Goal: Task Accomplishment & Management: Complete application form

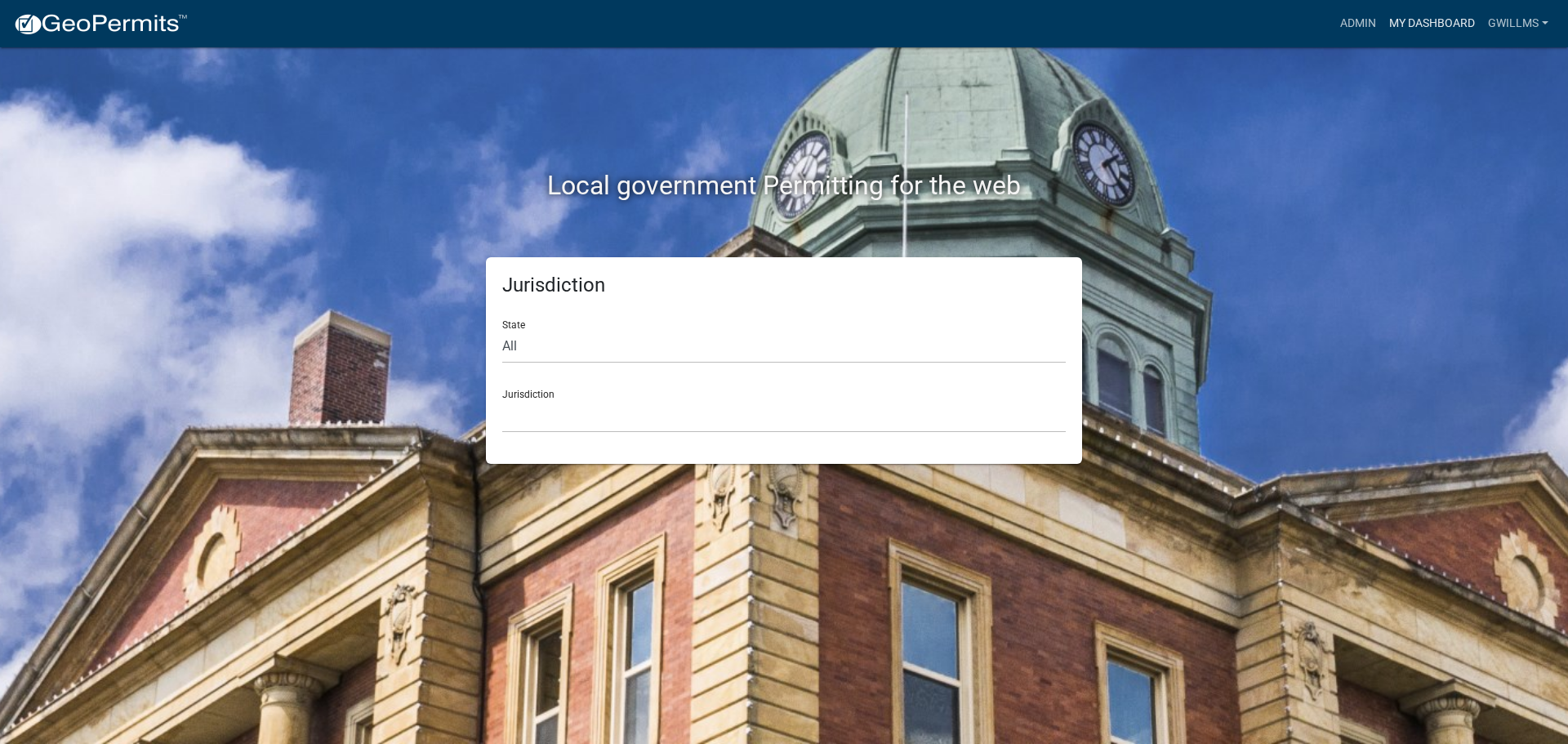
click at [1410, 27] on link "My Dashboard" at bounding box center [1432, 23] width 99 height 31
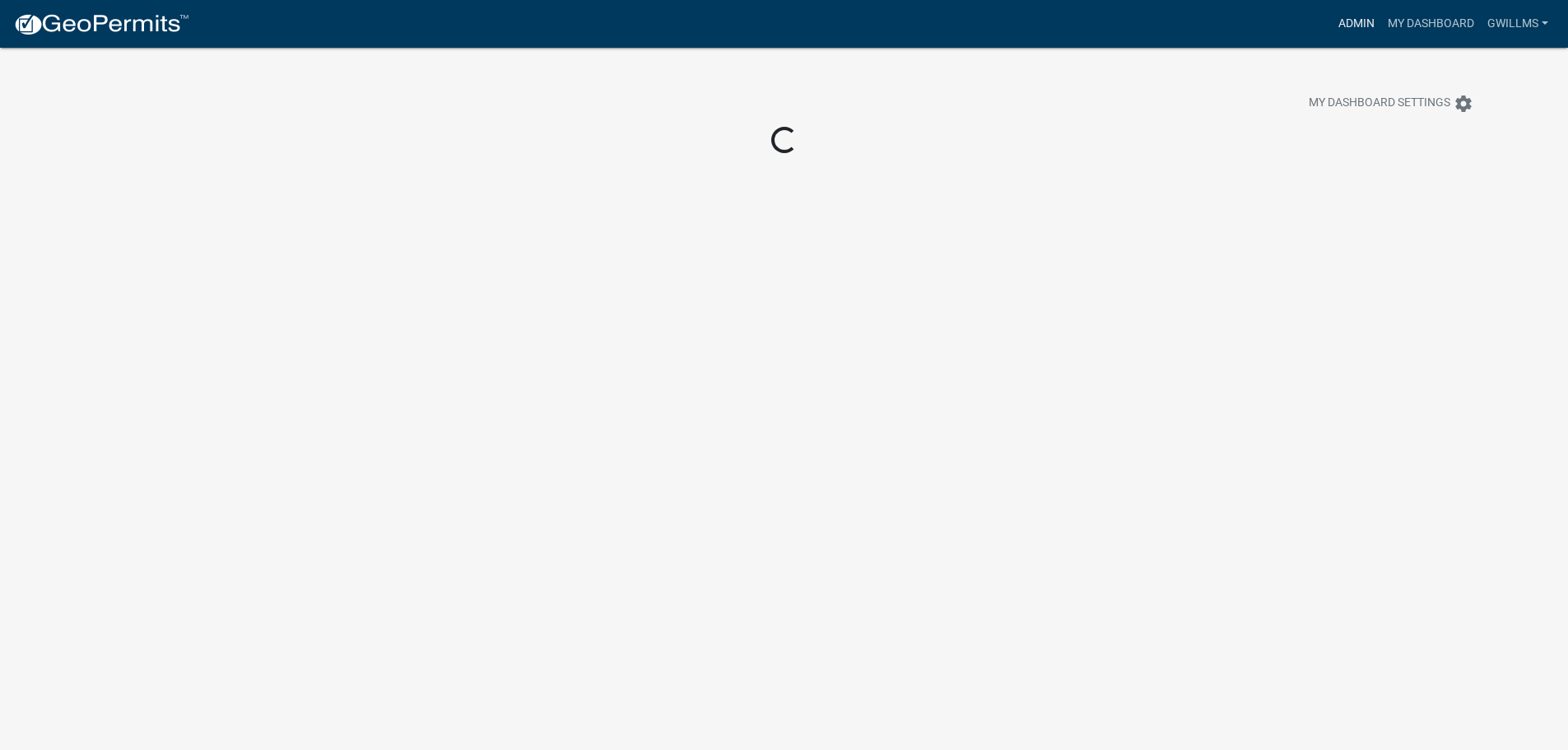
click at [1358, 27] on link "Admin" at bounding box center [1356, 23] width 49 height 31
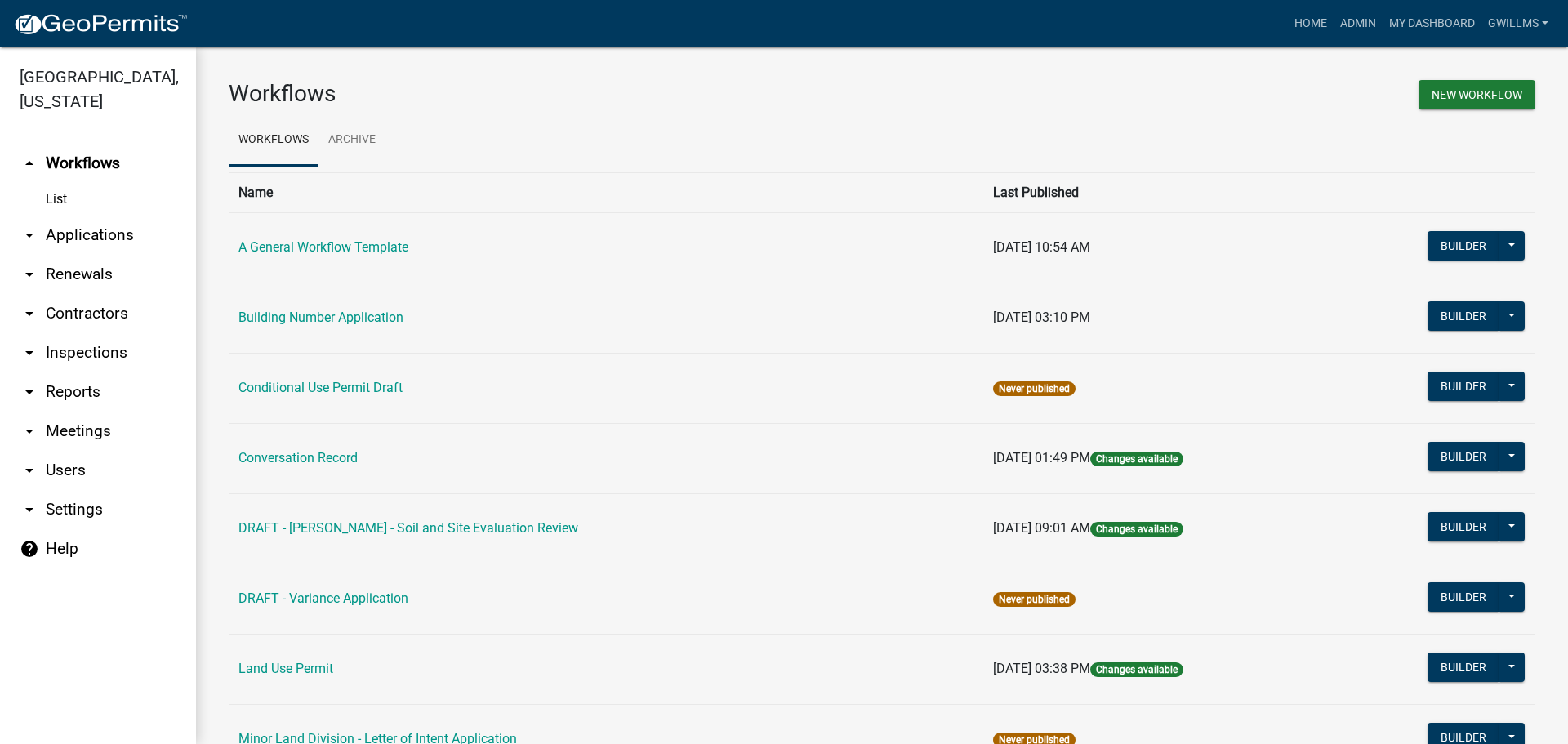
click at [114, 235] on link "arrow_drop_down Applications" at bounding box center [97, 235] width 196 height 39
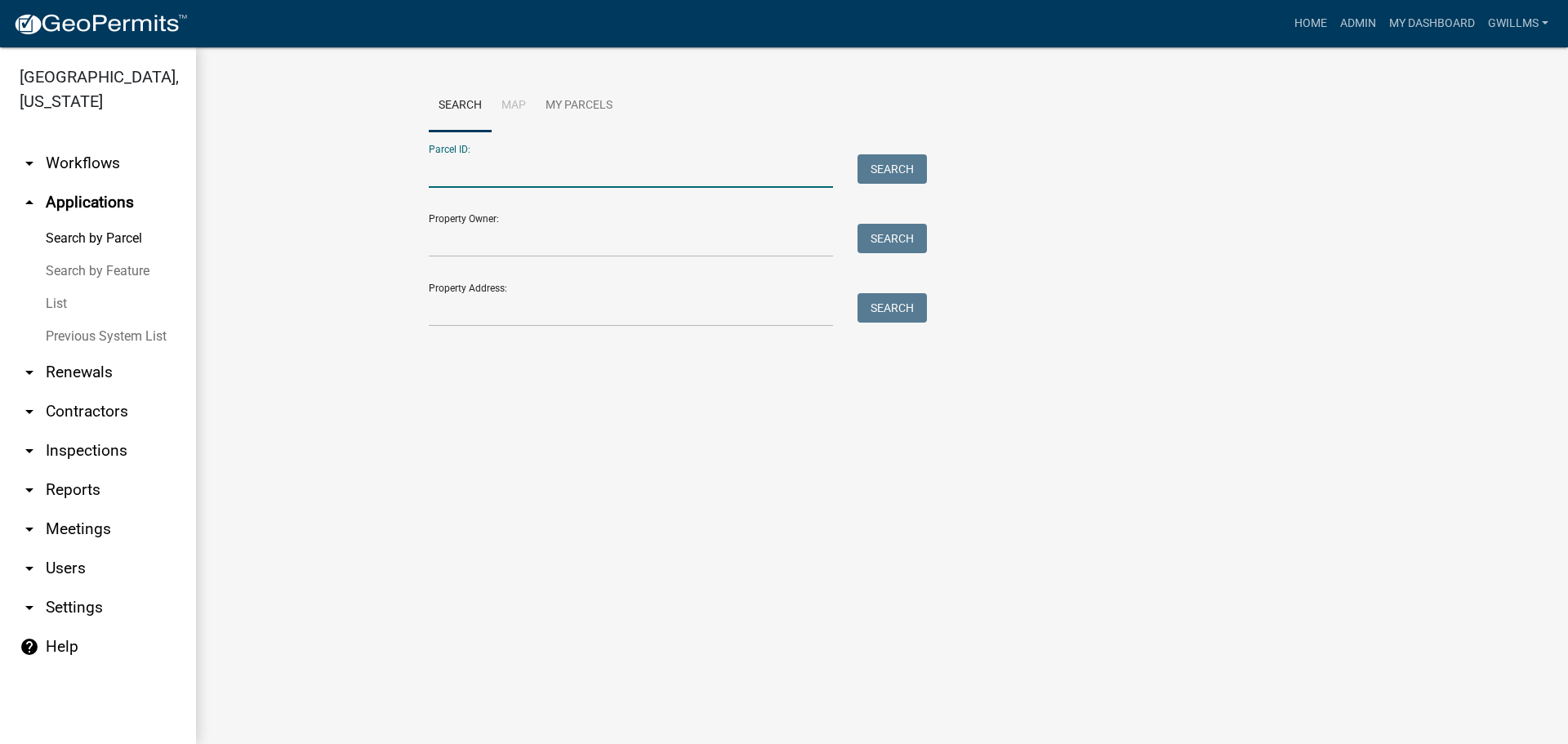
click at [526, 172] on input "Parcel ID:" at bounding box center [631, 171] width 404 height 34
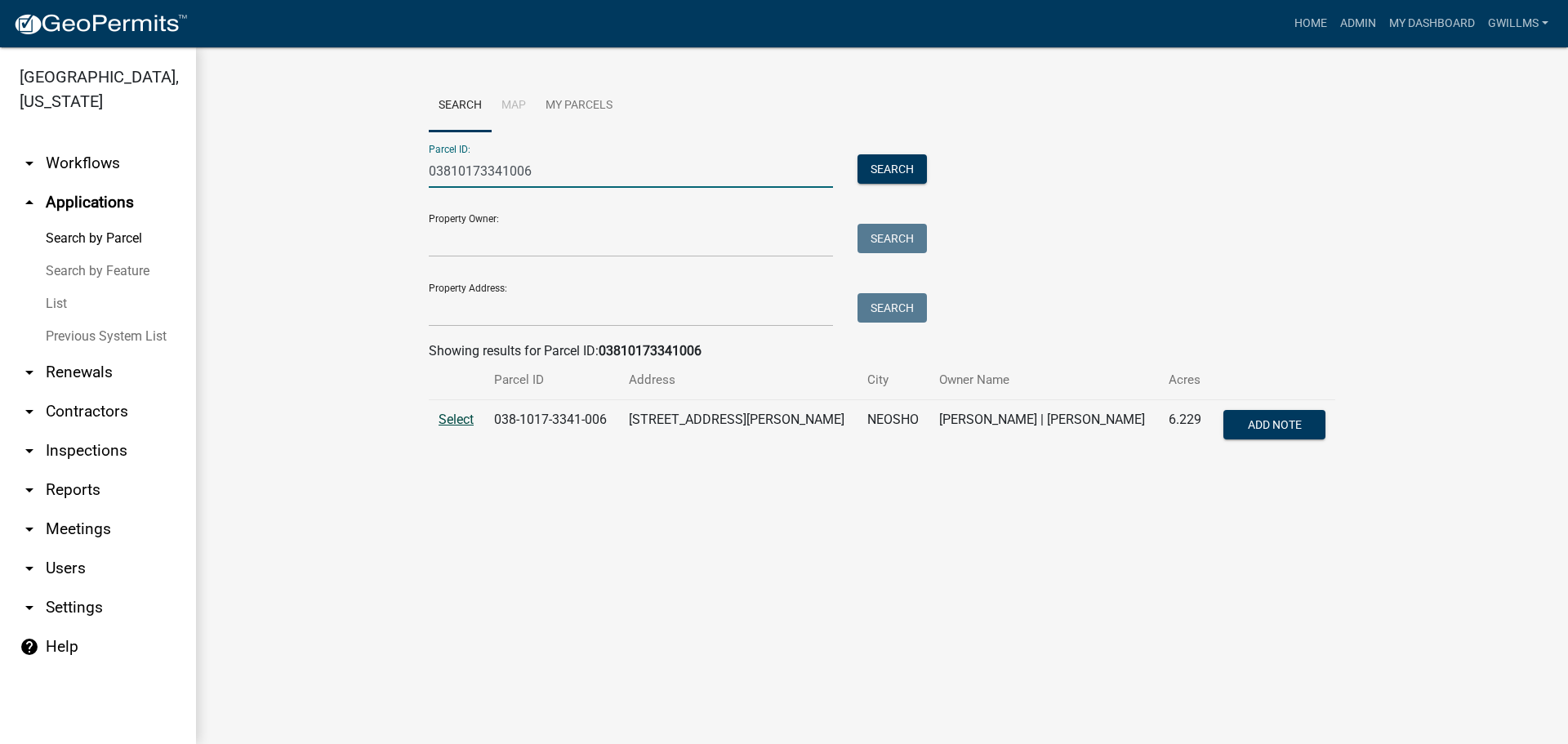
type input "03810173341006"
click at [469, 422] on span "Select" at bounding box center [457, 419] width 35 height 16
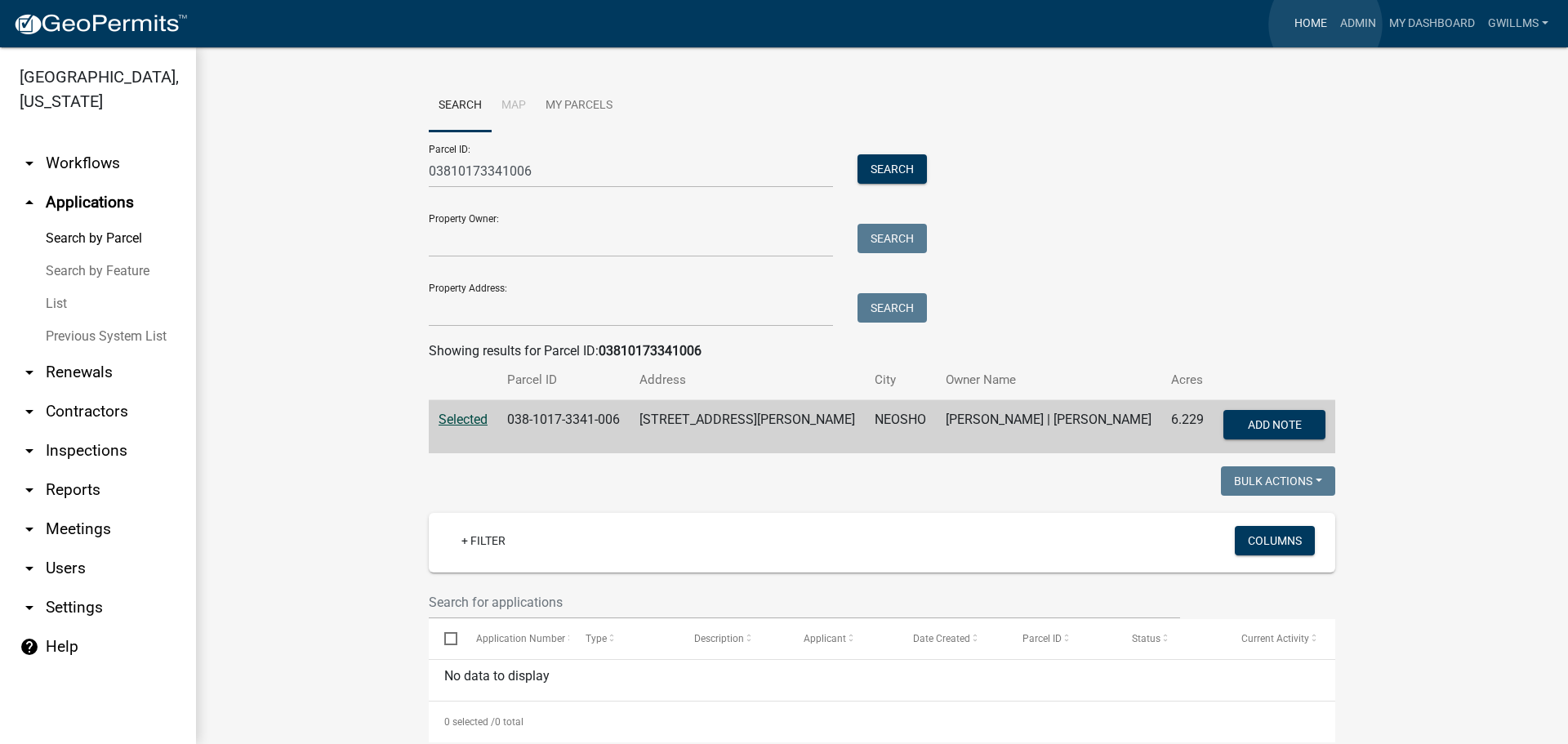
click at [1326, 25] on link "Home" at bounding box center [1311, 23] width 46 height 31
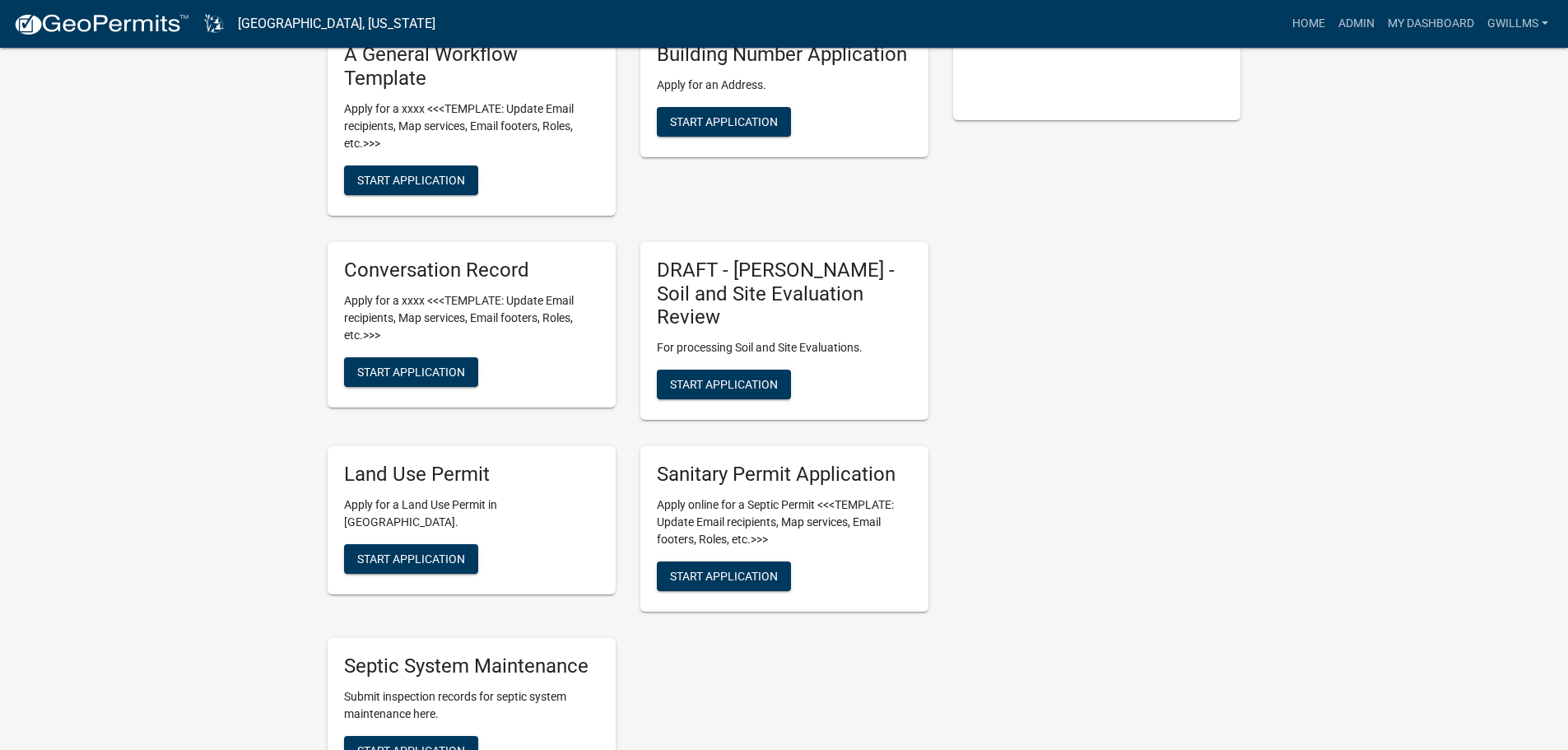
scroll to position [411, 0]
click at [455, 551] on span "Start Application" at bounding box center [411, 557] width 108 height 13
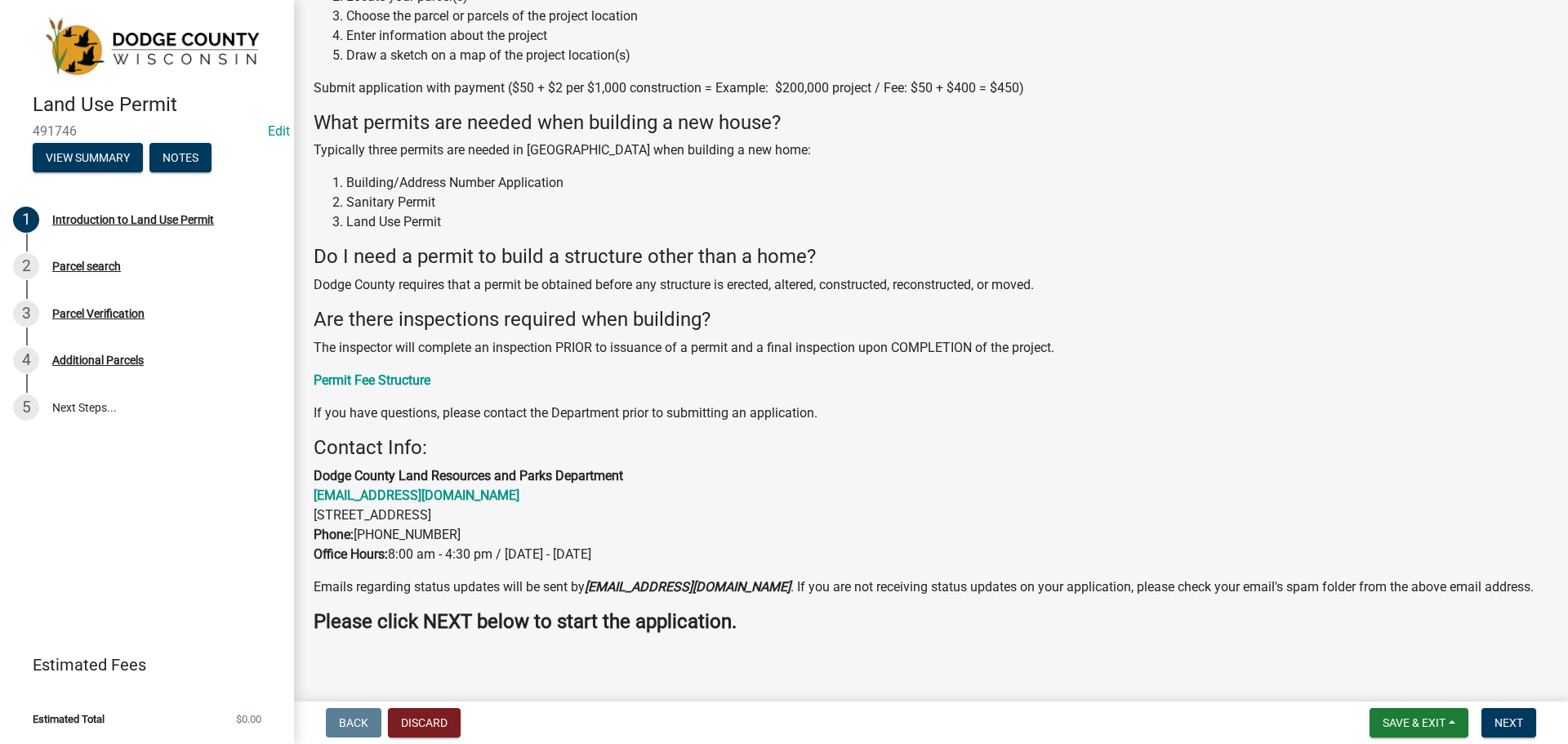
scroll to position [246, 0]
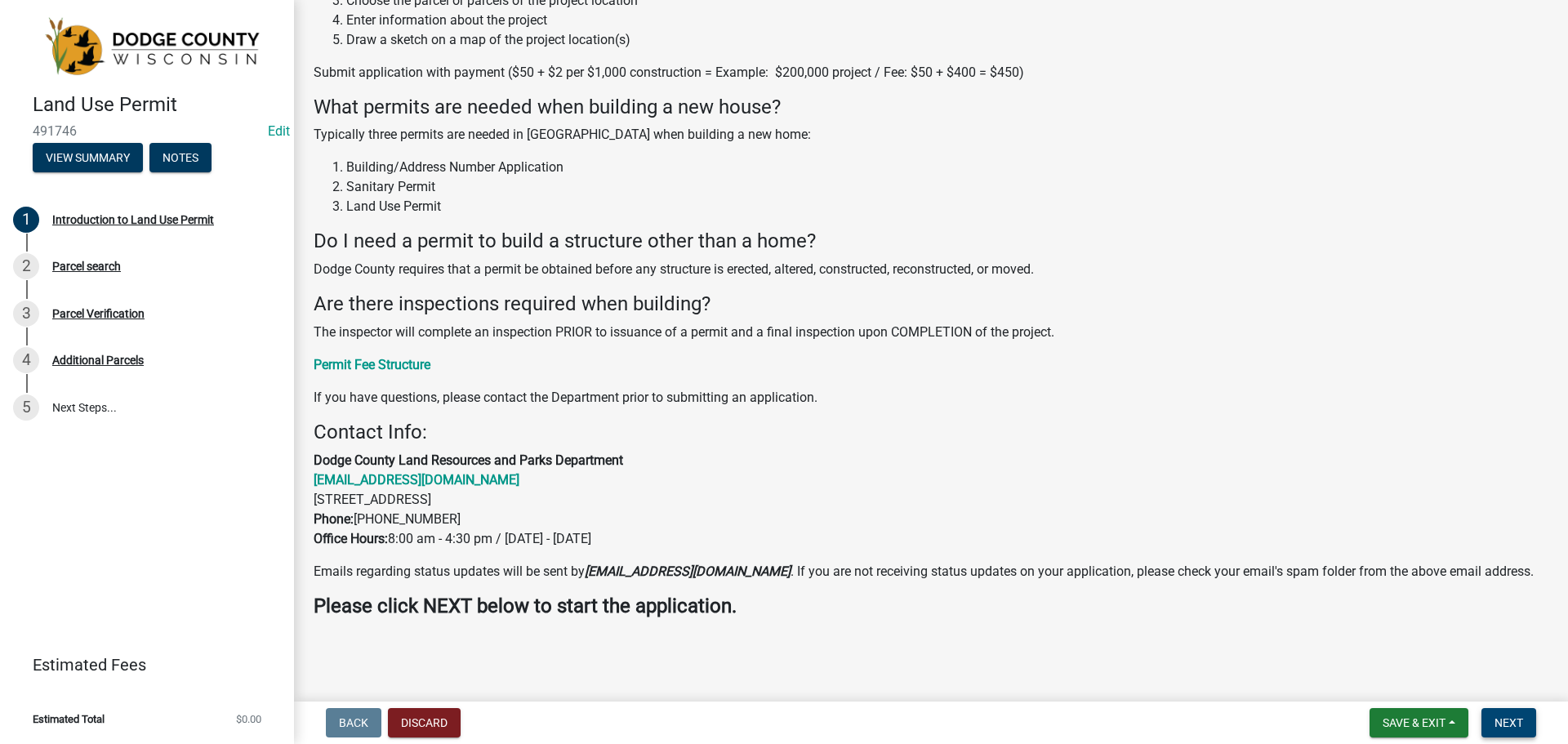
click at [1510, 716] on span "Next" at bounding box center [1509, 722] width 28 height 13
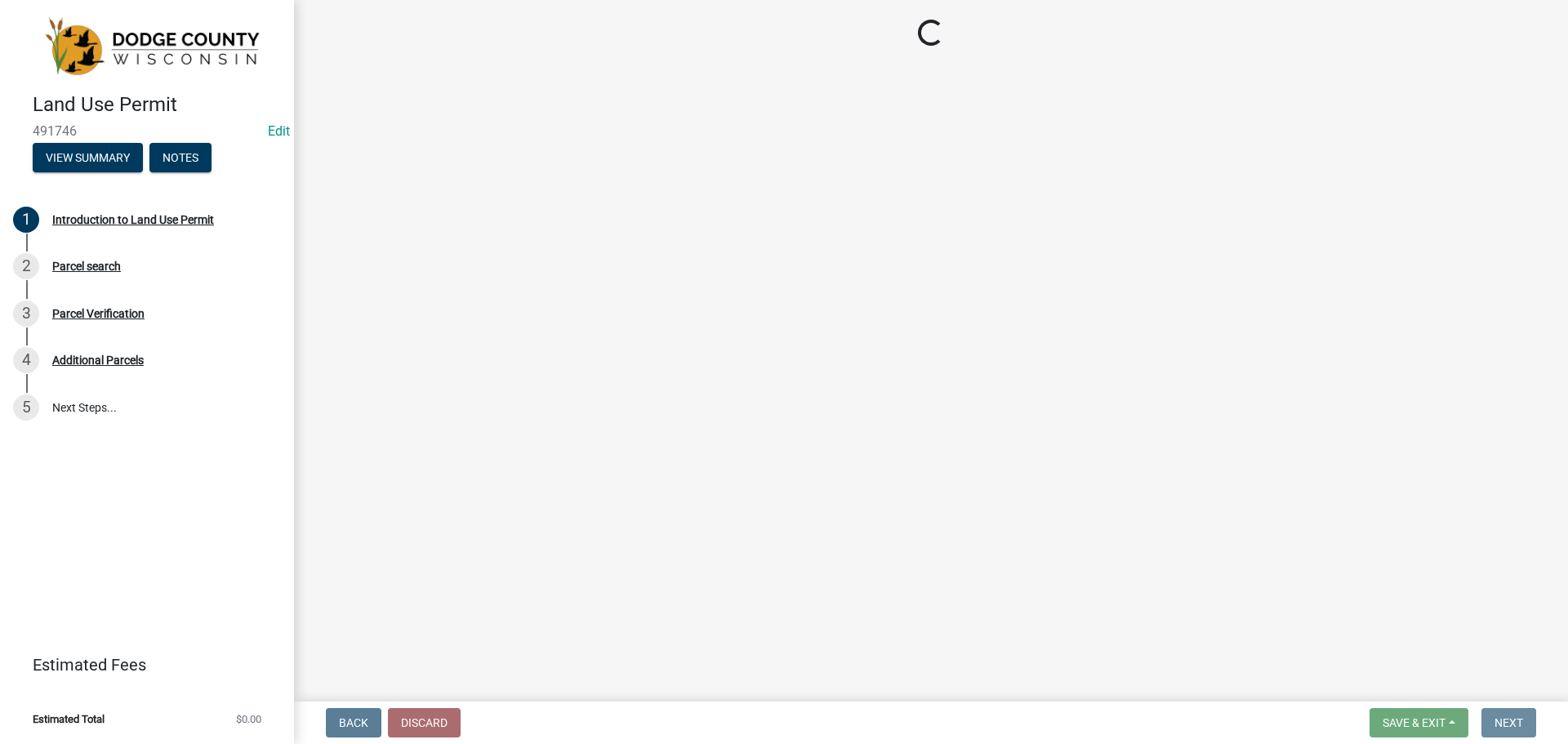
scroll to position [0, 0]
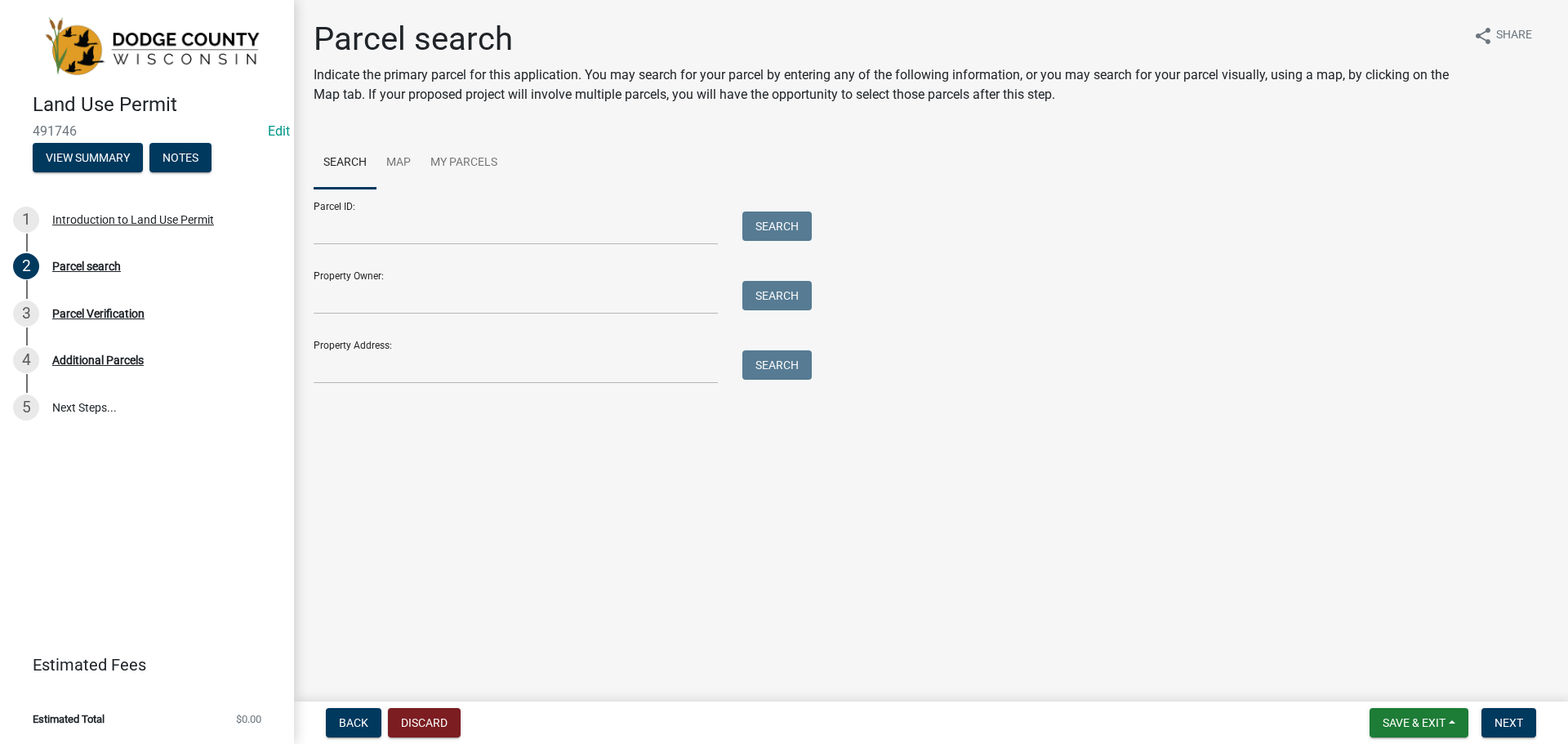
click at [470, 206] on div "Parcel ID: Search" at bounding box center [558, 217] width 490 height 57
click at [468, 222] on input "Parcel ID:" at bounding box center [515, 228] width 404 height 34
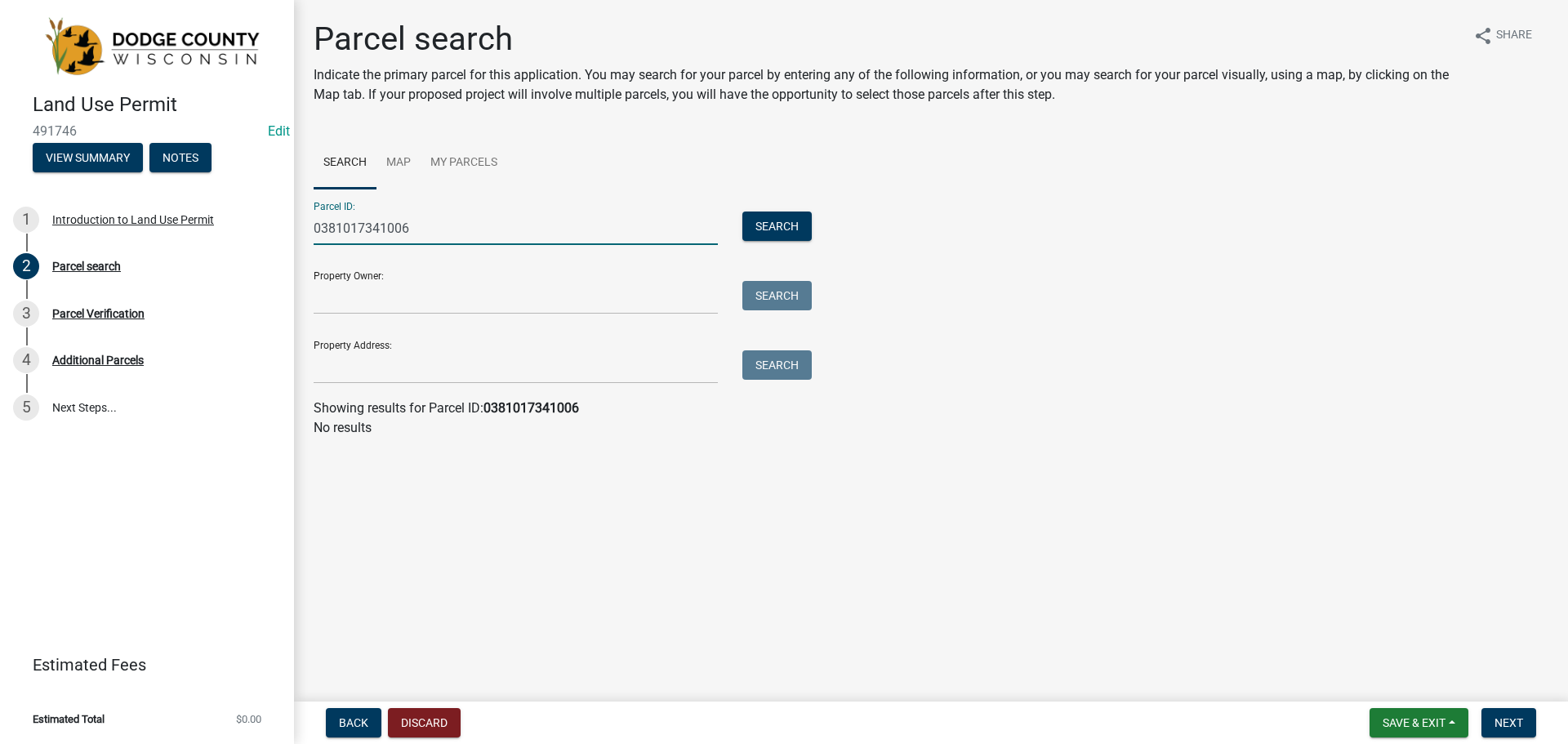
click at [436, 236] on input "0381017341006" at bounding box center [515, 228] width 404 height 34
click at [385, 226] on input "0381017341006" at bounding box center [515, 228] width 404 height 34
click at [335, 229] on input "0381017341006" at bounding box center [515, 228] width 404 height 34
click at [432, 229] on input "0381017341006" at bounding box center [515, 228] width 404 height 34
drag, startPoint x: 443, startPoint y: 228, endPoint x: 338, endPoint y: 225, distance: 105.0
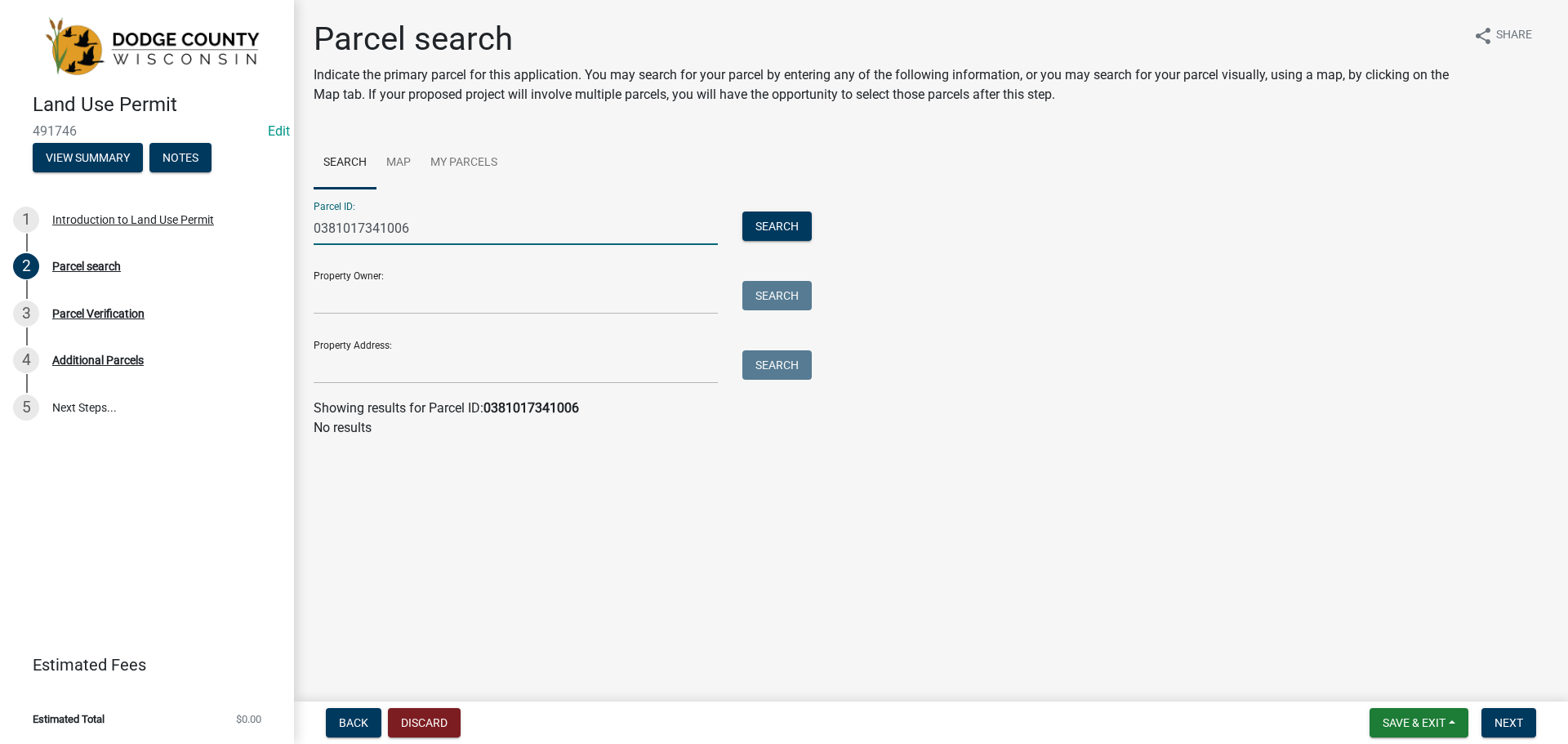
click at [338, 225] on input "0381017341006" at bounding box center [515, 228] width 404 height 34
click at [364, 225] on input "0381017341006" at bounding box center [515, 228] width 404 height 34
click at [419, 226] on input "0381017341006" at bounding box center [515, 228] width 404 height 34
click at [805, 219] on button "Search" at bounding box center [777, 226] width 69 height 29
drag, startPoint x: 494, startPoint y: 231, endPoint x: 334, endPoint y: 231, distance: 160.0
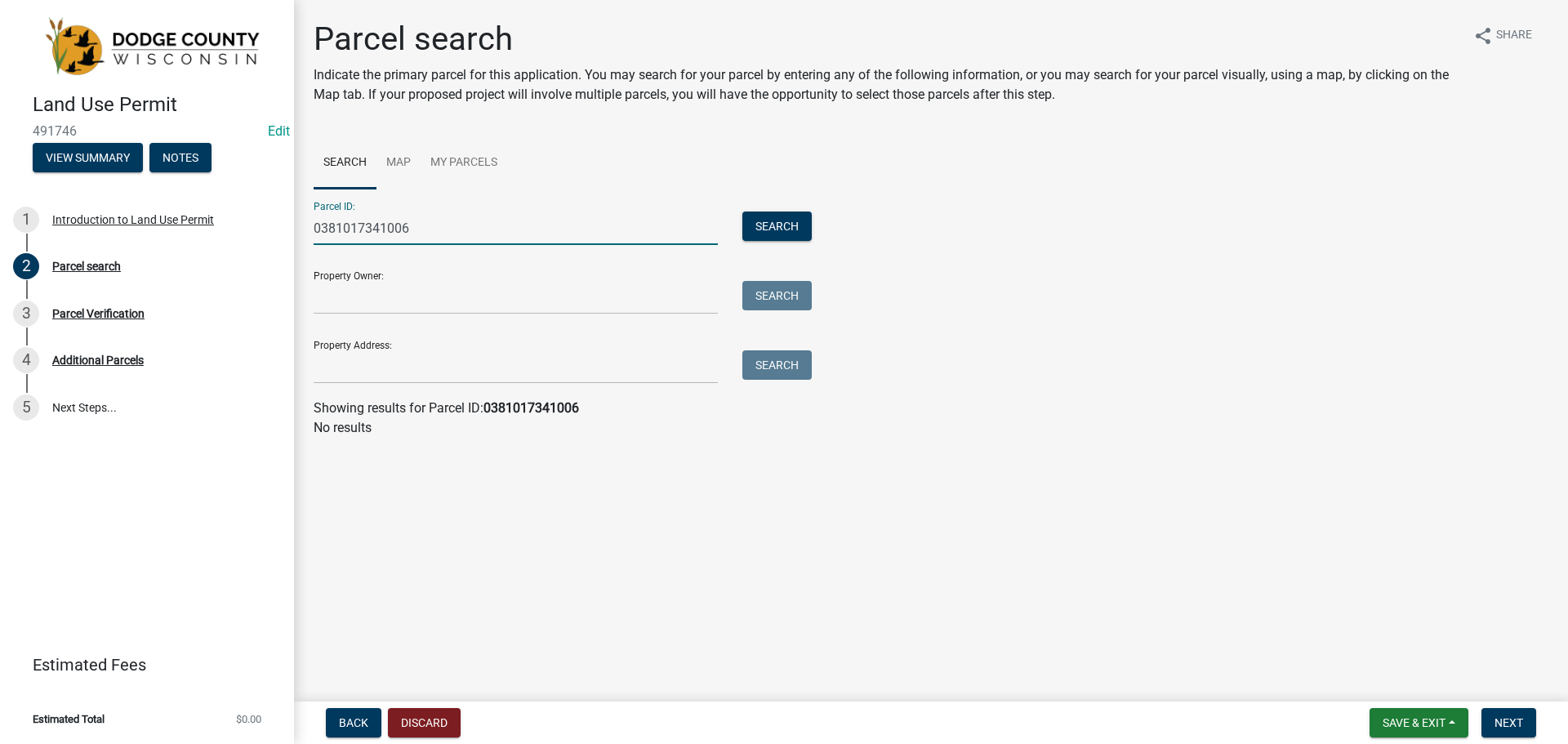
click at [334, 231] on input "0381017341006" at bounding box center [515, 228] width 404 height 34
click at [467, 231] on input "0381017341006" at bounding box center [515, 228] width 404 height 34
drag, startPoint x: 442, startPoint y: 230, endPoint x: 413, endPoint y: 232, distance: 29.1
click at [441, 230] on input "0381017341006" at bounding box center [515, 228] width 404 height 34
type input "0"
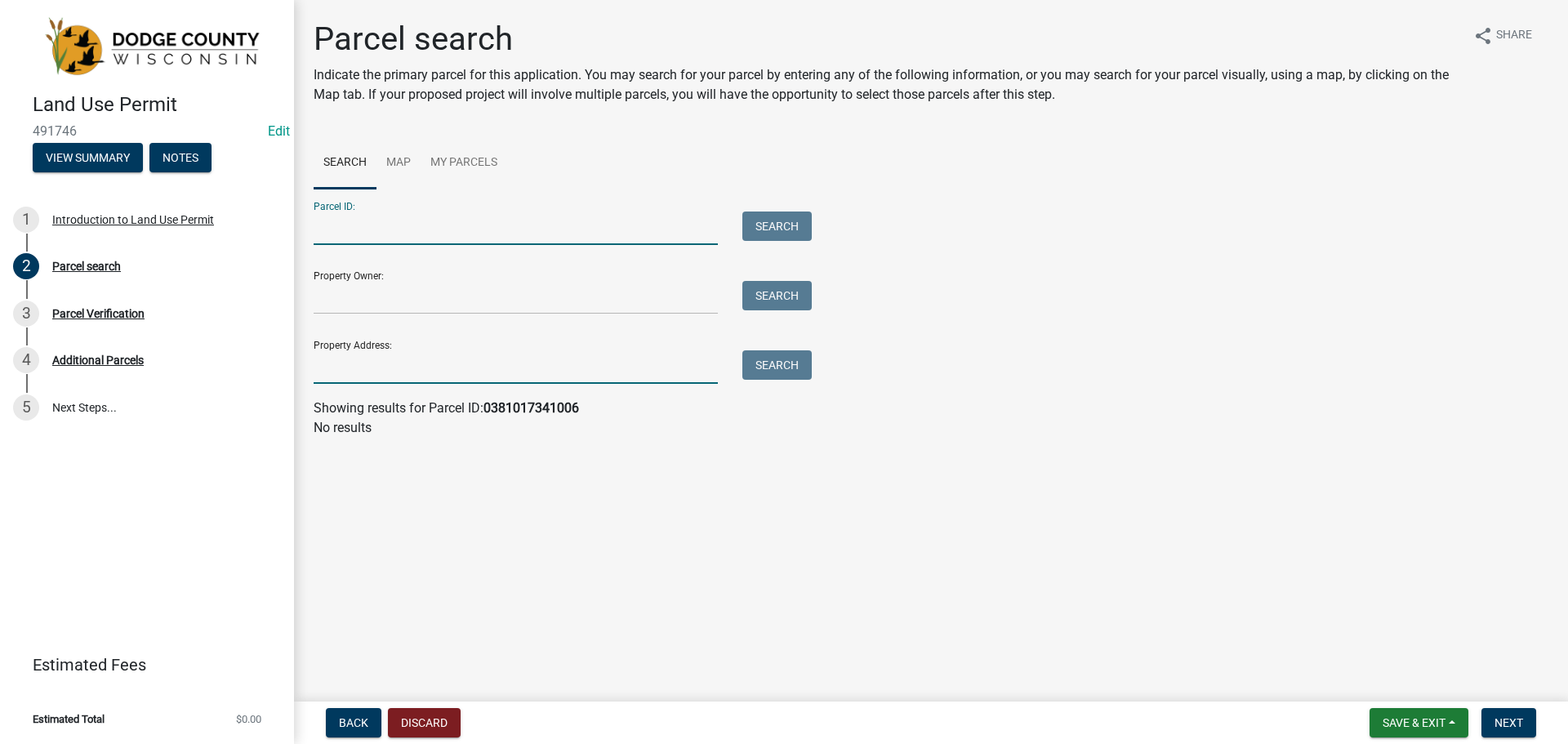
click at [441, 374] on input "Property Address:" at bounding box center [515, 367] width 404 height 34
type input "n"
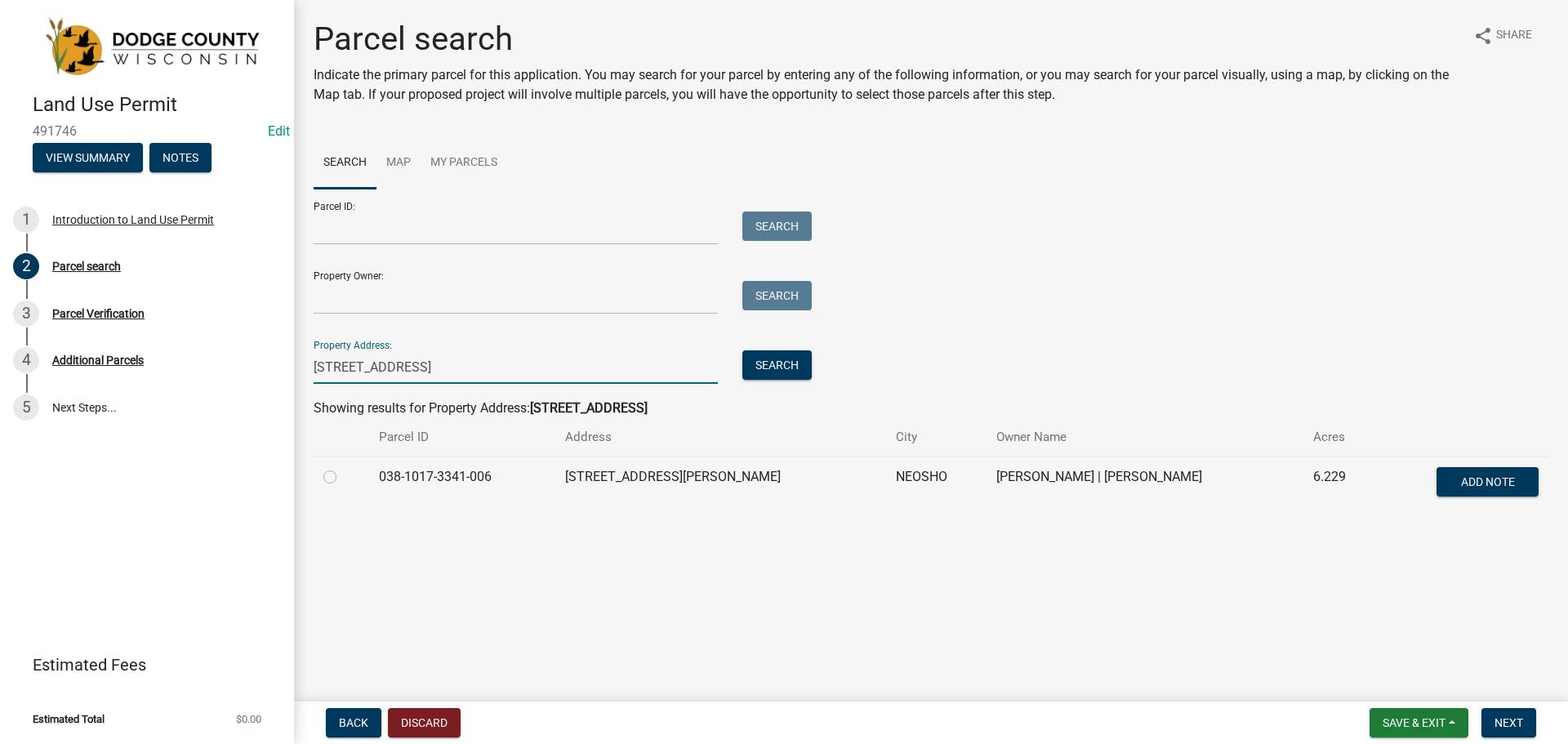
type input "[STREET_ADDRESS]"
click at [464, 479] on td "038-1017-3341-006" at bounding box center [462, 483] width 186 height 54
click at [343, 467] on label at bounding box center [343, 467] width 0 height 0
click at [343, 476] on input "radio" at bounding box center [349, 472] width 11 height 11
radio input "true"
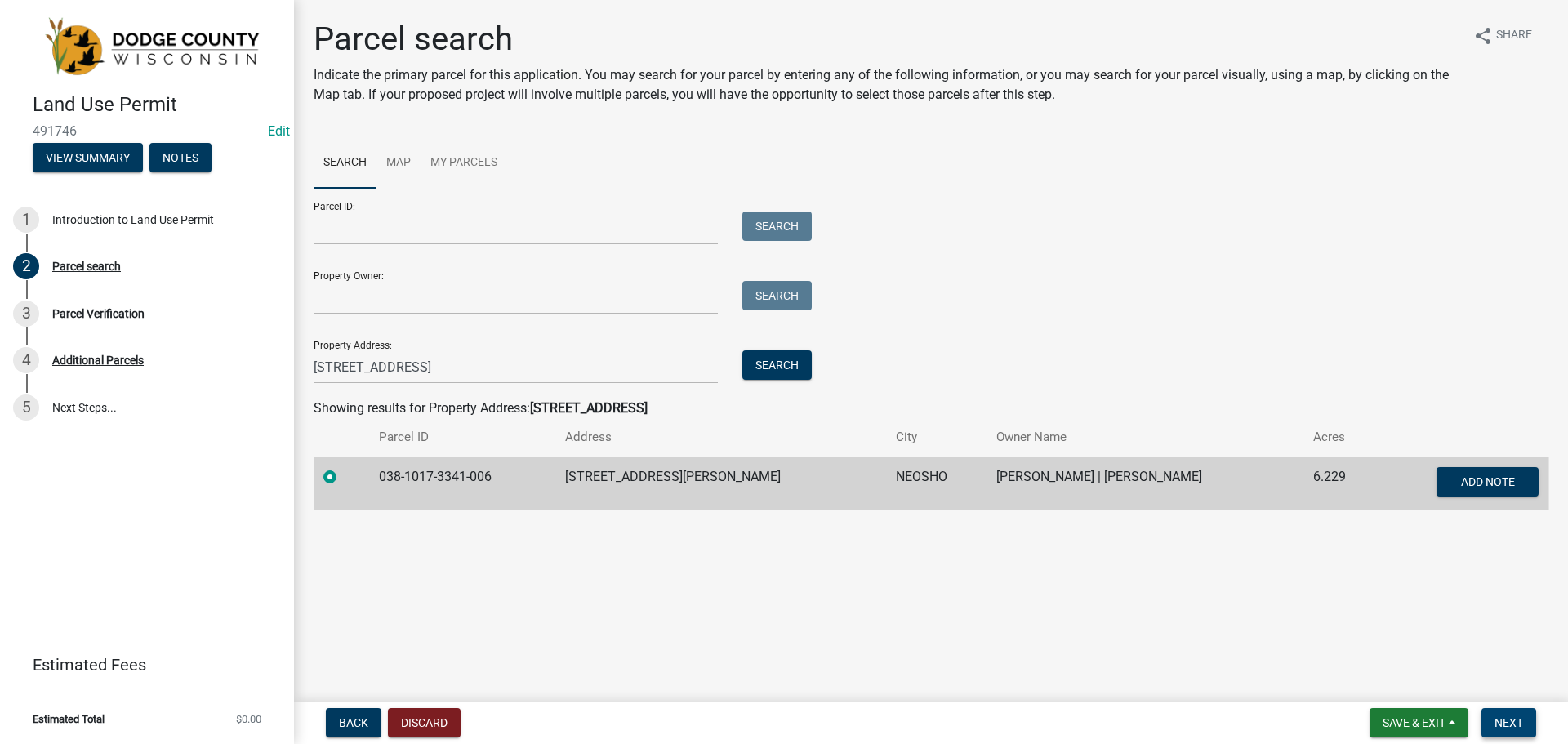
click at [1488, 718] on button "Next" at bounding box center [1509, 722] width 55 height 29
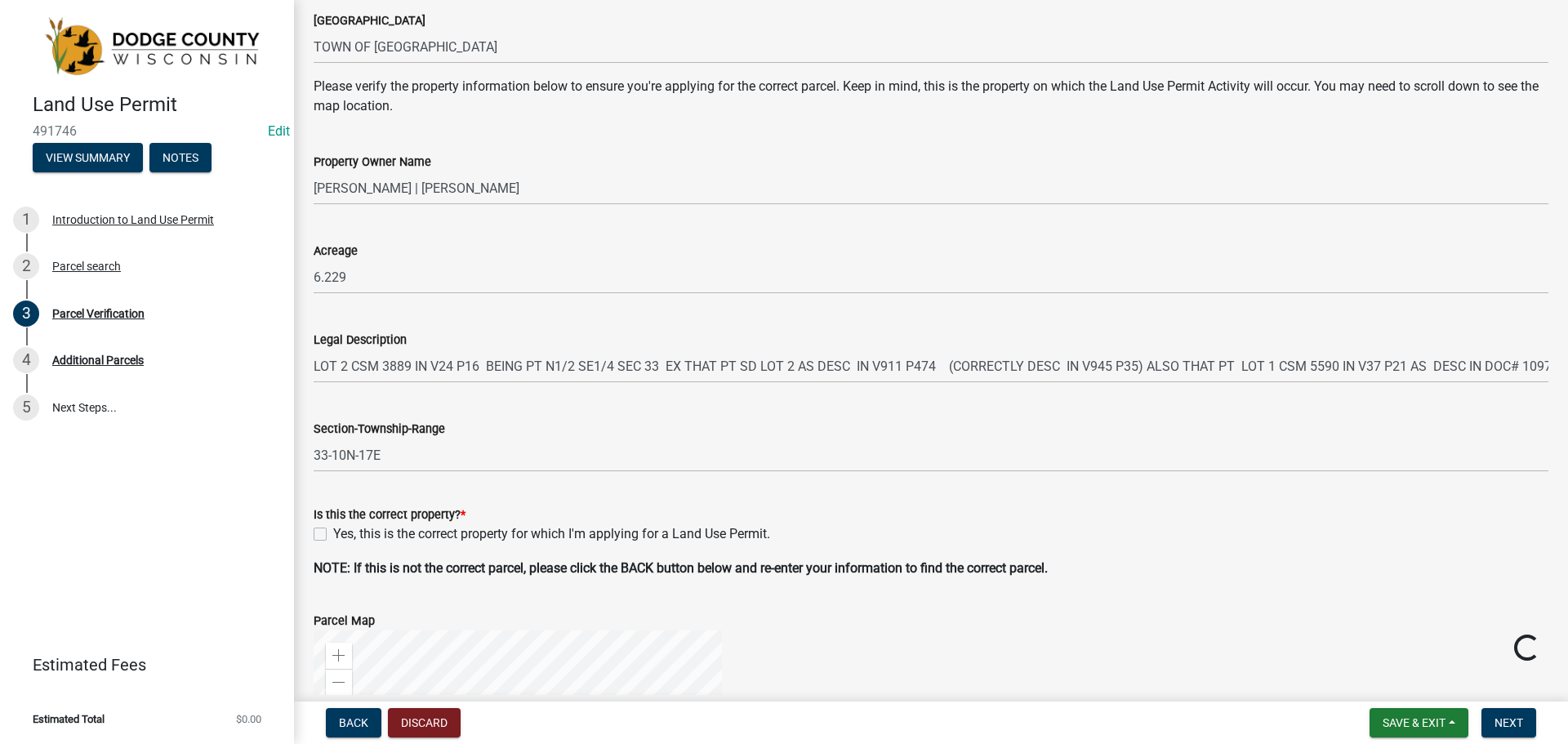
scroll to position [326, 0]
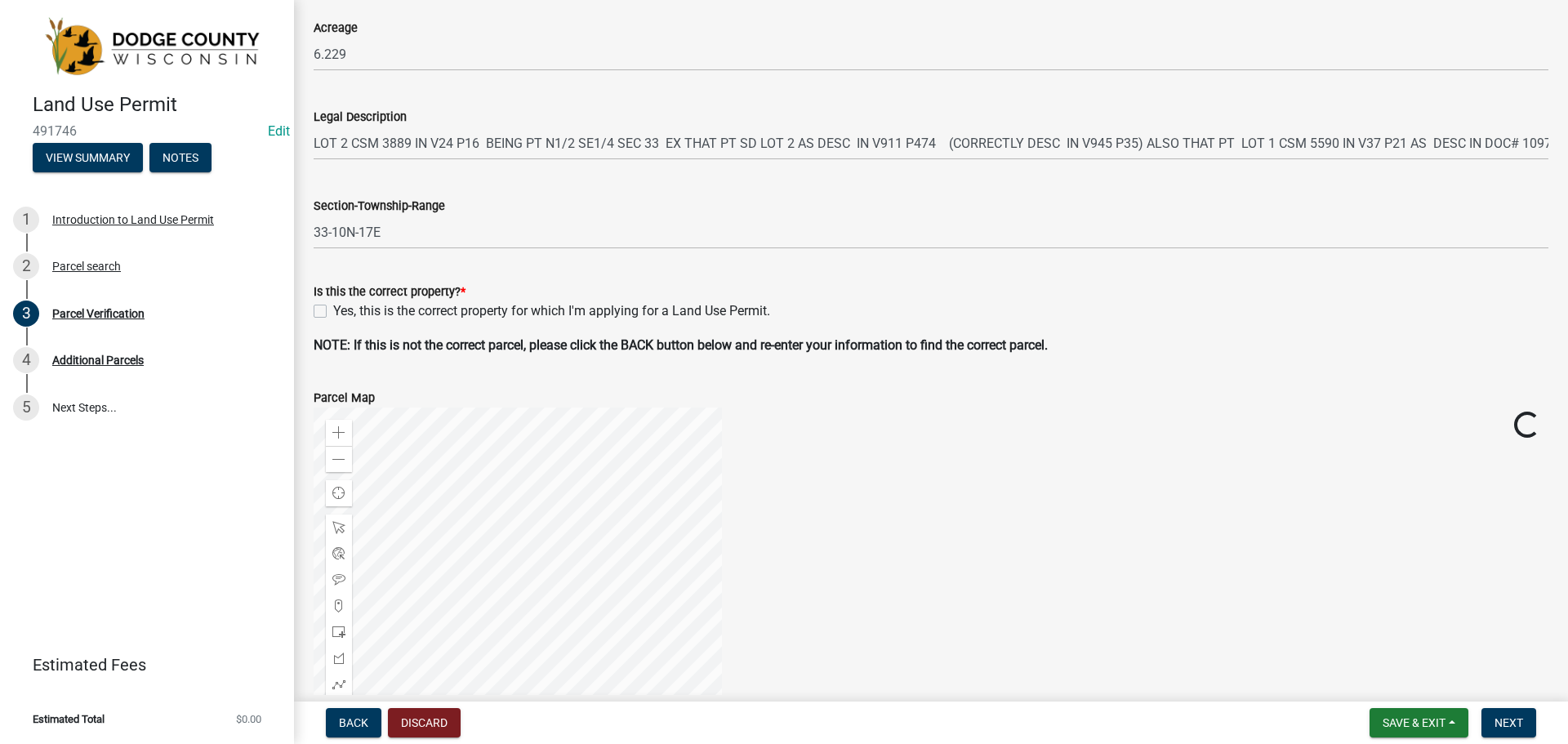
click at [334, 308] on label "Yes, this is the correct property for which I'm applying for a Land Use Permit." at bounding box center [552, 311] width 437 height 19
click at [334, 308] on input "Yes, this is the correct property for which I'm applying for a Land Use Permit." at bounding box center [339, 307] width 11 height 11
checkbox input "true"
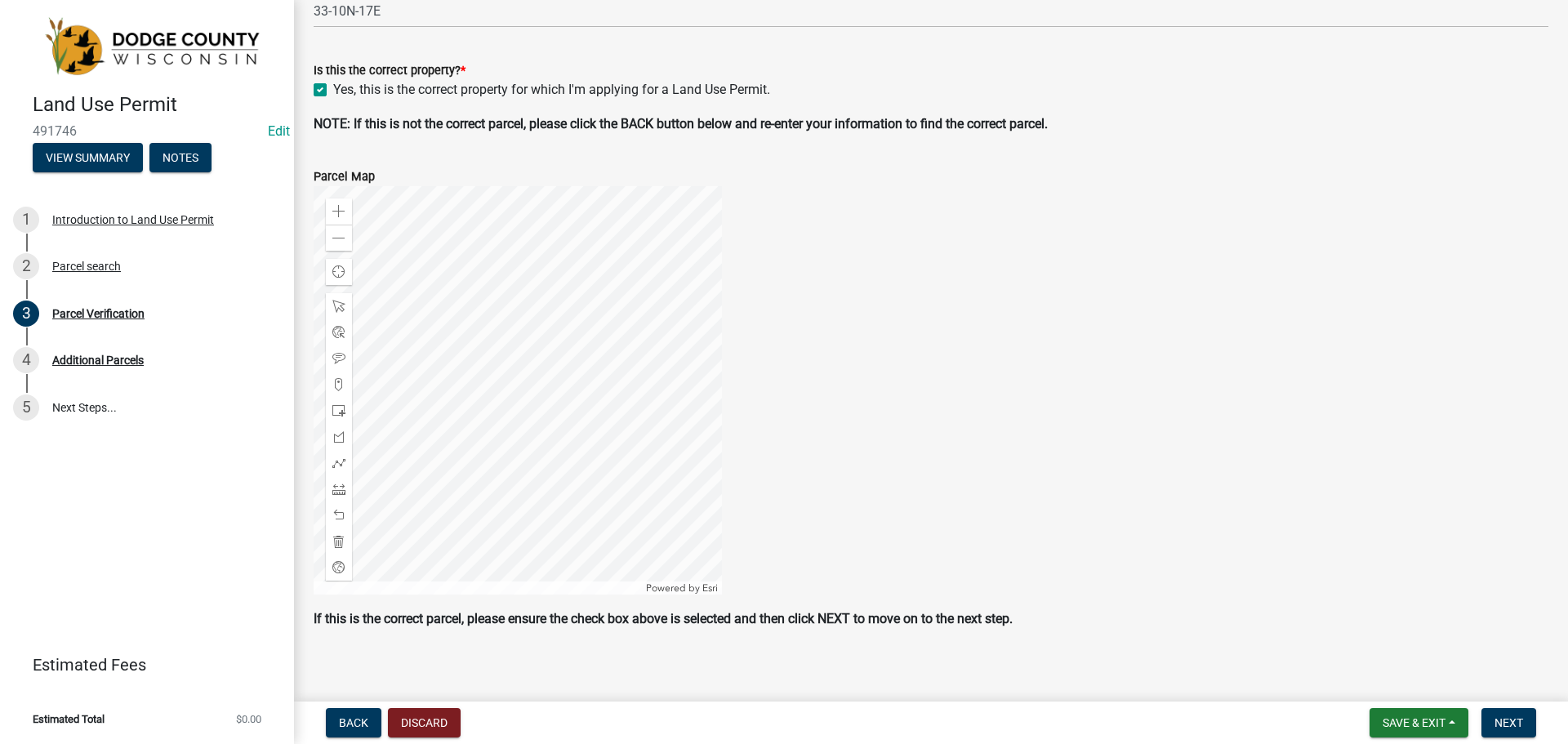
scroll to position [558, 0]
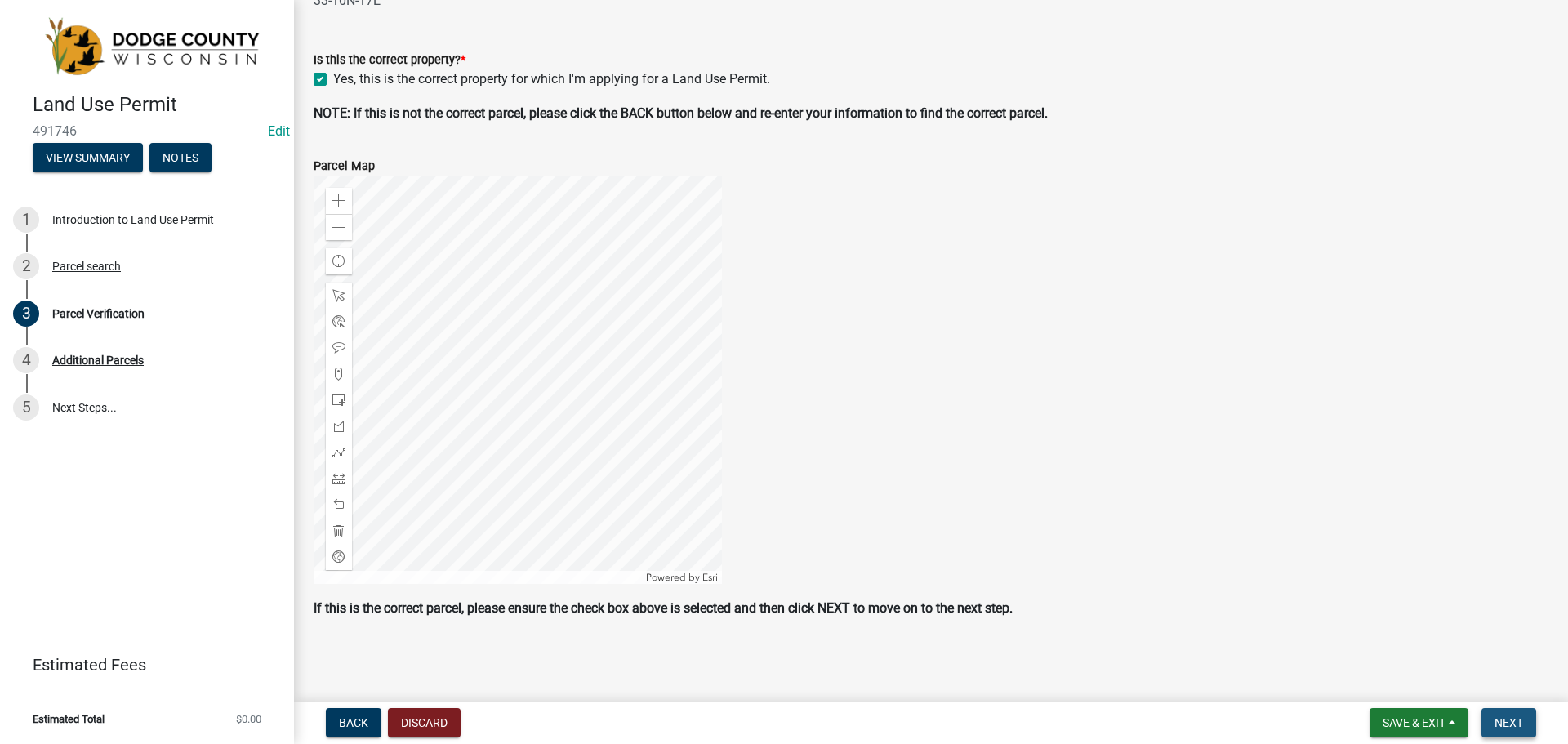
click at [1507, 713] on button "Next" at bounding box center [1509, 722] width 55 height 29
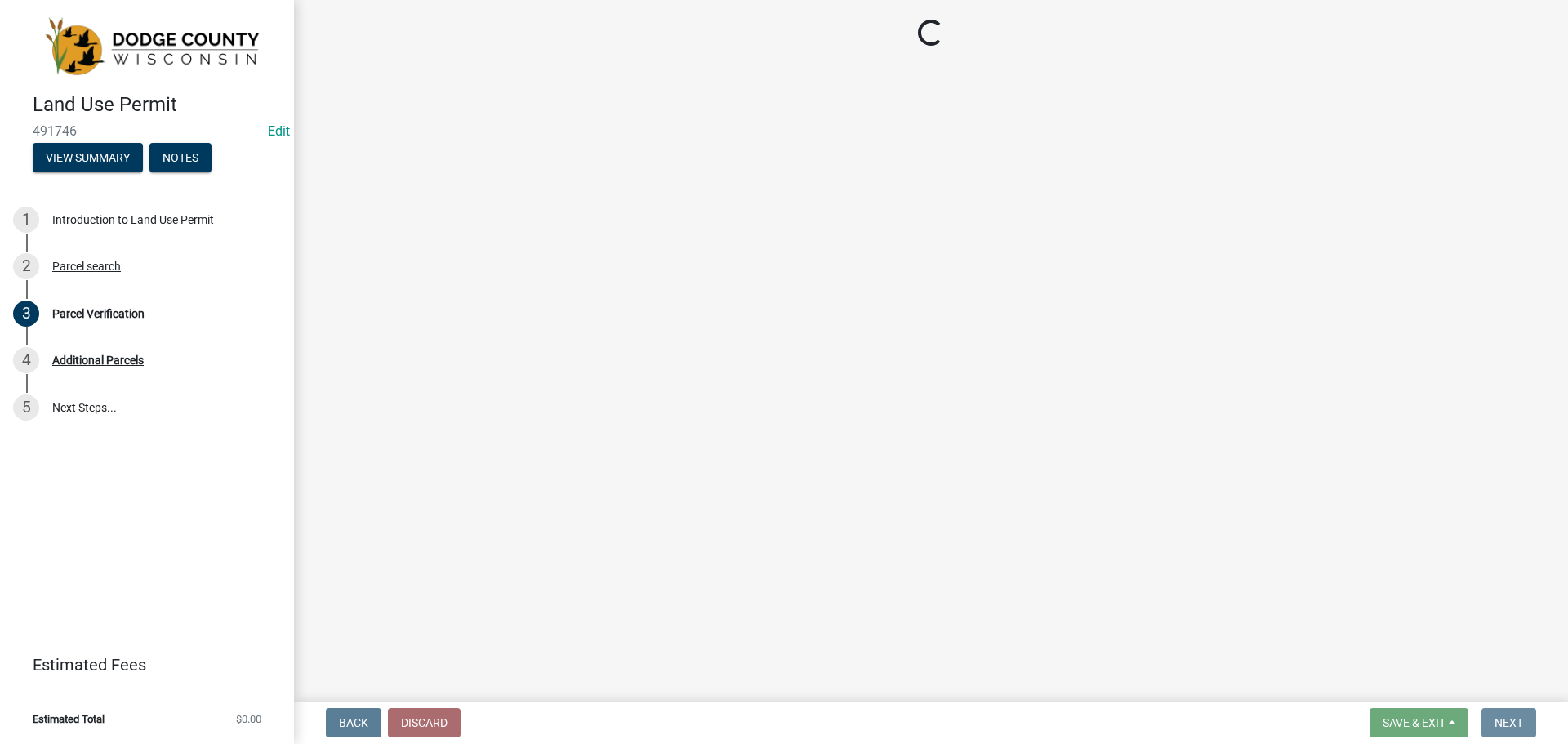
scroll to position [0, 0]
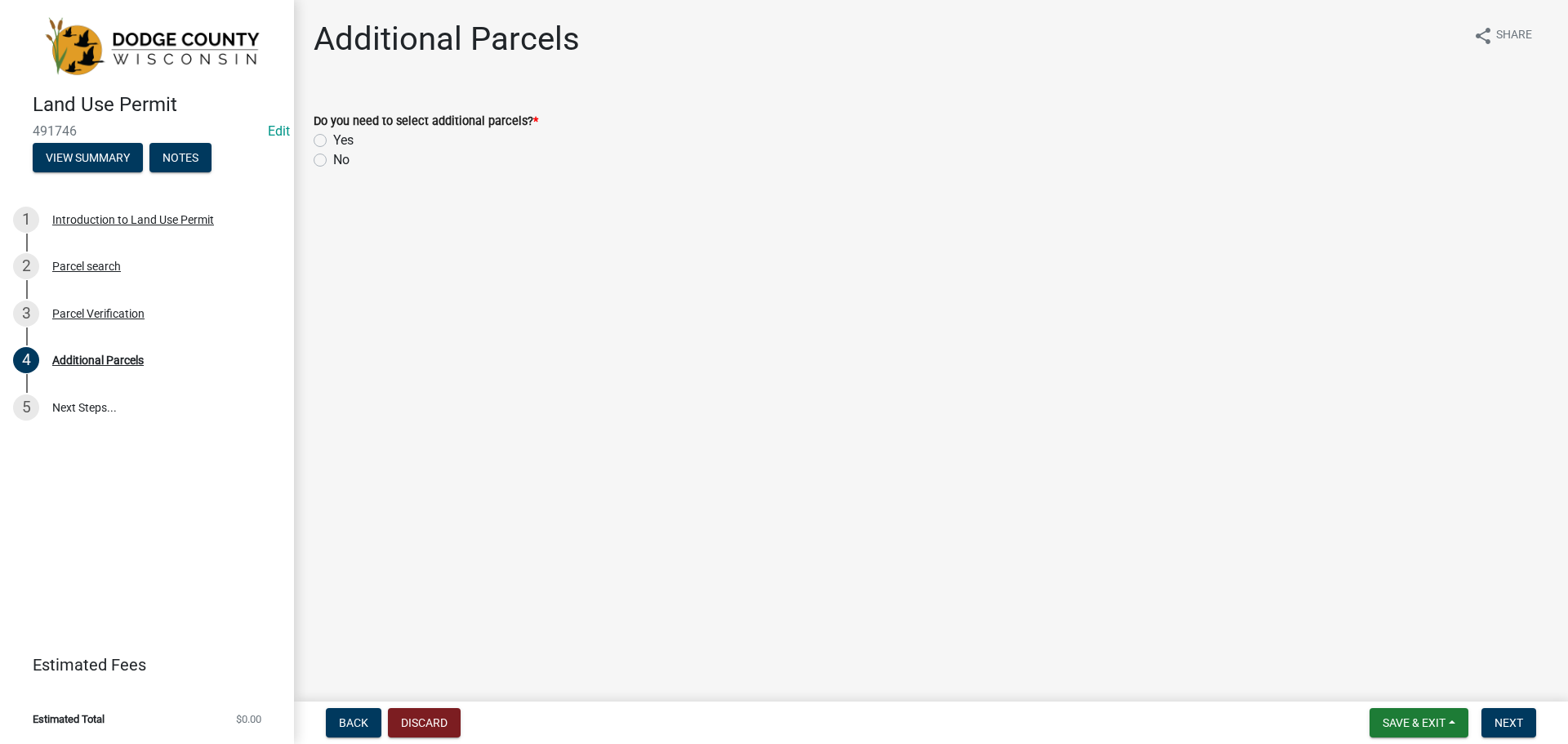
click at [328, 154] on div "No" at bounding box center [930, 160] width 1234 height 19
click at [334, 164] on label "No" at bounding box center [342, 160] width 16 height 19
click at [334, 161] on input "No" at bounding box center [339, 156] width 11 height 11
radio input "true"
click at [1488, 714] on button "Next" at bounding box center [1509, 722] width 55 height 29
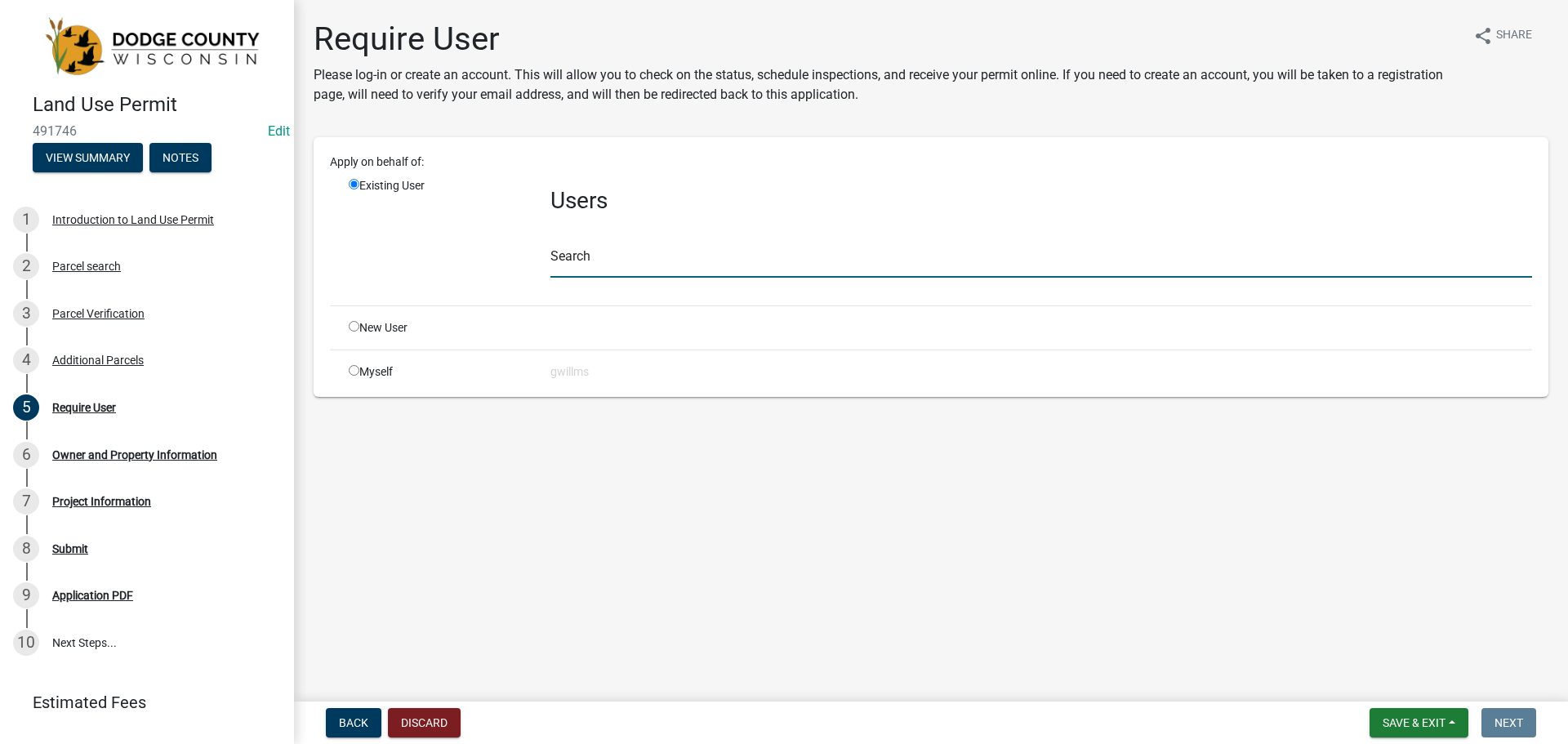
click at [645, 255] on input "text" at bounding box center [1041, 261] width 981 height 34
type input "lrp"
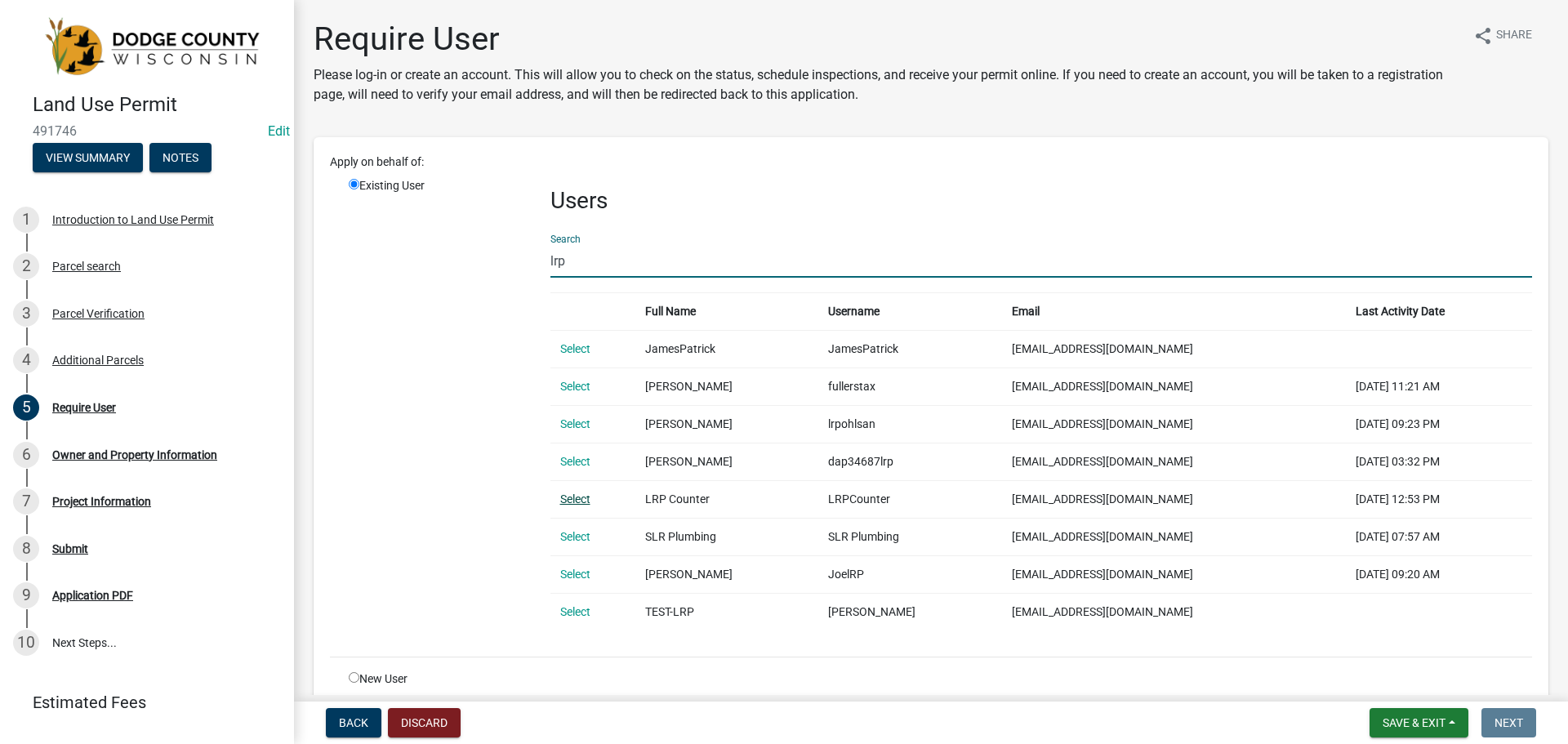
click at [579, 495] on link "Select" at bounding box center [575, 499] width 30 height 13
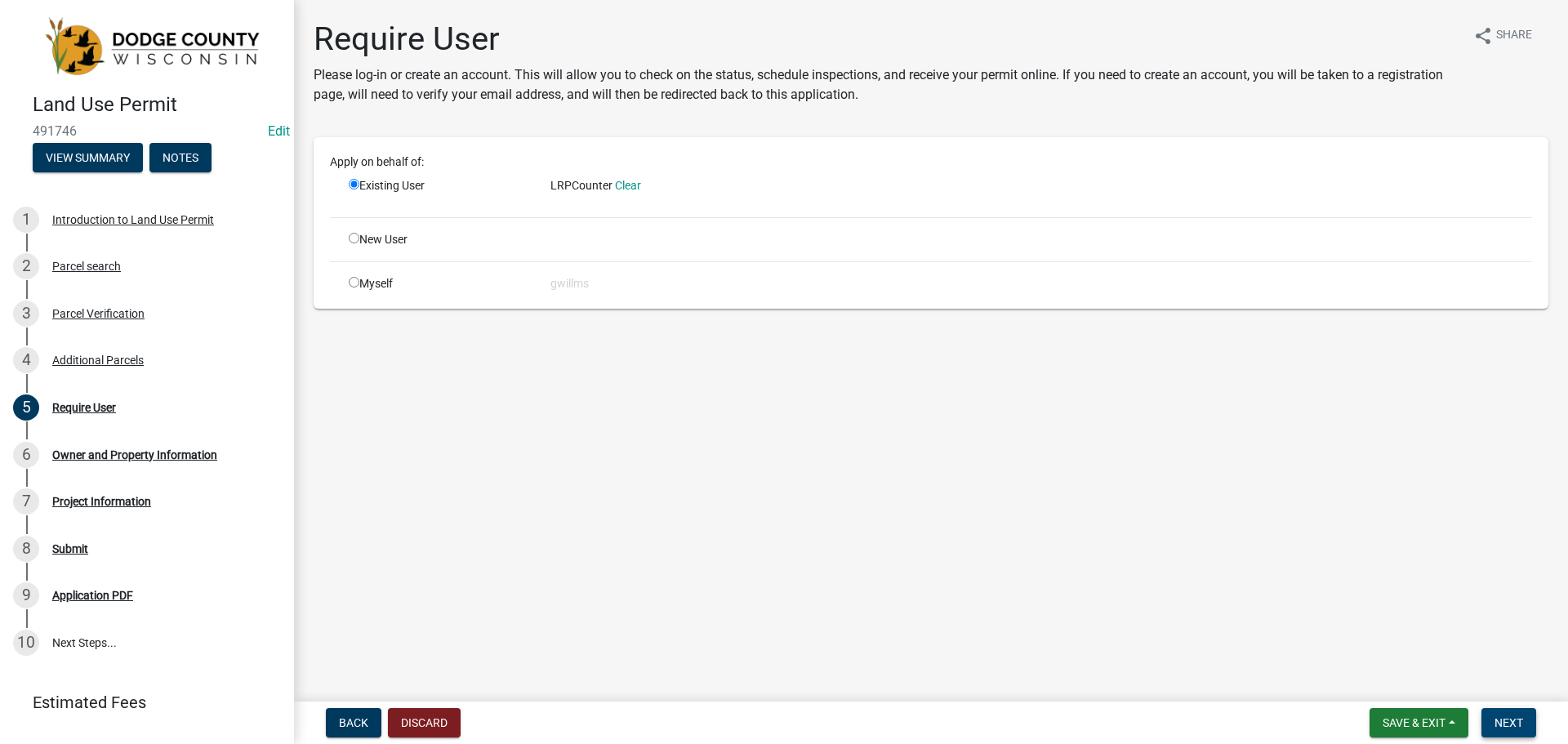
click at [1506, 709] on button "Next" at bounding box center [1509, 722] width 55 height 29
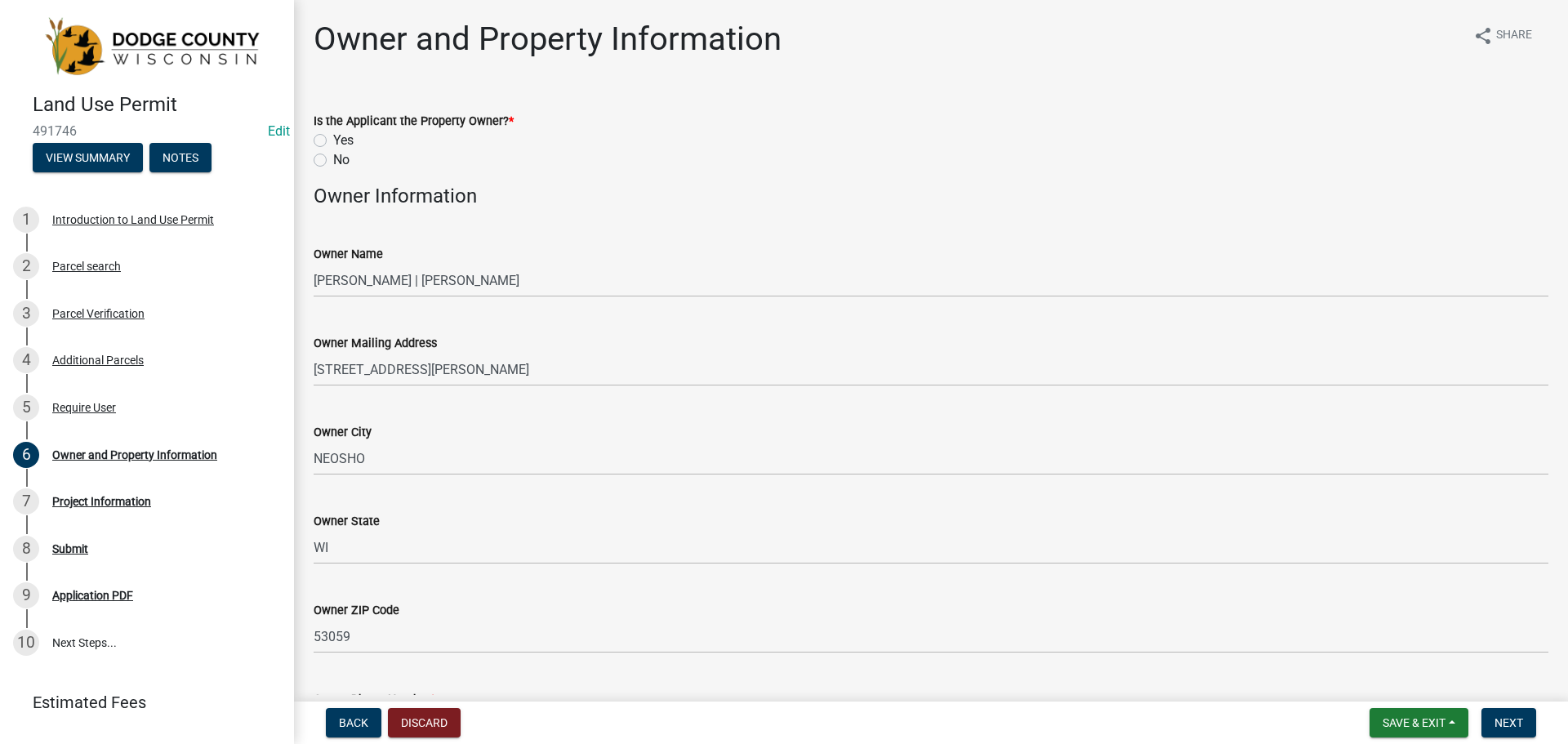
click at [334, 159] on label "No" at bounding box center [342, 160] width 16 height 19
click at [334, 159] on input "No" at bounding box center [339, 156] width 11 height 11
radio input "true"
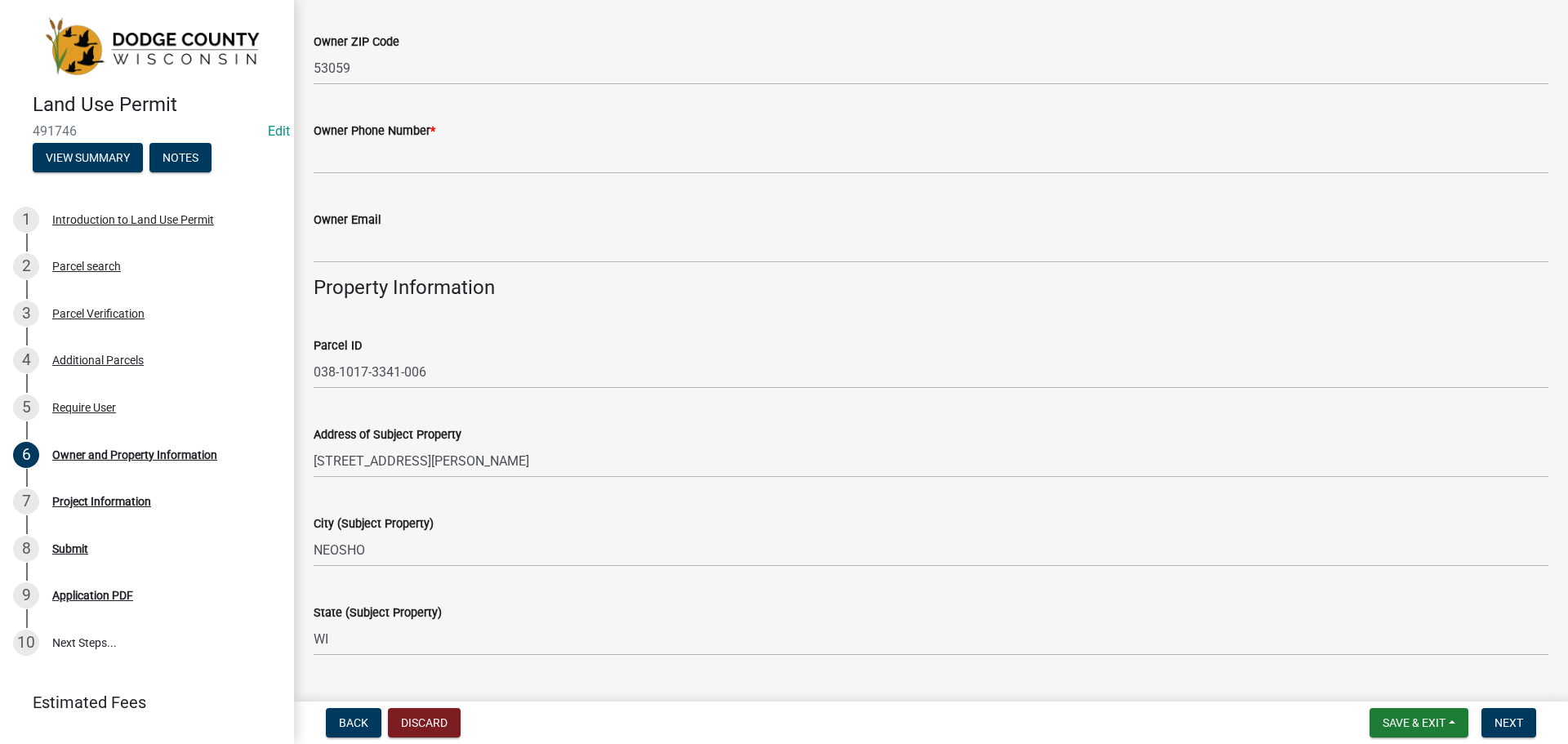
scroll to position [571, 0]
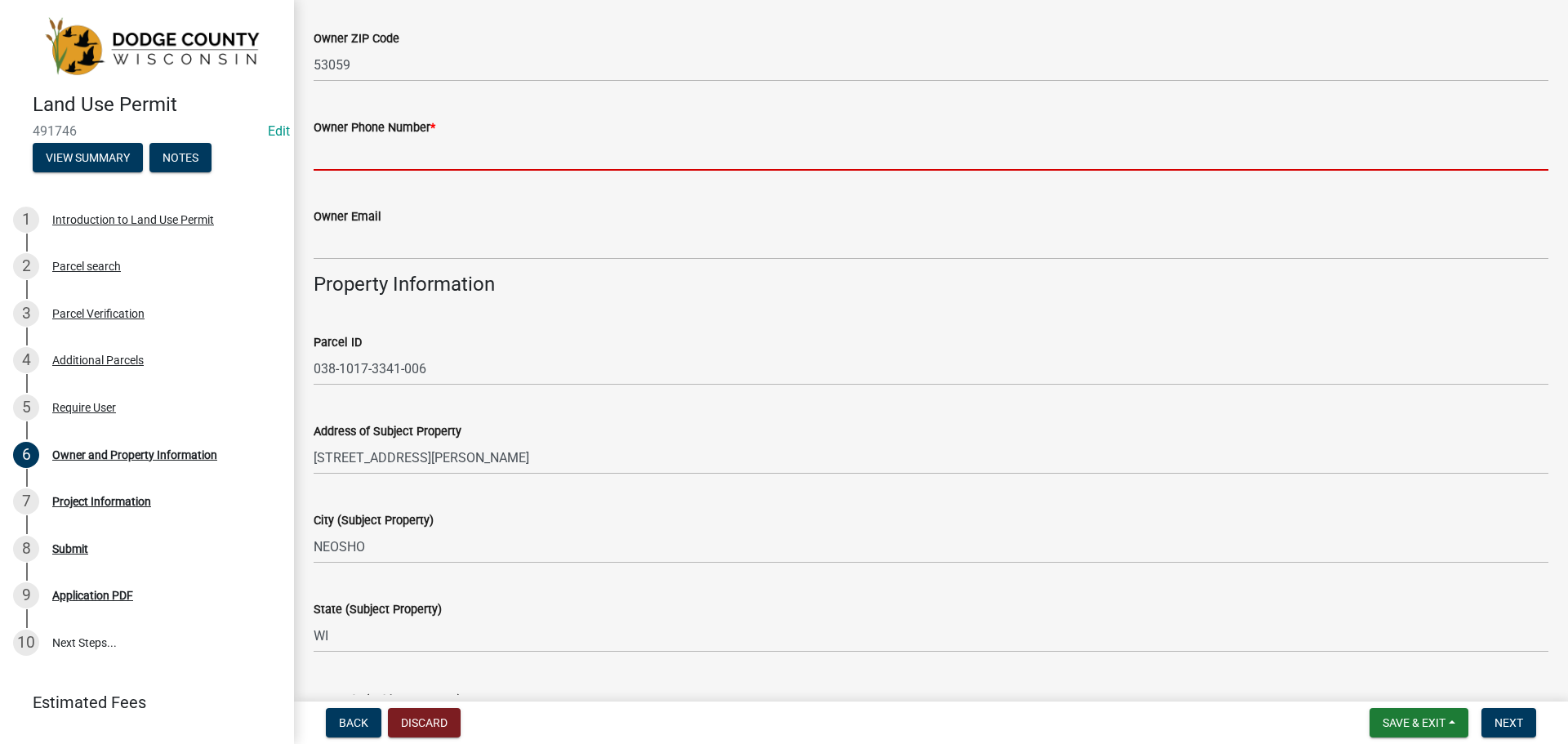
click at [462, 165] on input "Owner Phone Number *" at bounding box center [930, 154] width 1234 height 34
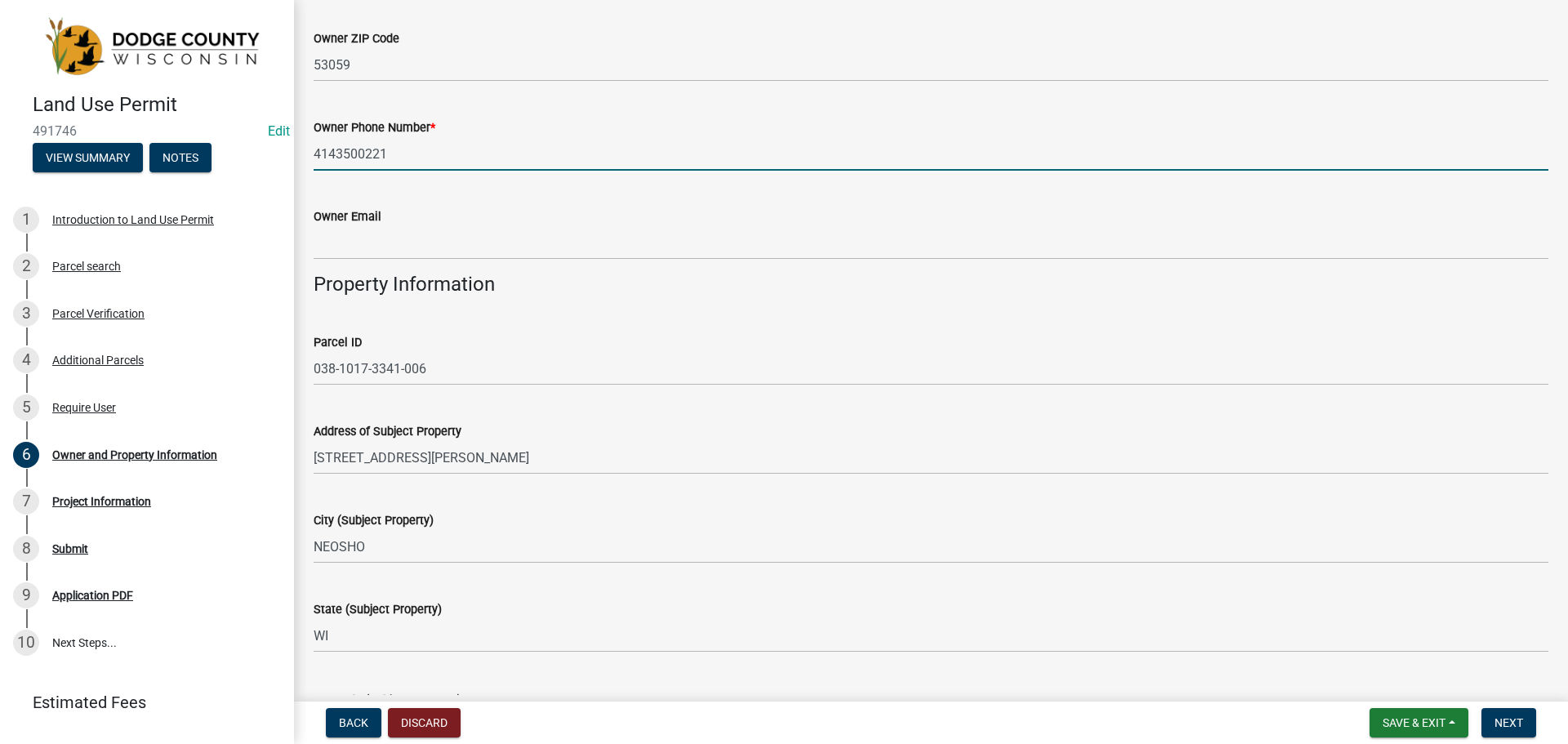
type input "4143500221"
click at [430, 111] on div "Owner Phone Number * [PHONE_NUMBER]" at bounding box center [930, 133] width 1234 height 76
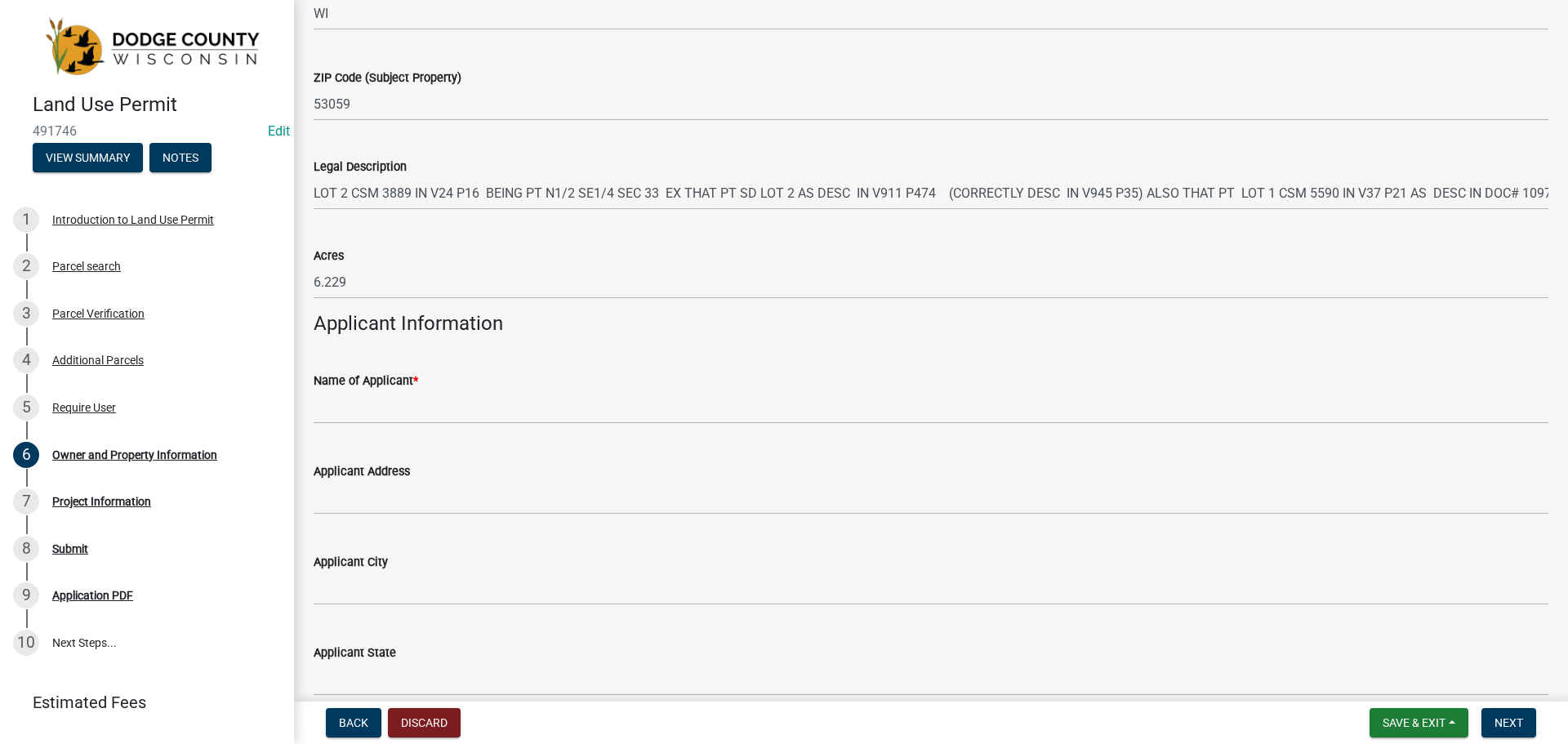
scroll to position [1307, 0]
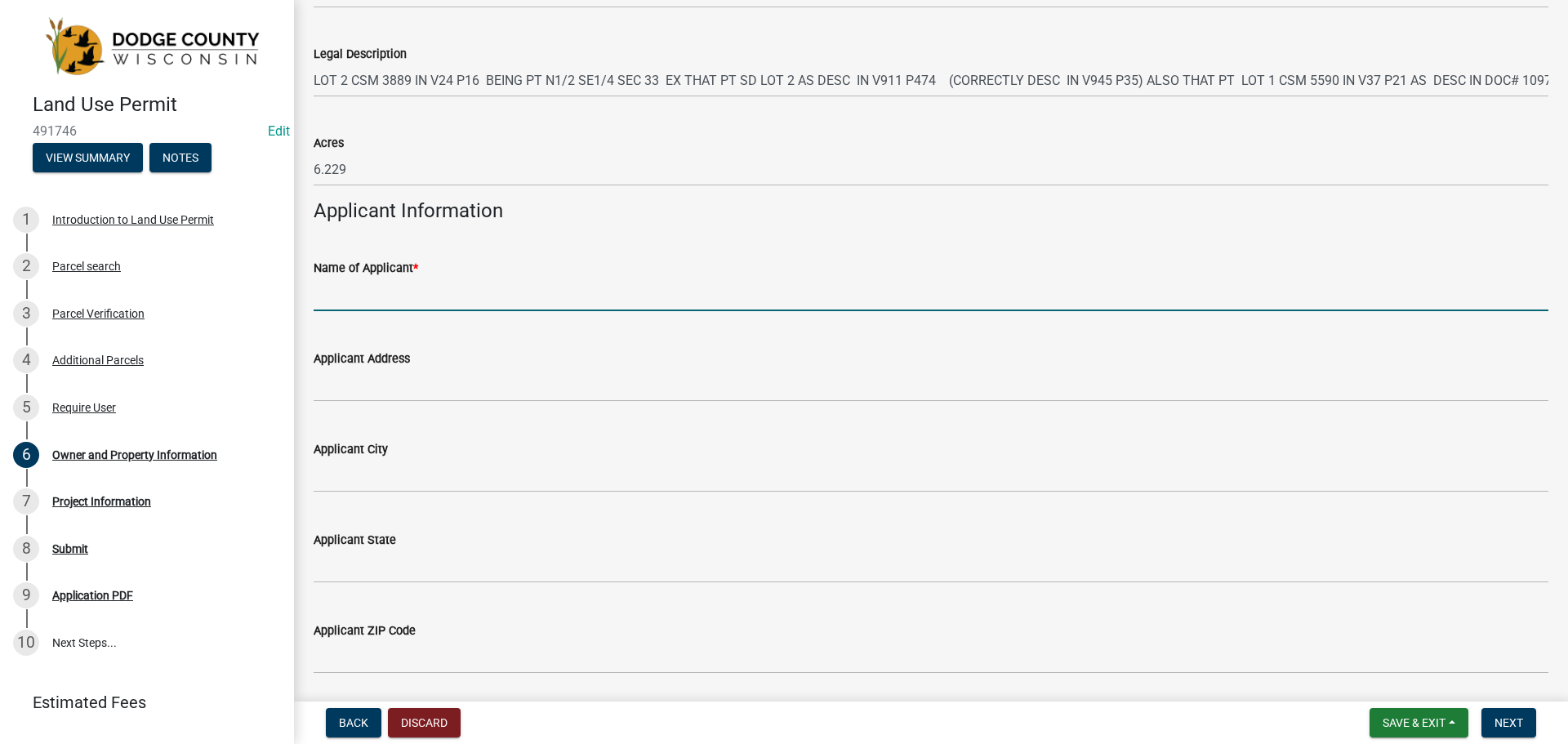
click at [461, 298] on input "Name of Applicant *" at bounding box center [930, 295] width 1234 height 34
type input "JRL Builders Inc."
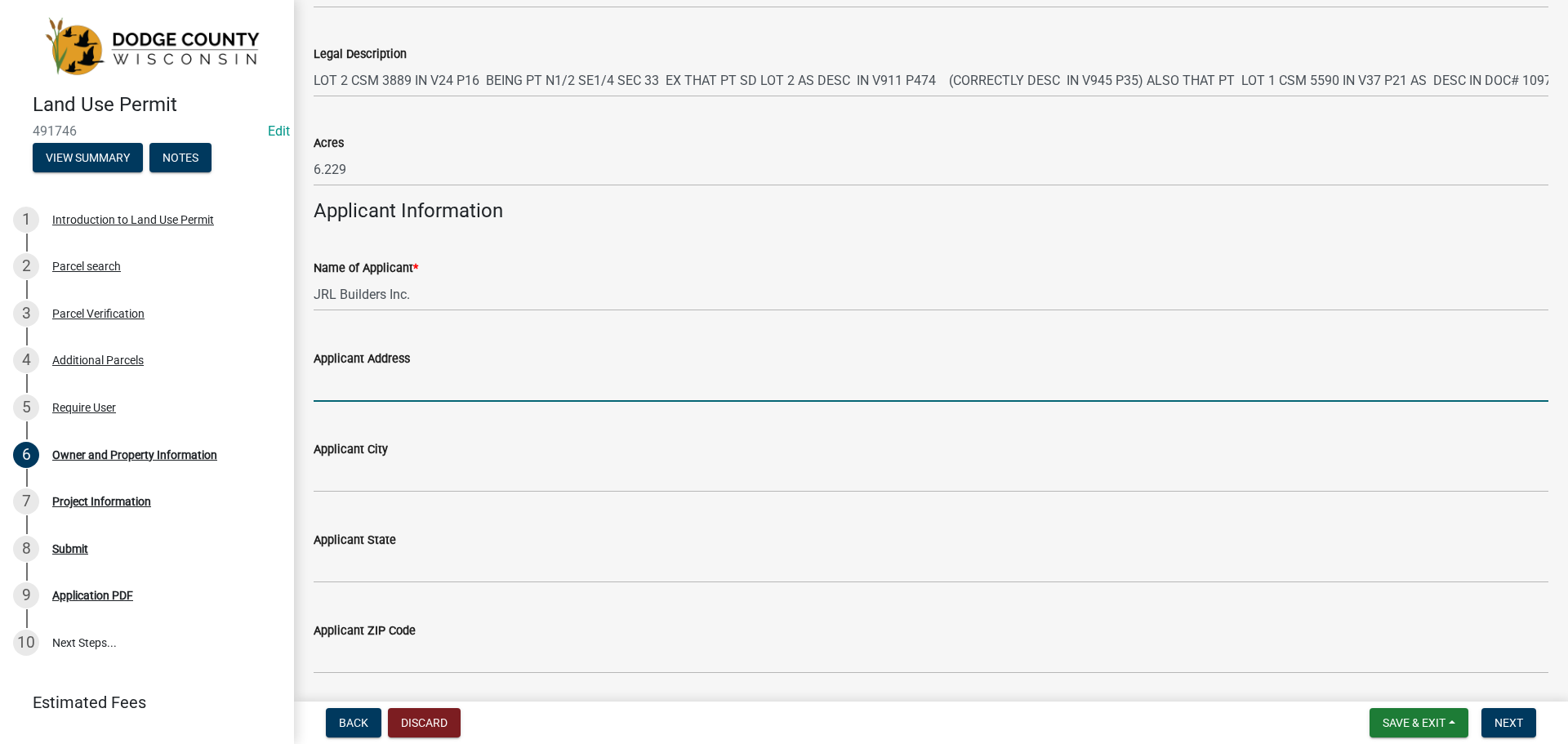
click at [462, 368] on input "Applicant Address" at bounding box center [930, 385] width 1234 height 34
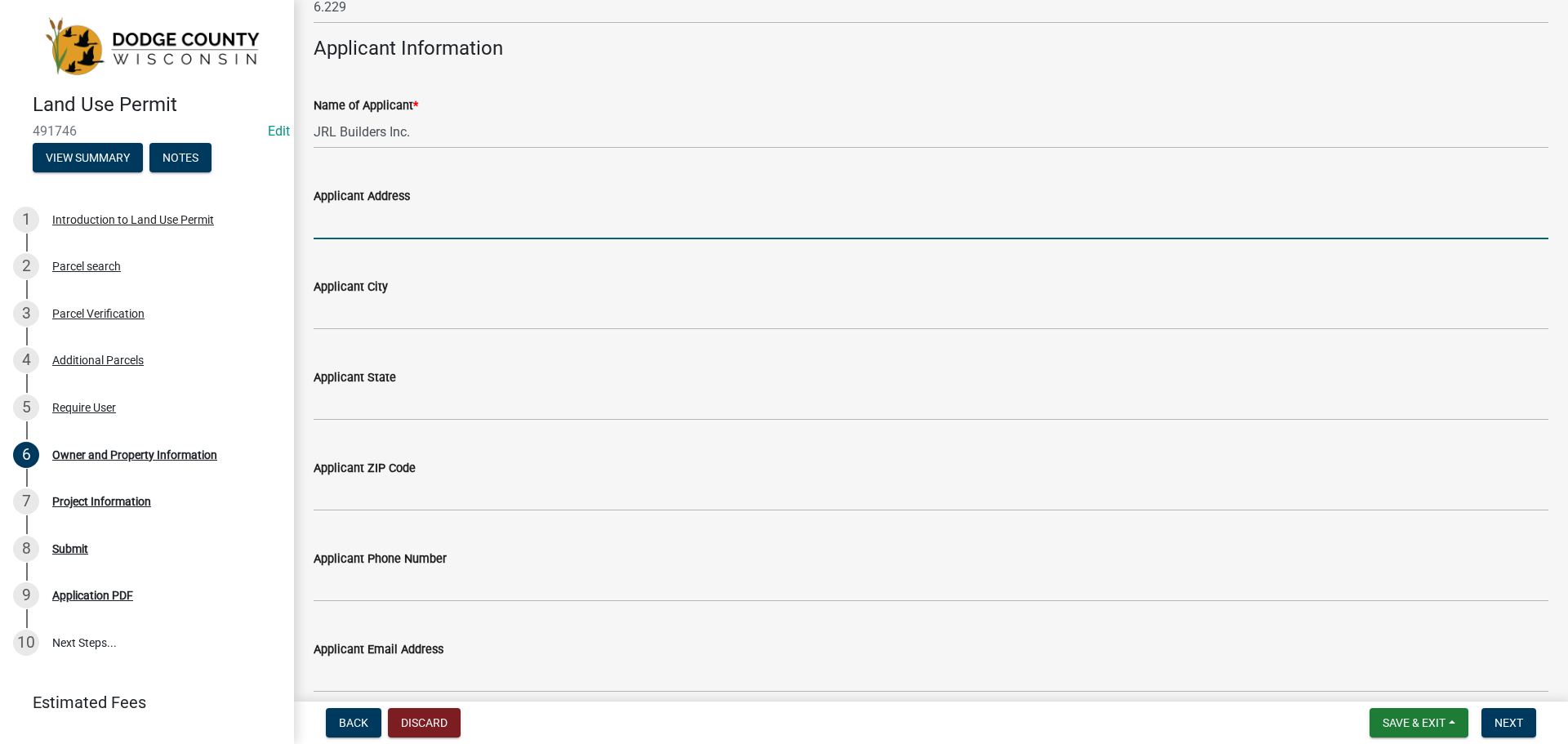
scroll to position [1545, 0]
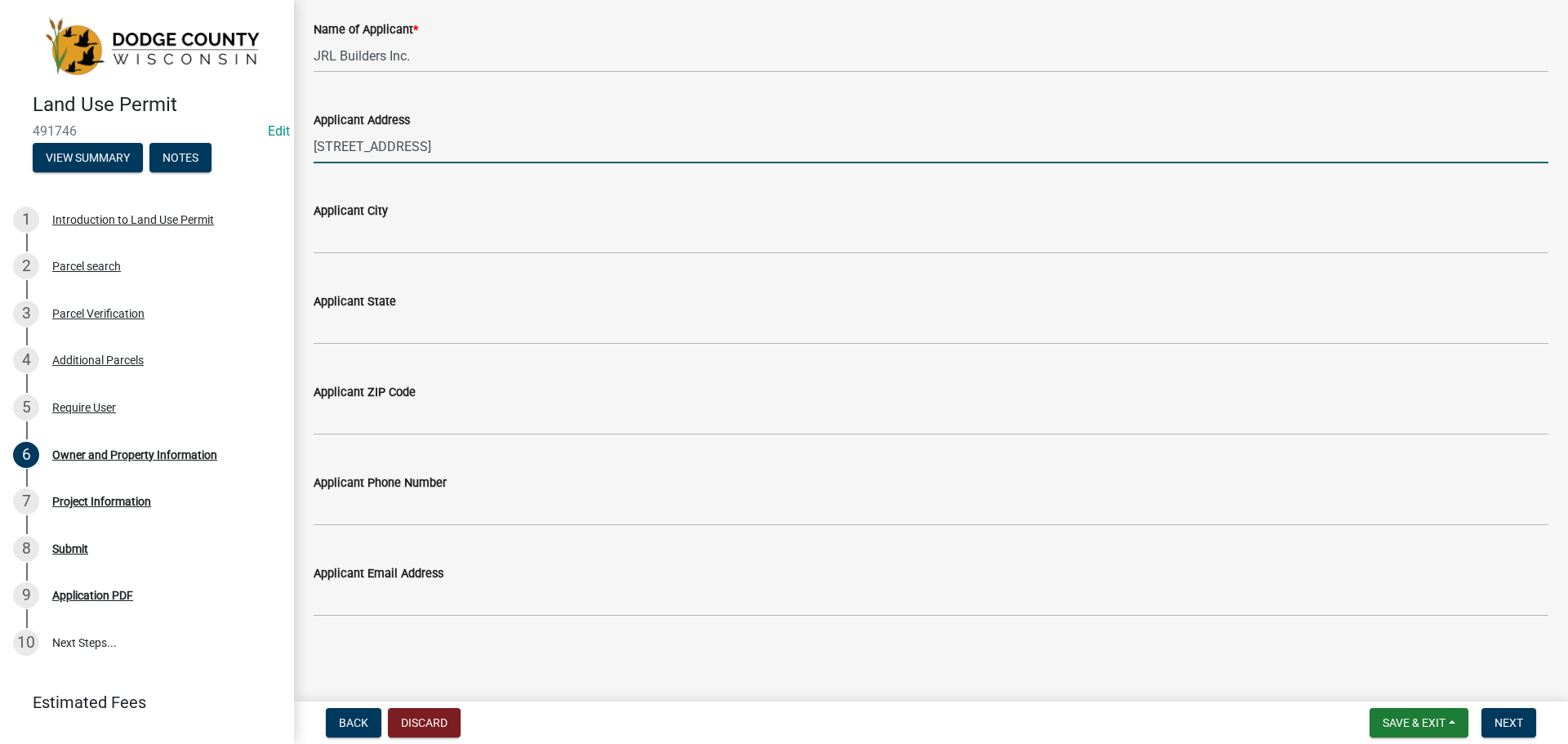
type input "[STREET_ADDRESS]"
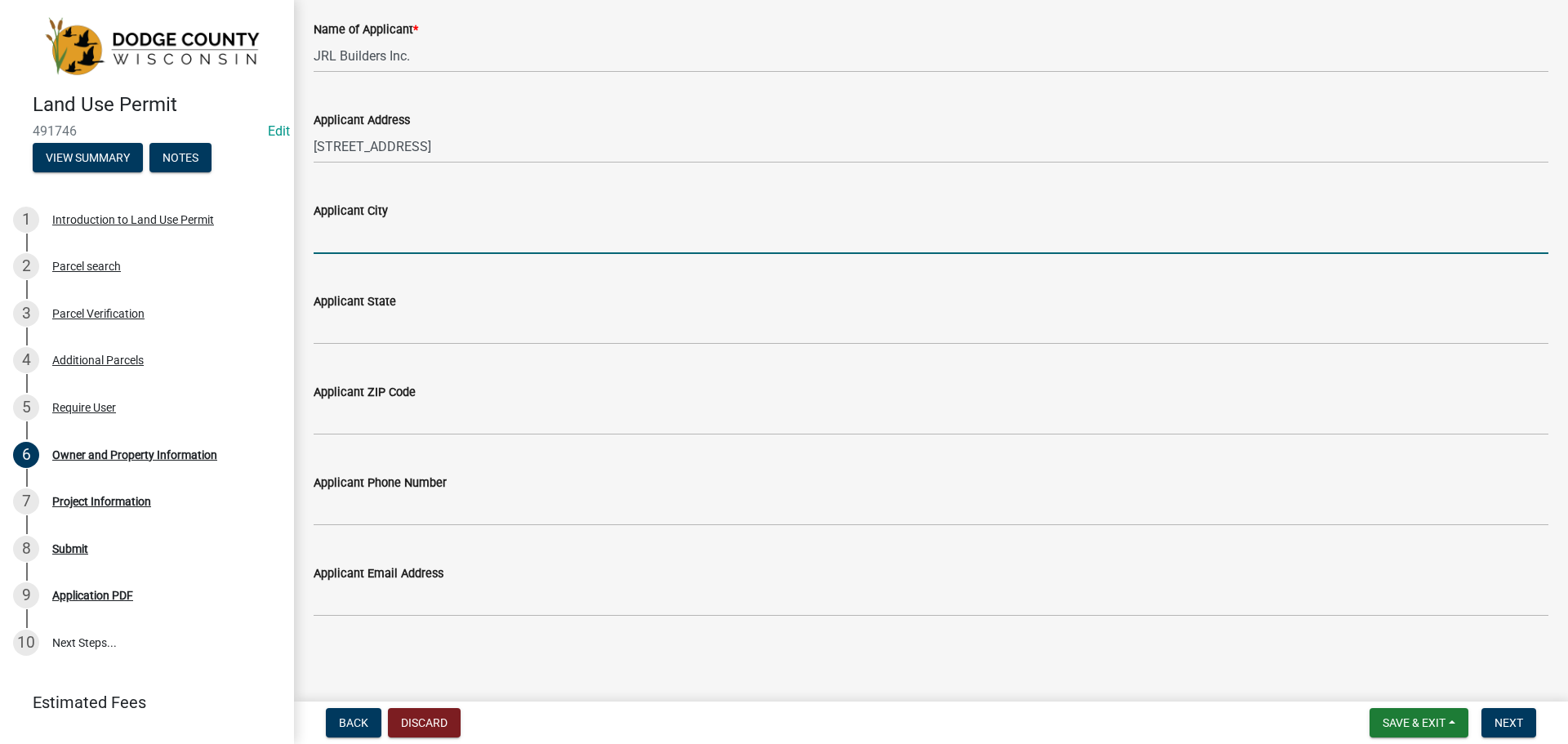
click at [428, 239] on input "Applicant City" at bounding box center [930, 237] width 1234 height 34
type input "Kewaskum"
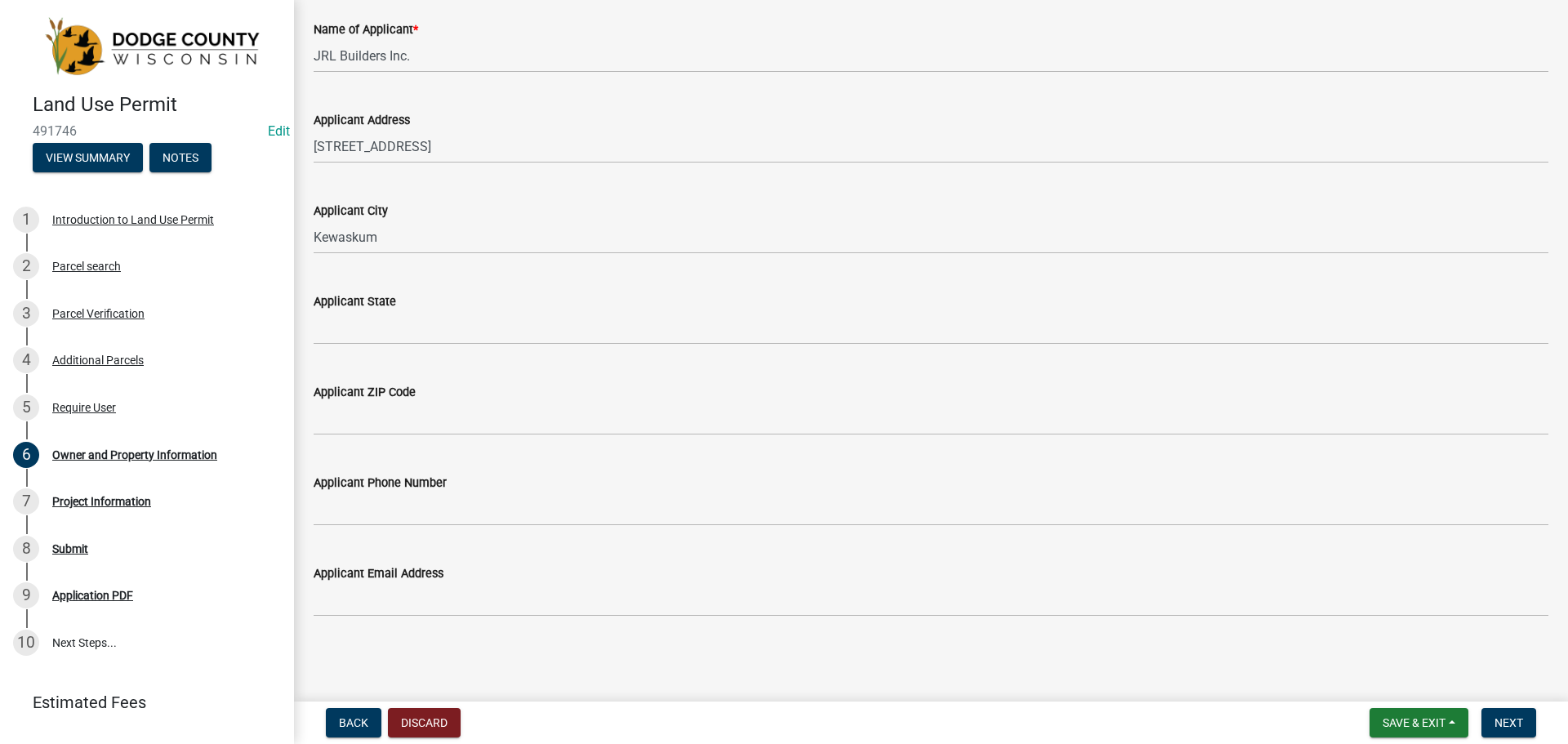
click at [430, 306] on div "Applicant State" at bounding box center [930, 301] width 1234 height 19
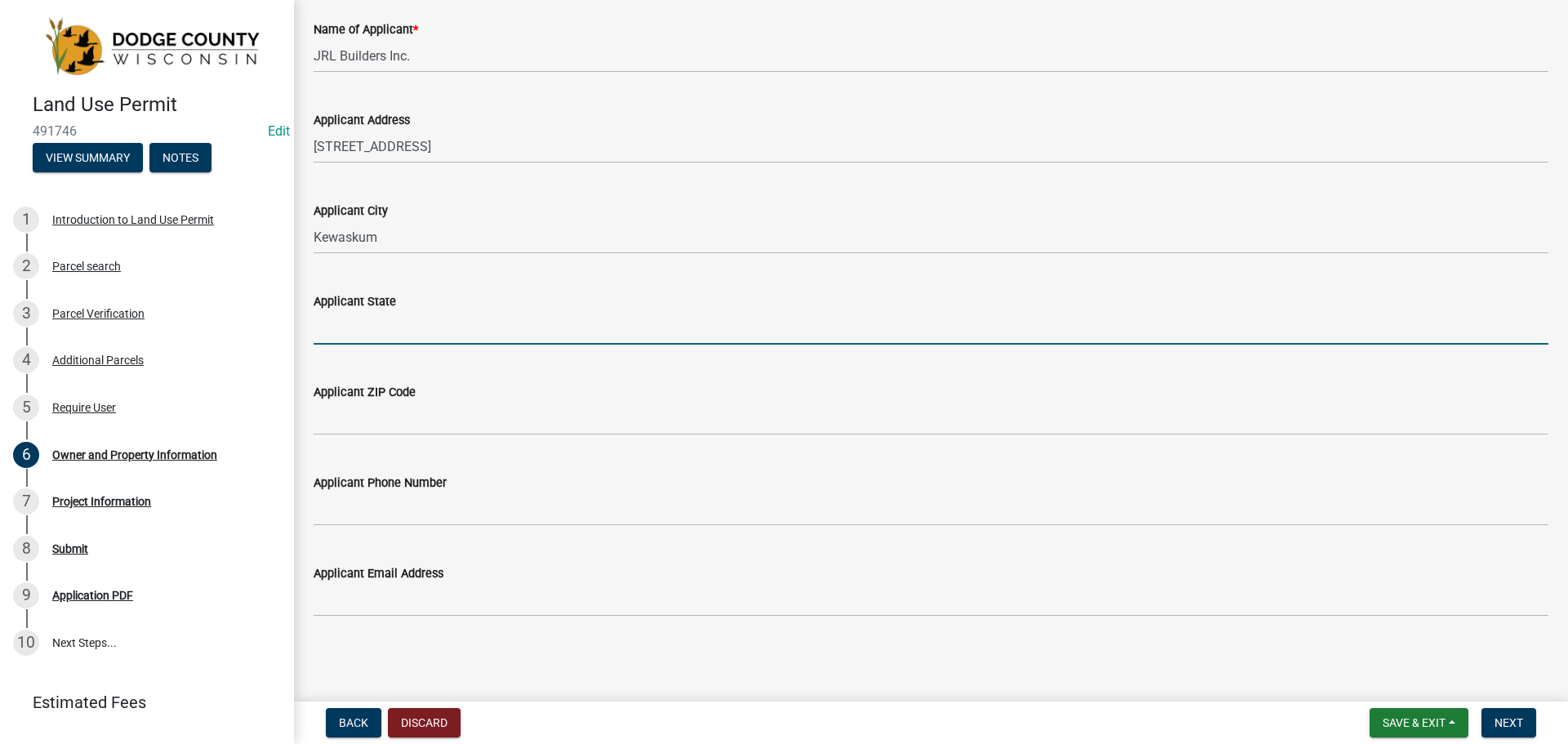
click at [431, 320] on input "Applicant State" at bounding box center [930, 328] width 1234 height 34
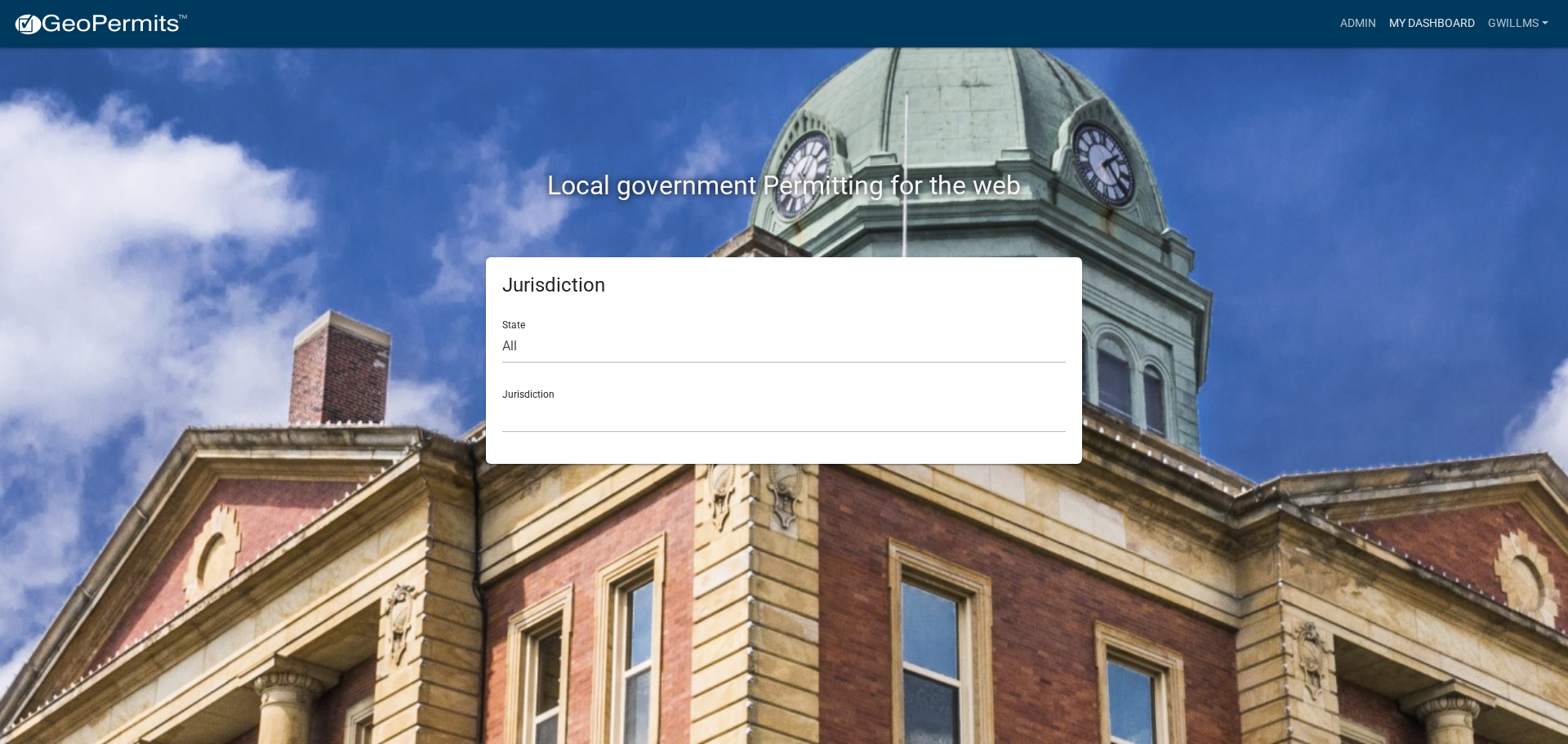
click at [1410, 34] on link "My Dashboard" at bounding box center [1432, 23] width 99 height 31
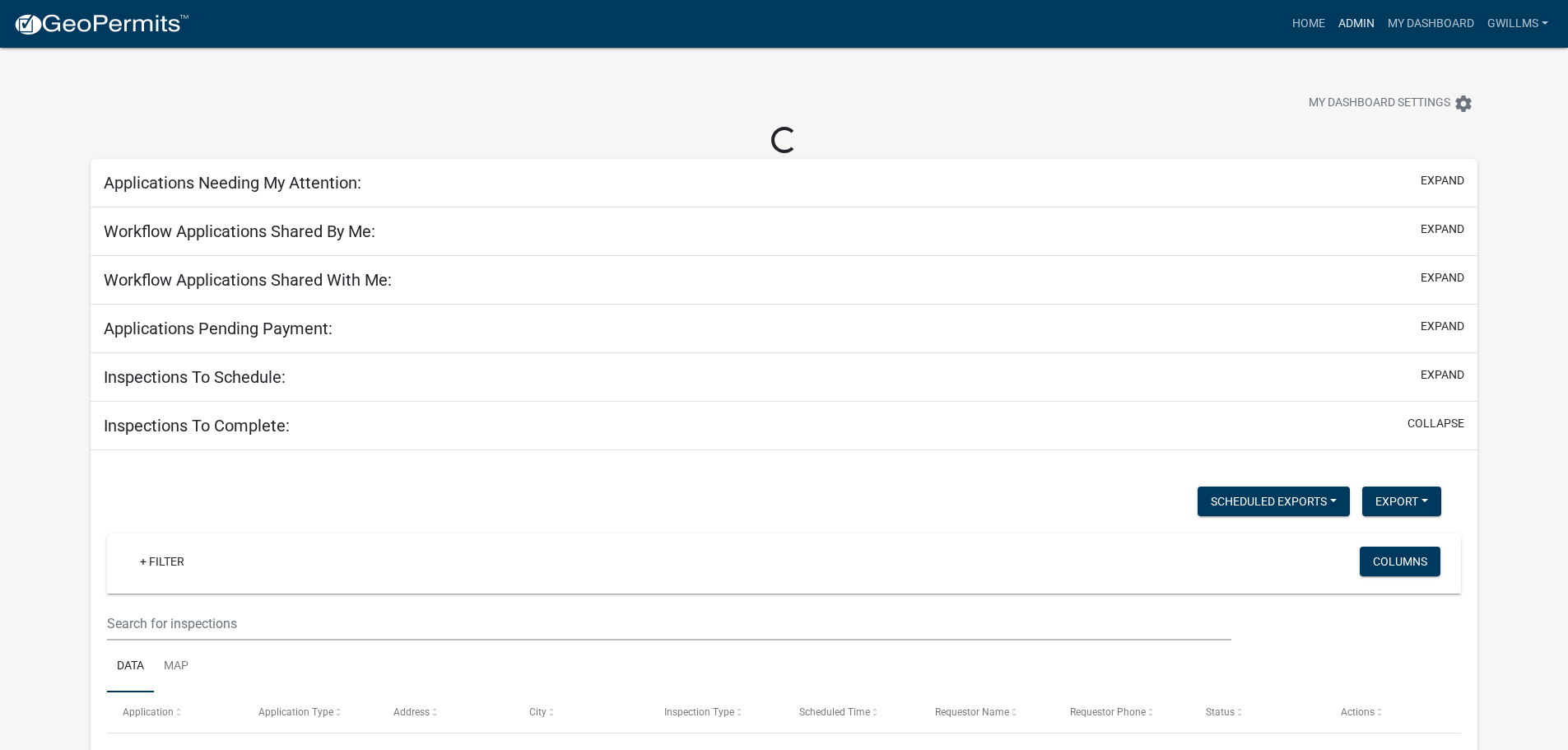
click at [1376, 29] on link "Admin" at bounding box center [1356, 23] width 49 height 31
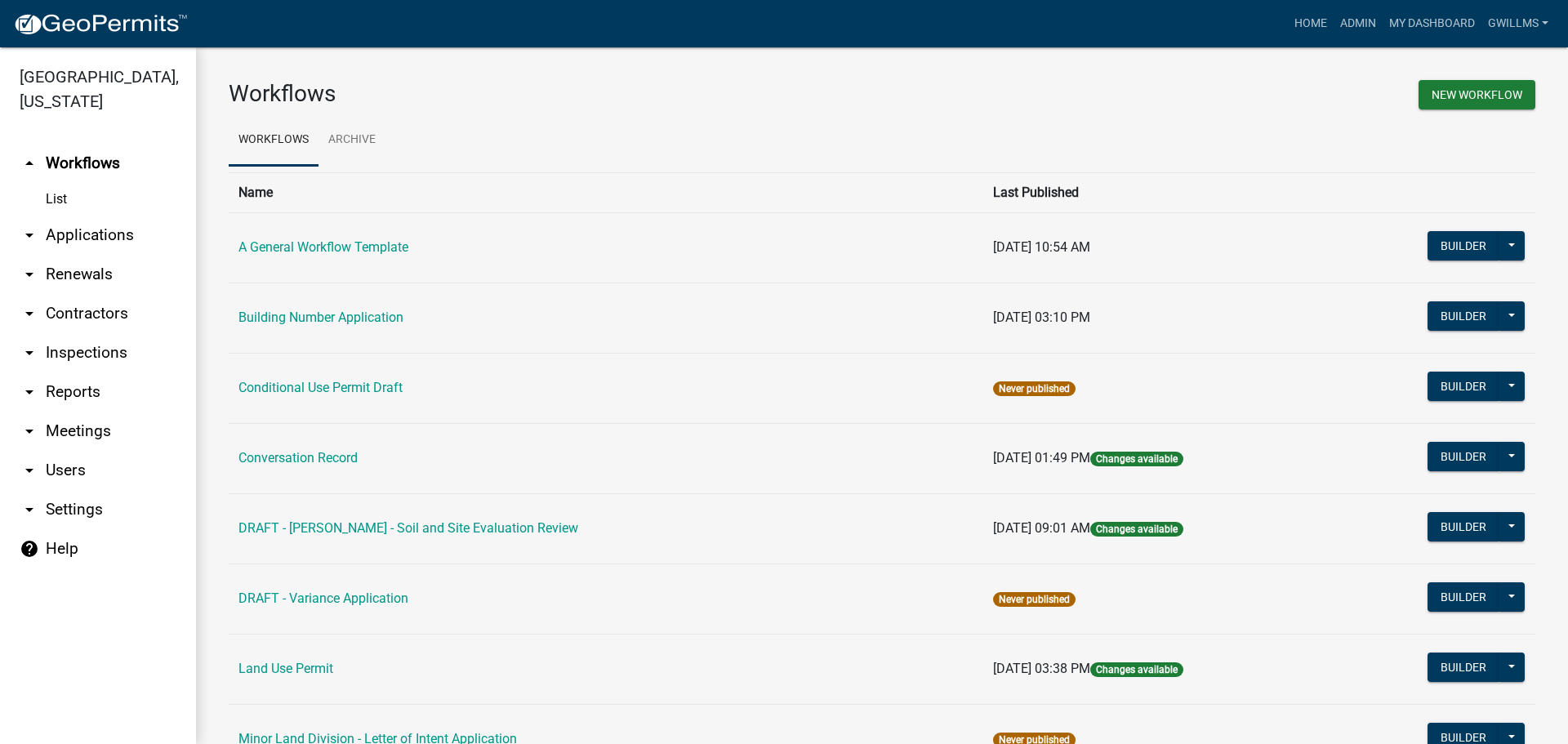
click at [118, 242] on link "arrow_drop_down Applications" at bounding box center [97, 235] width 196 height 39
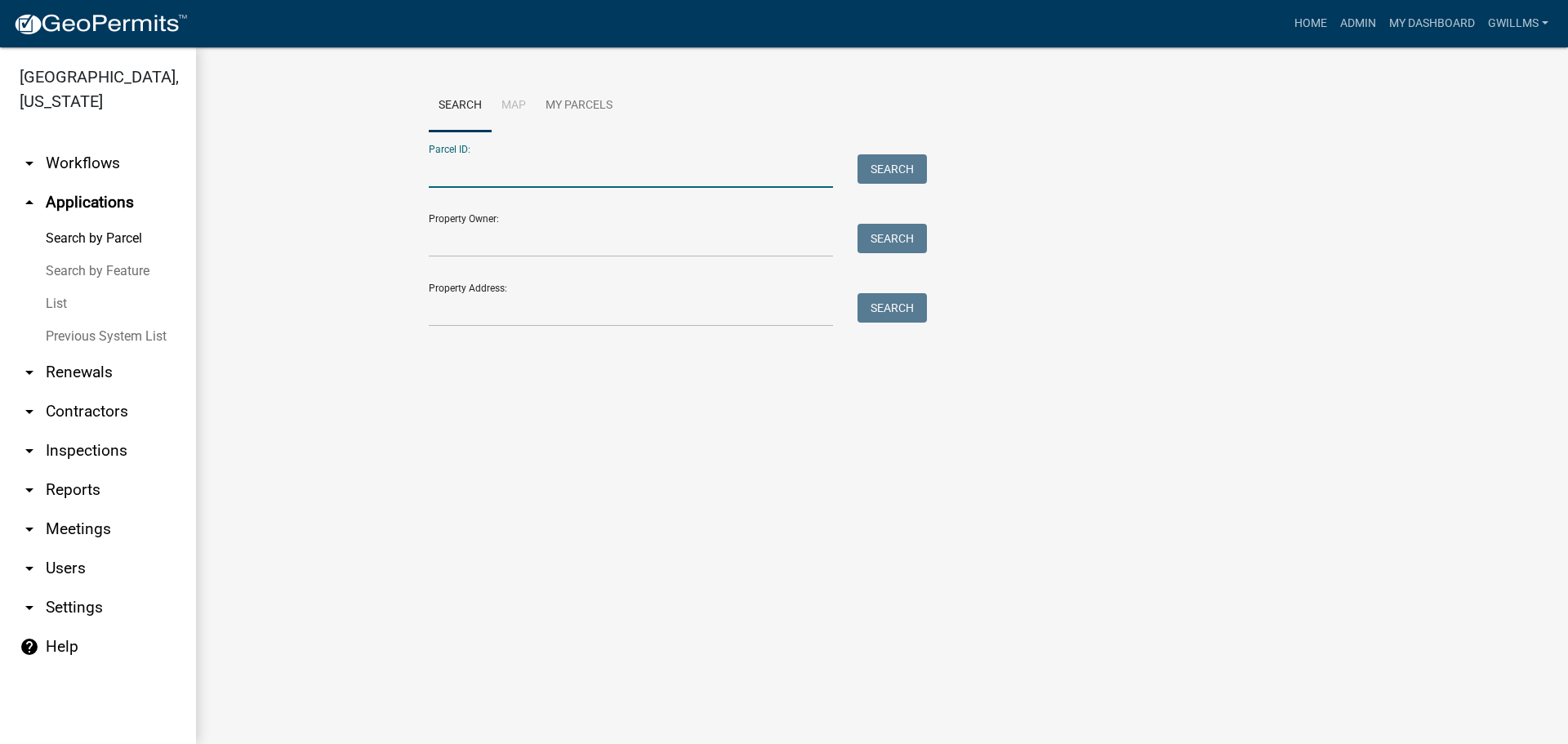
click at [525, 166] on input "Parcel ID:" at bounding box center [631, 171] width 404 height 34
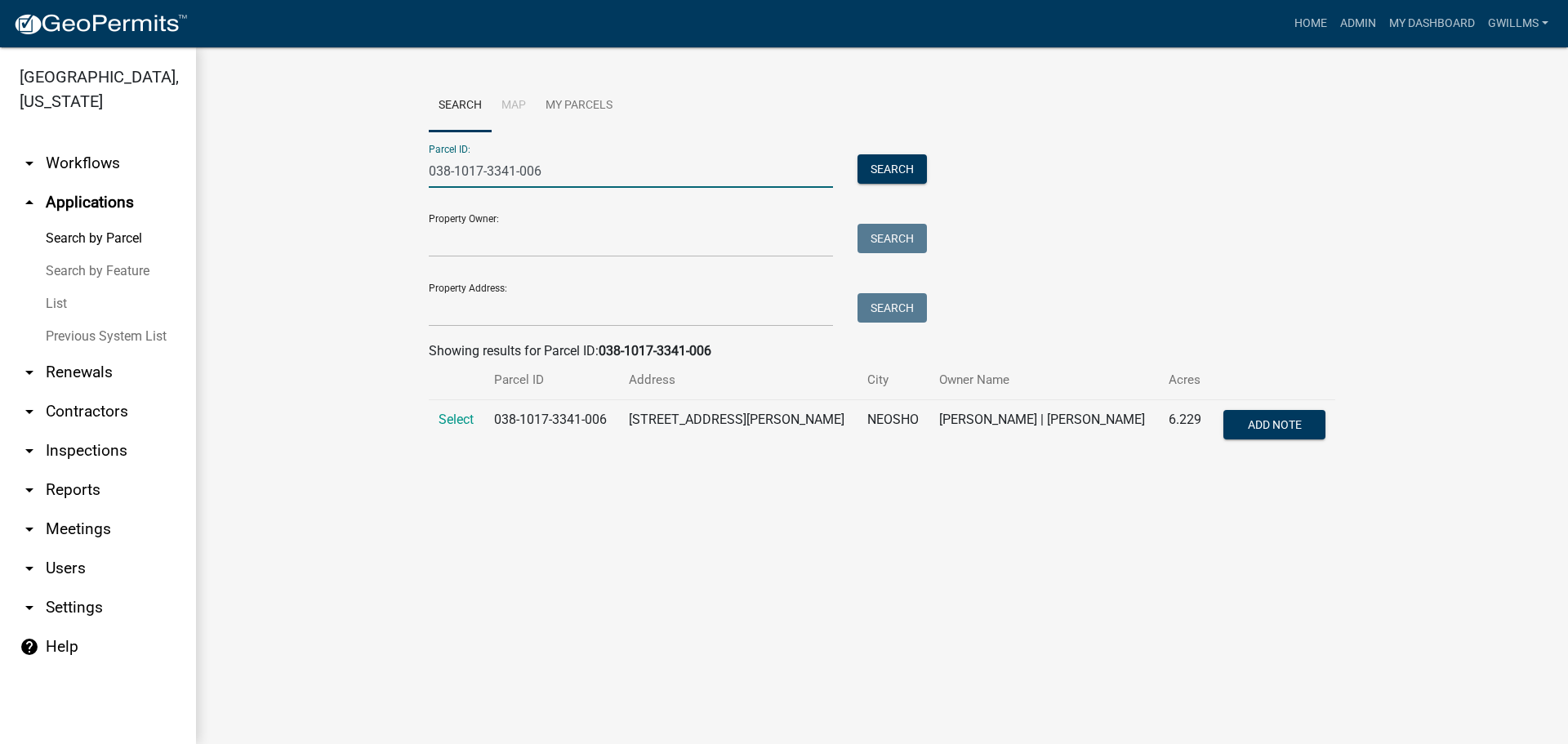
type input "038-1017-3341-006"
click at [443, 420] on span "Select" at bounding box center [457, 419] width 35 height 16
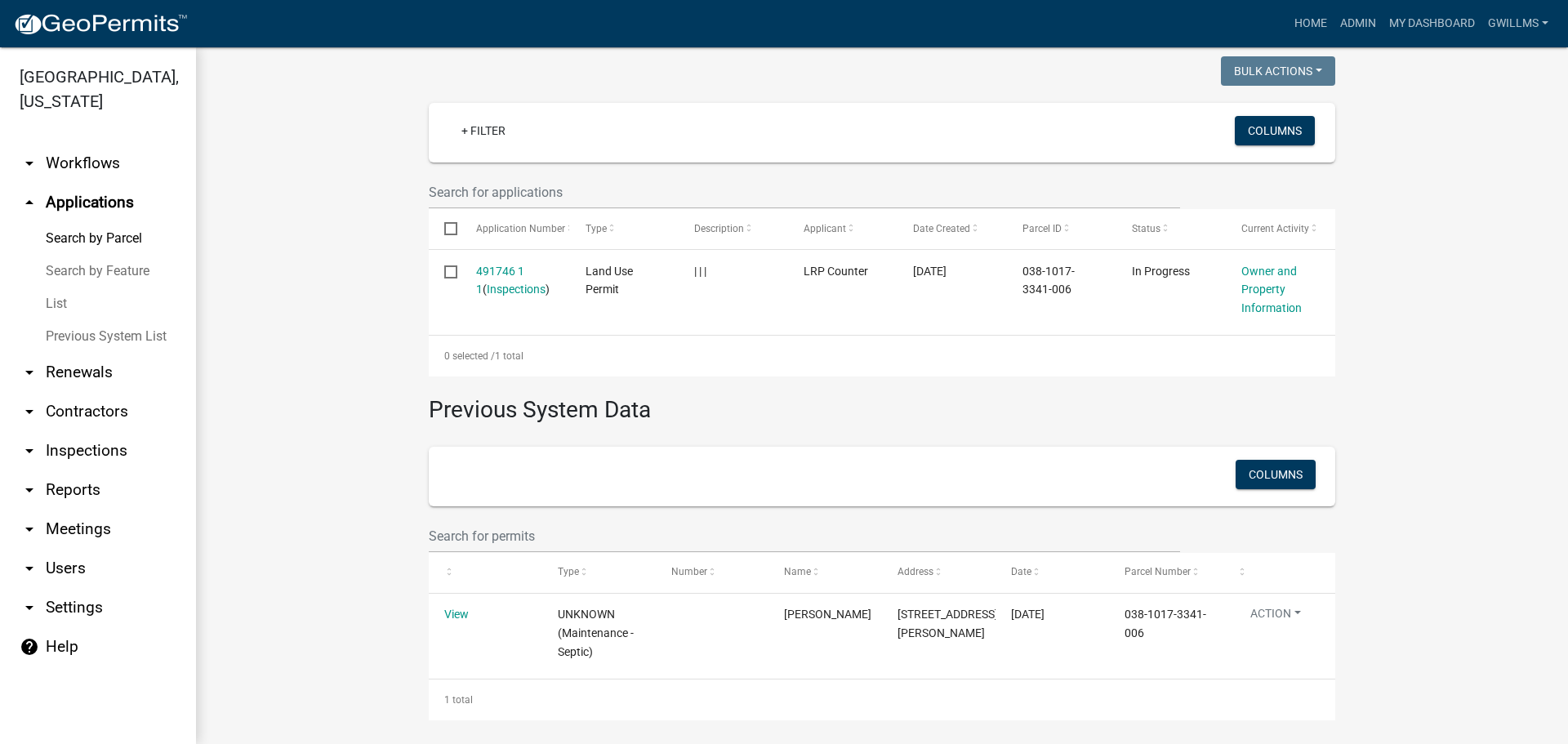
scroll to position [418, 0]
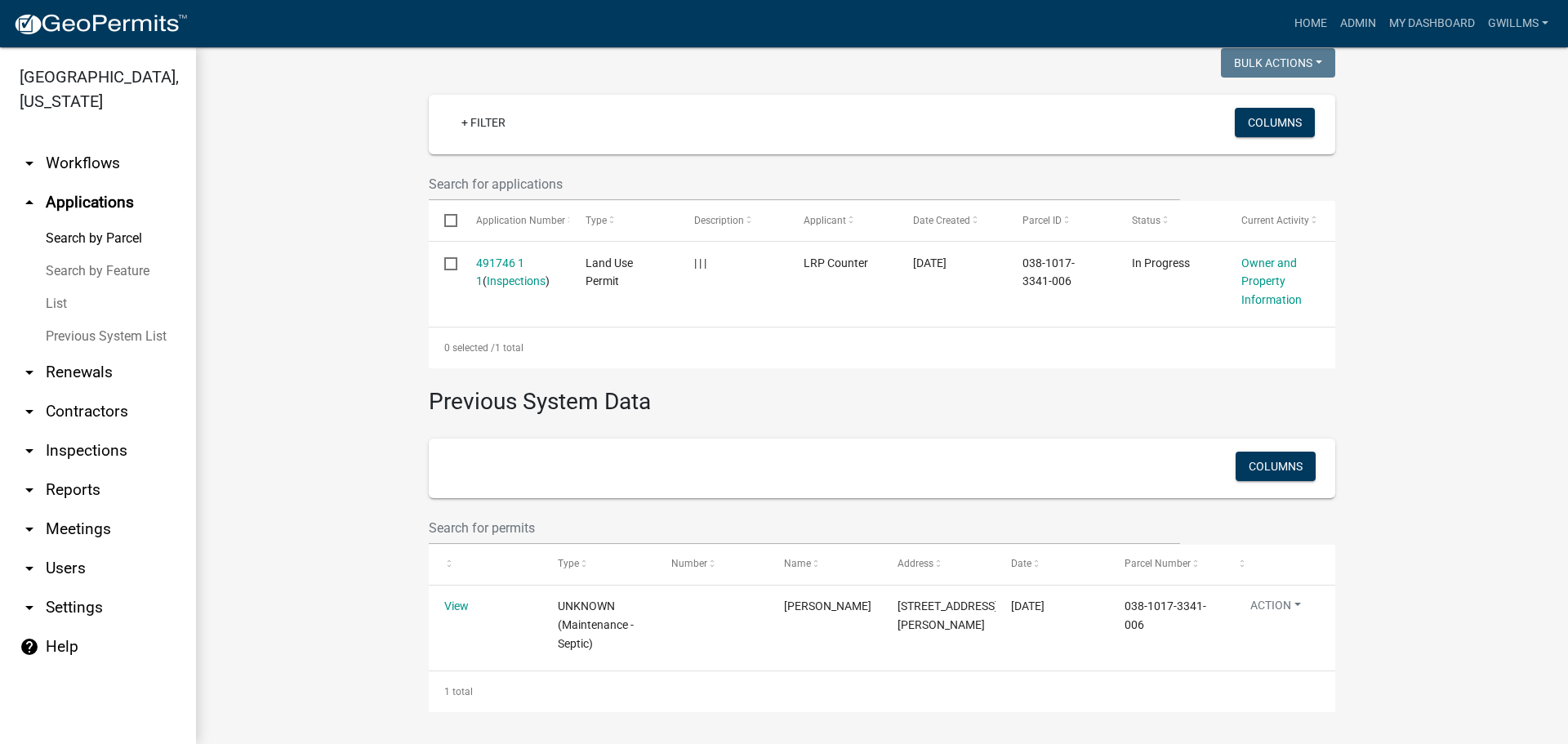
click at [495, 259] on link "491746 1 1" at bounding box center [500, 272] width 48 height 32
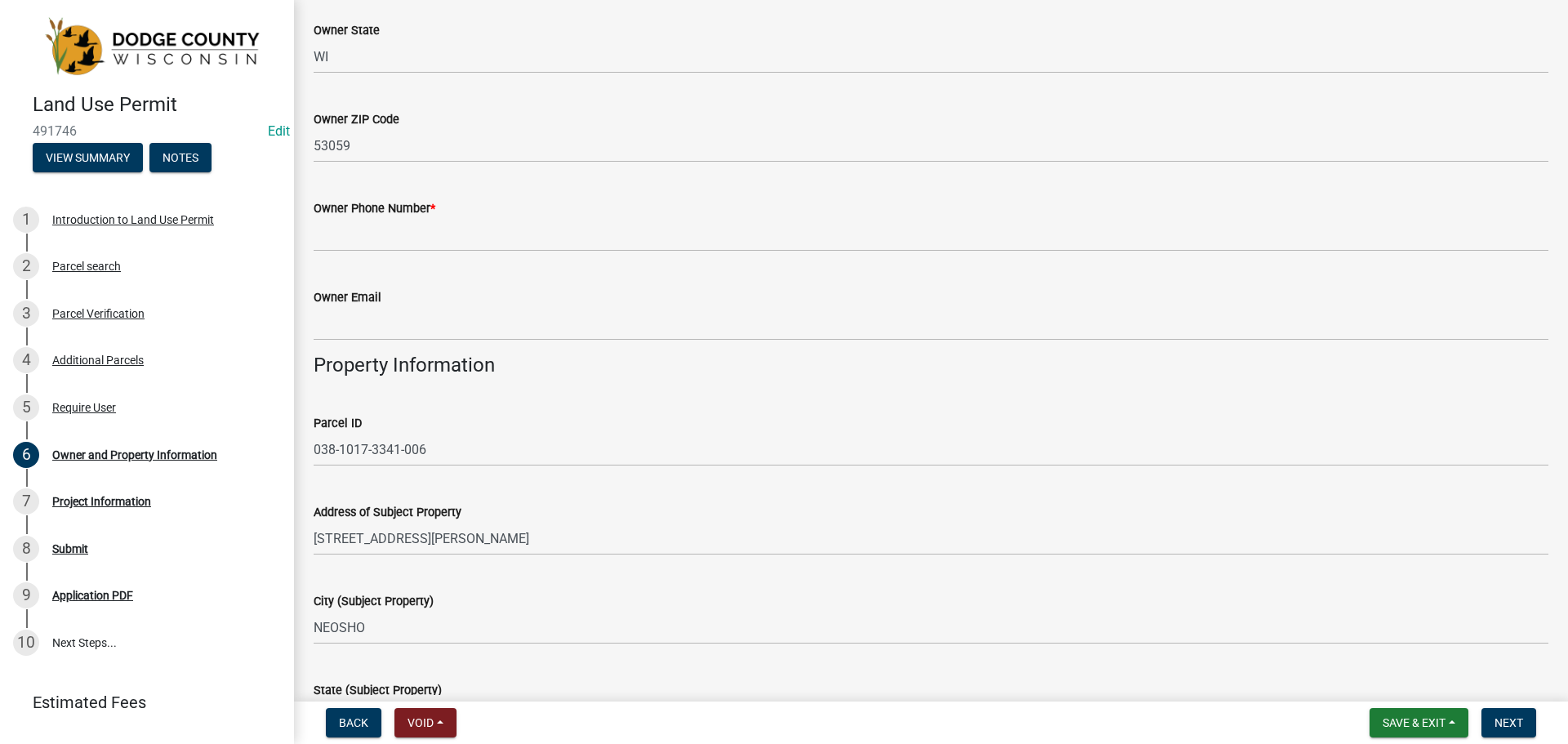
scroll to position [490, 0]
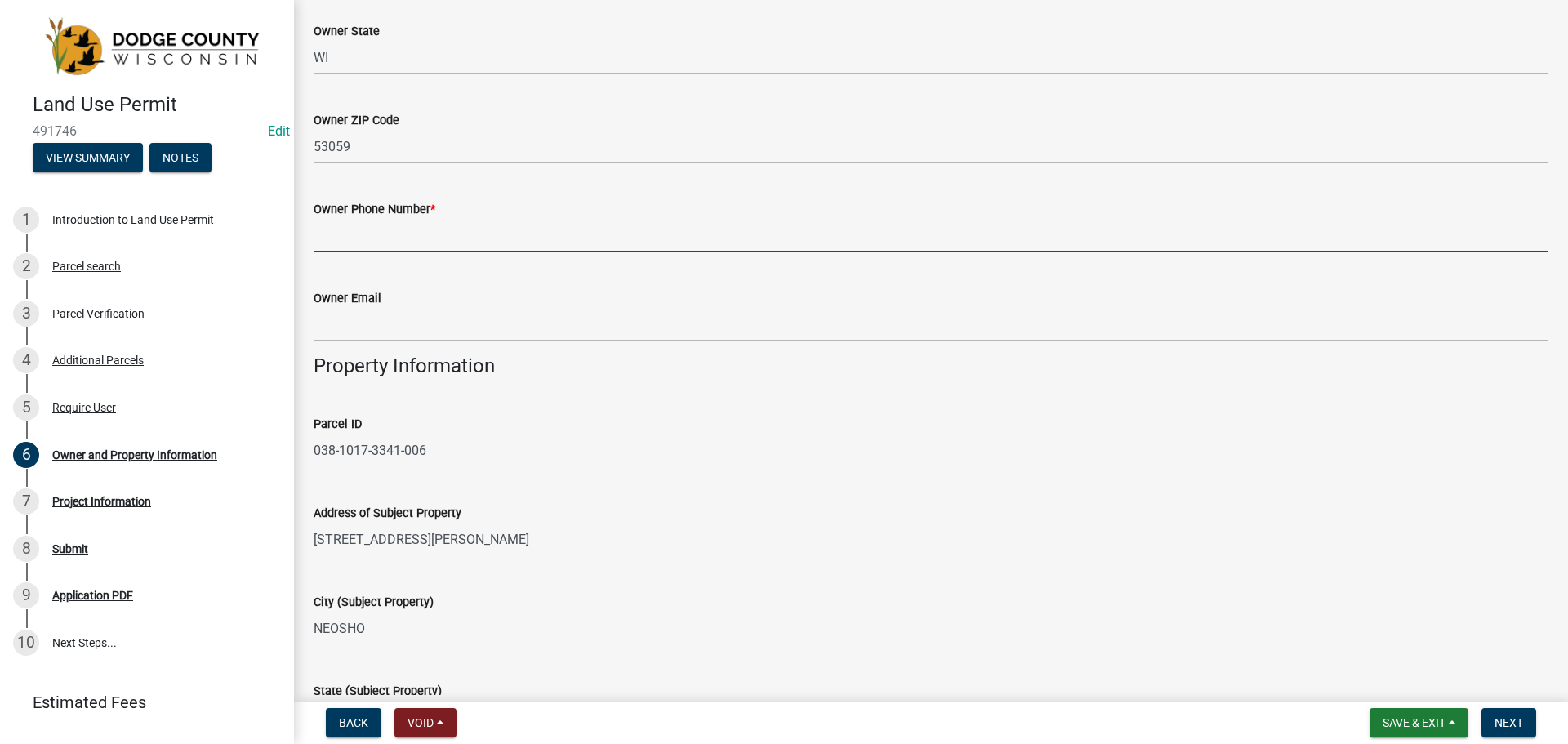
click at [424, 250] on input "Owner Phone Number *" at bounding box center [930, 235] width 1234 height 34
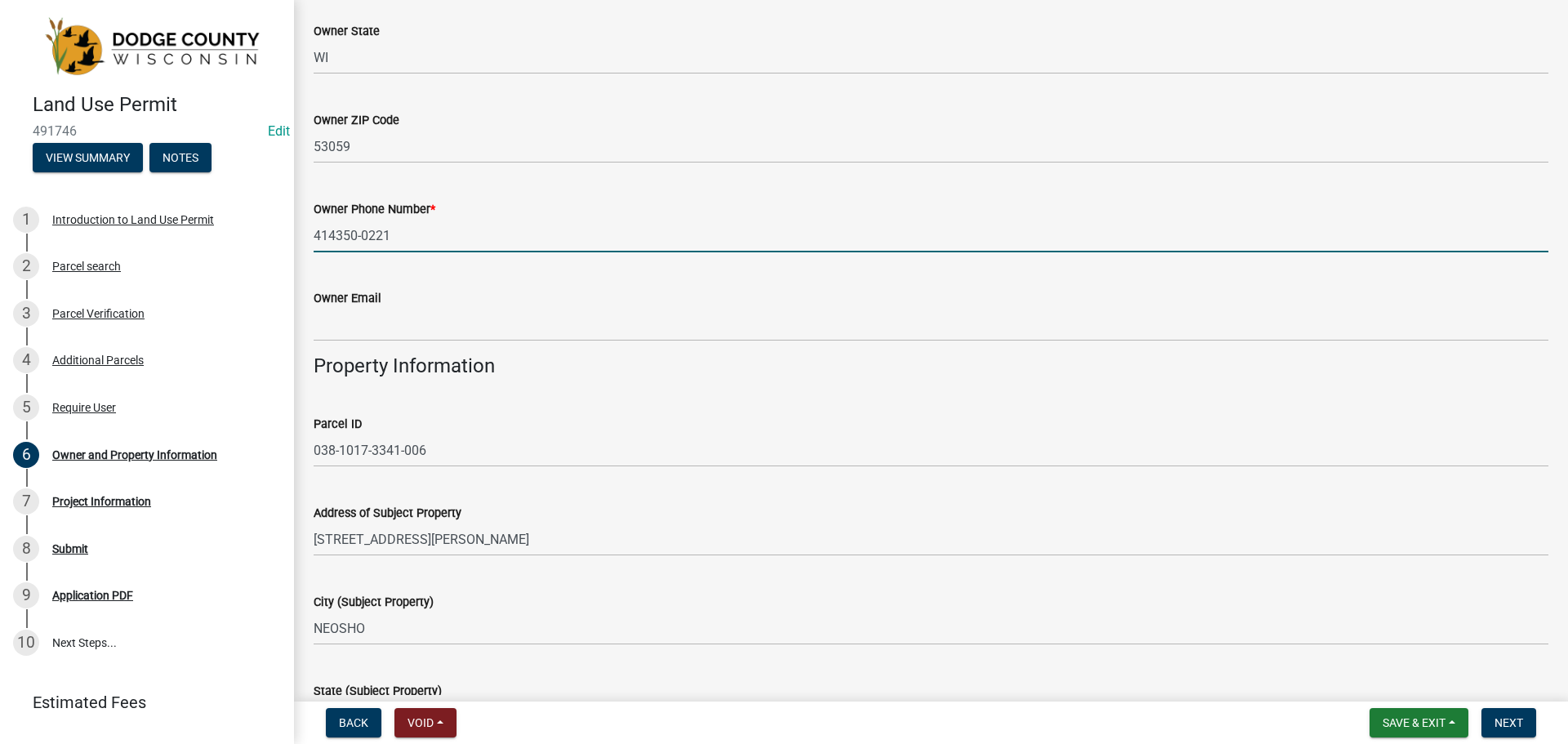
click at [450, 195] on div "Owner Phone Number * 414350-0221" at bounding box center [930, 214] width 1234 height 76
click at [356, 242] on input "414350-0221" at bounding box center [930, 235] width 1234 height 34
click at [364, 240] on input "414350-0221" at bounding box center [930, 235] width 1234 height 34
type input "4143500221"
click at [388, 196] on div "Owner Phone Number * [PHONE_NUMBER]" at bounding box center [930, 214] width 1234 height 76
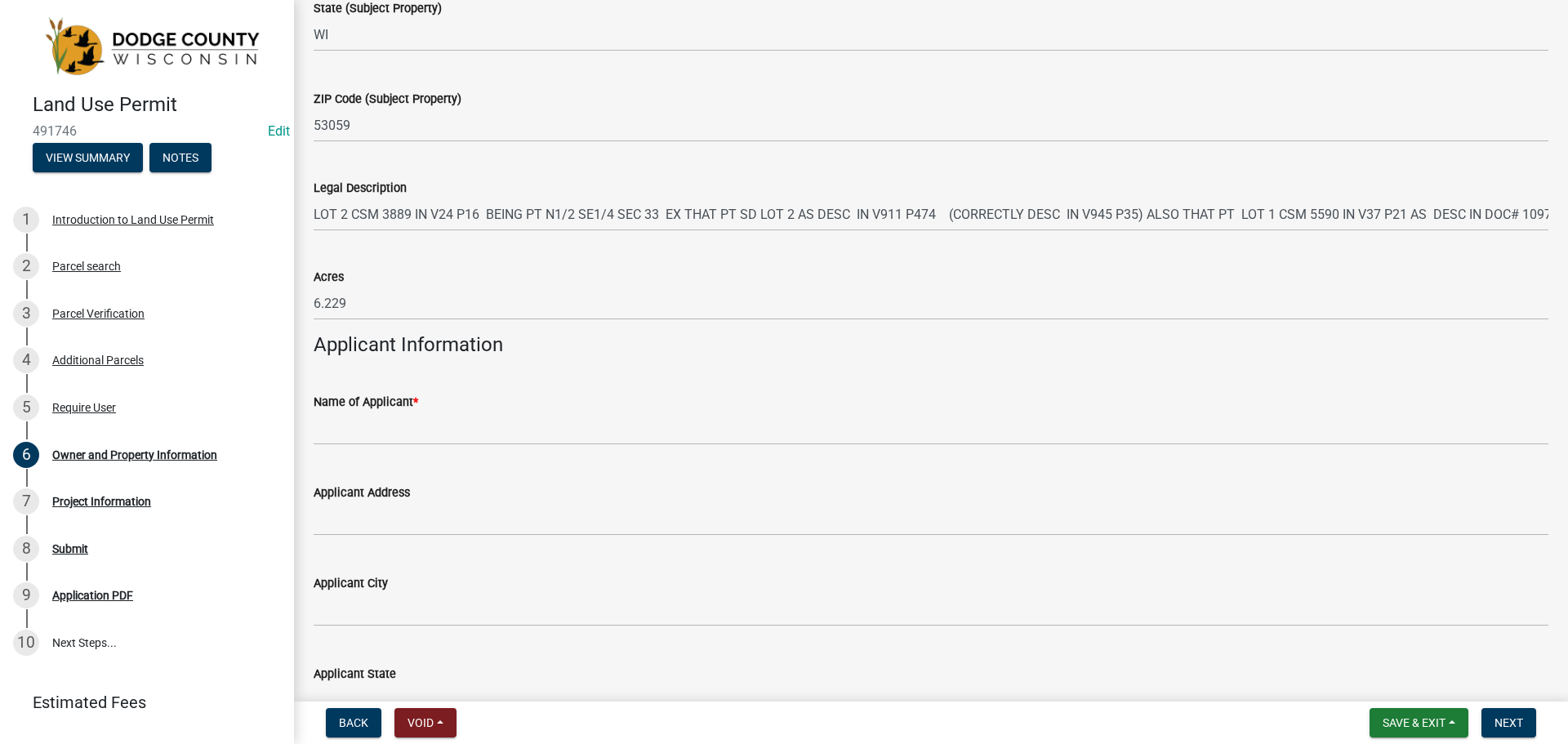
scroll to position [1224, 0]
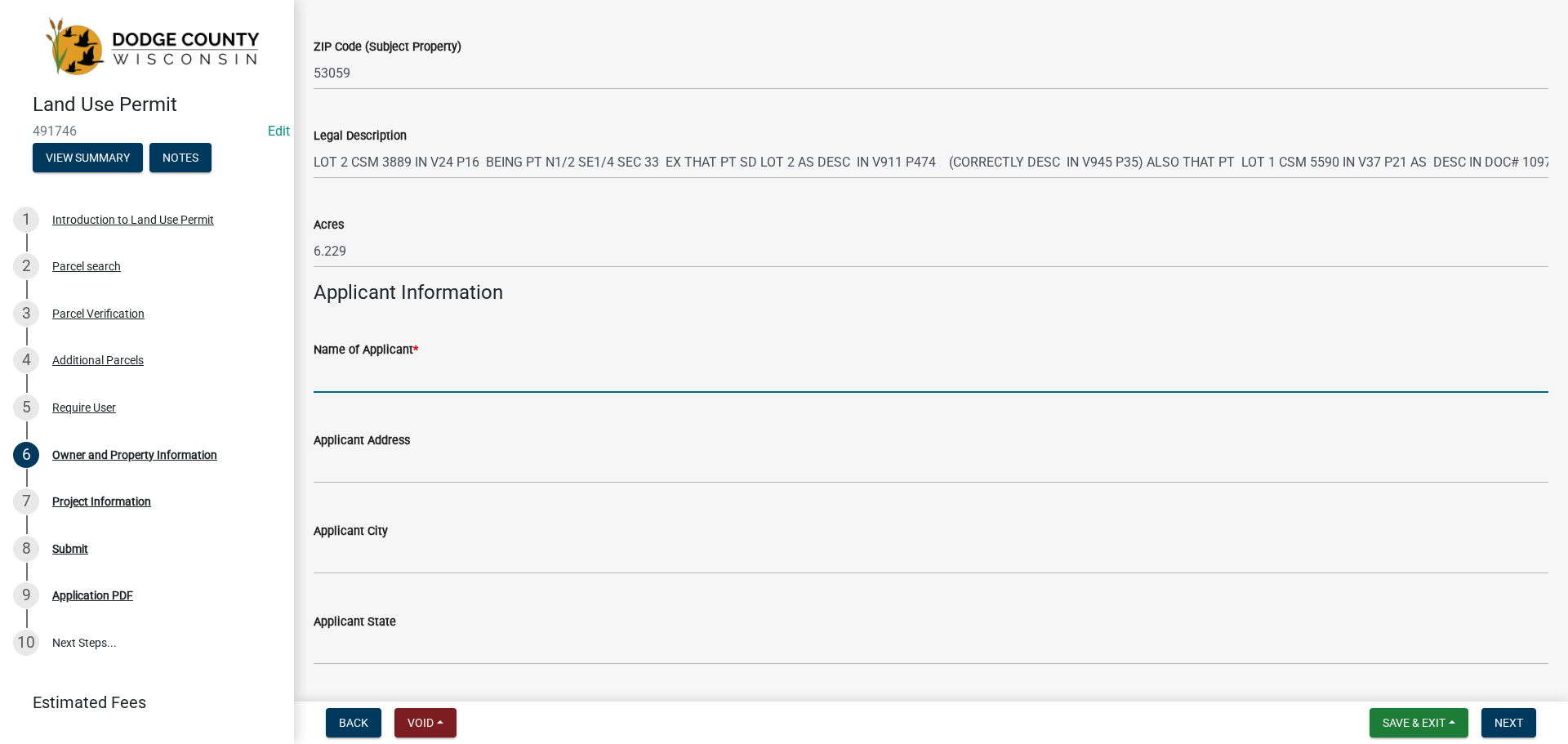
click at [440, 365] on input "Name of Applicant *" at bounding box center [930, 376] width 1234 height 34
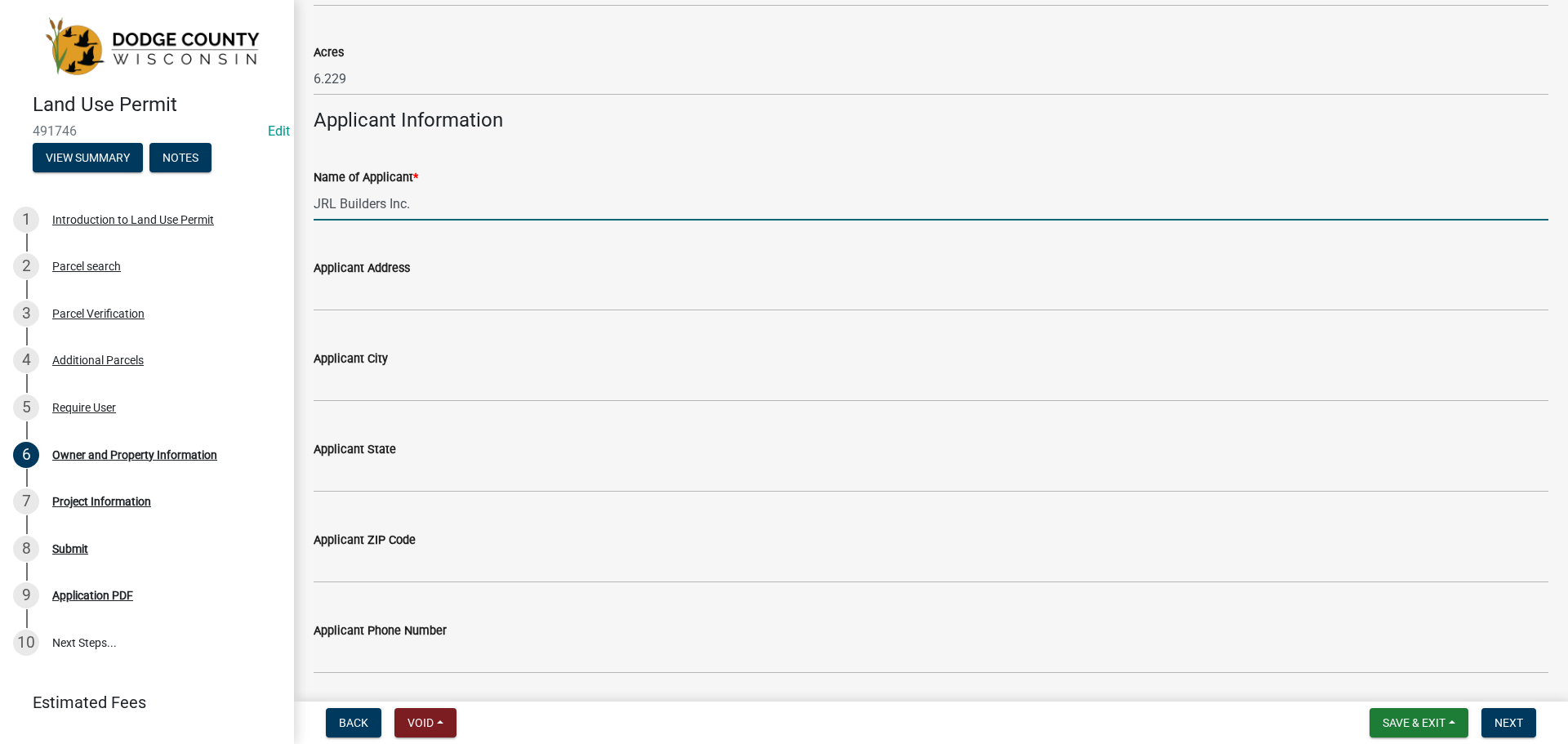
scroll to position [1545, 0]
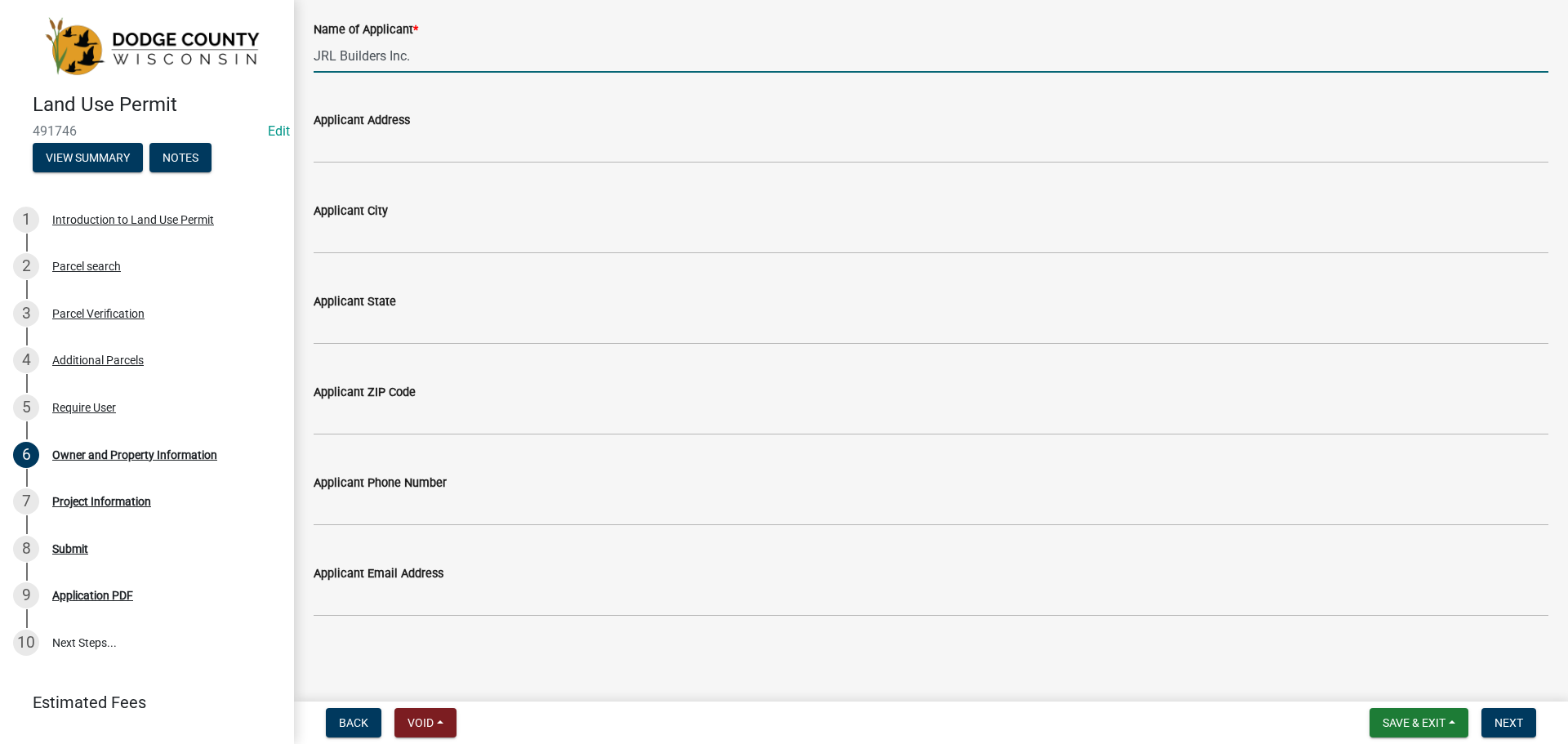
type input "JRL Builders Inc."
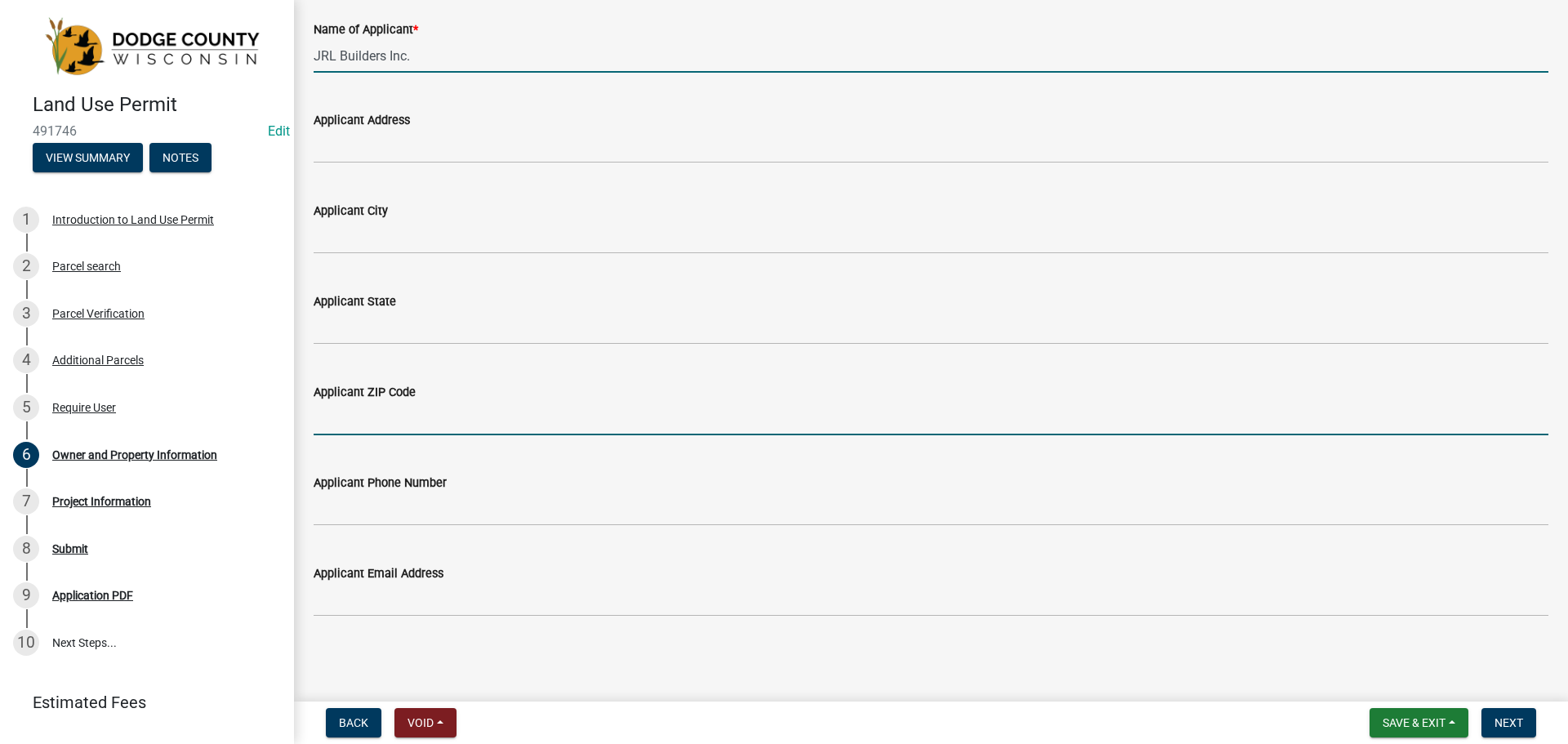
drag, startPoint x: 521, startPoint y: 428, endPoint x: 470, endPoint y: 454, distance: 57.2
click at [519, 429] on input "Applicant ZIP Code" at bounding box center [930, 418] width 1234 height 34
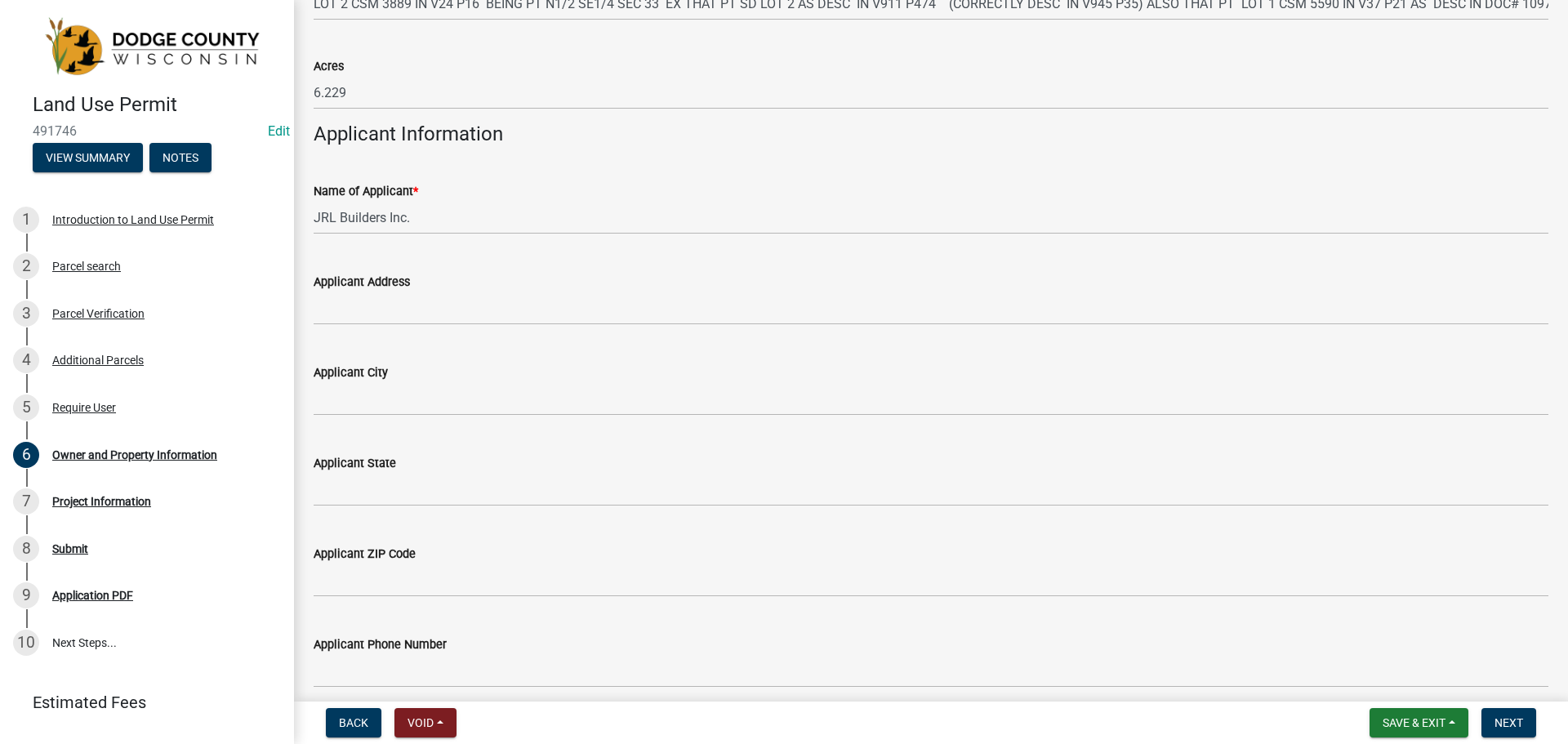
scroll to position [1382, 0]
click at [1515, 715] on button "Next" at bounding box center [1509, 722] width 55 height 29
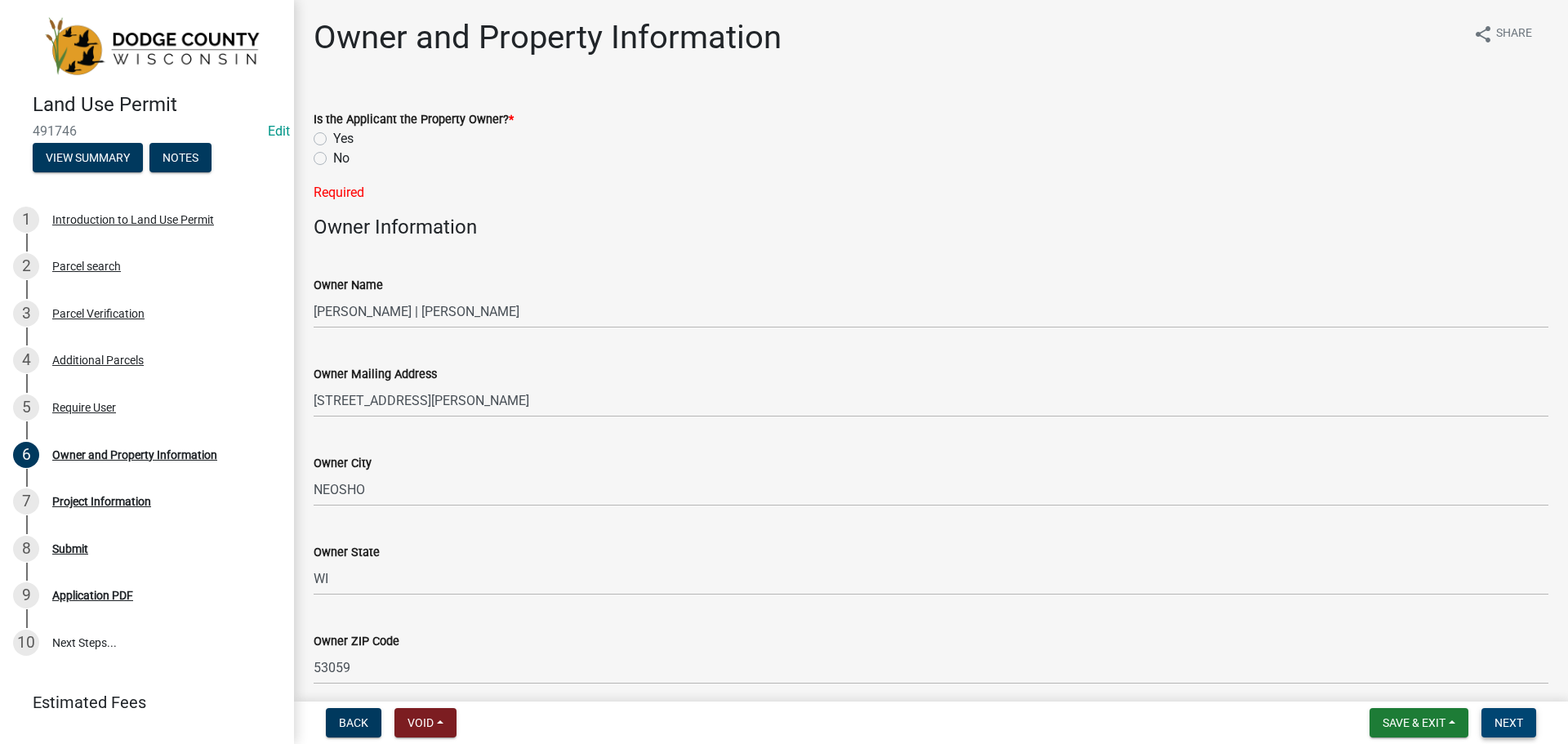
scroll to position [0, 0]
click at [334, 165] on label "No" at bounding box center [342, 160] width 16 height 19
click at [334, 161] on input "No" at bounding box center [339, 156] width 11 height 11
radio input "true"
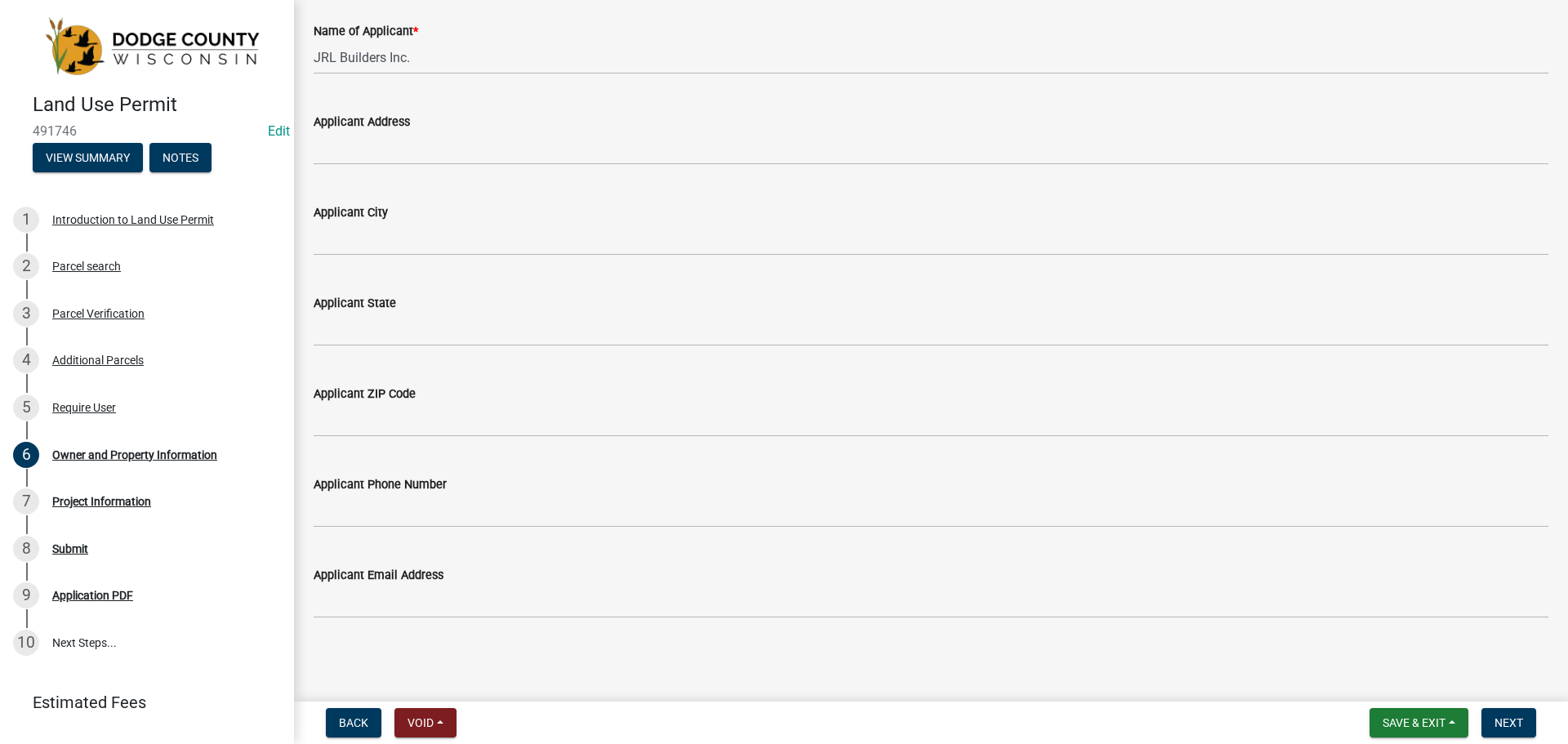
scroll to position [1545, 0]
click at [1502, 719] on span "Next" at bounding box center [1509, 722] width 28 height 13
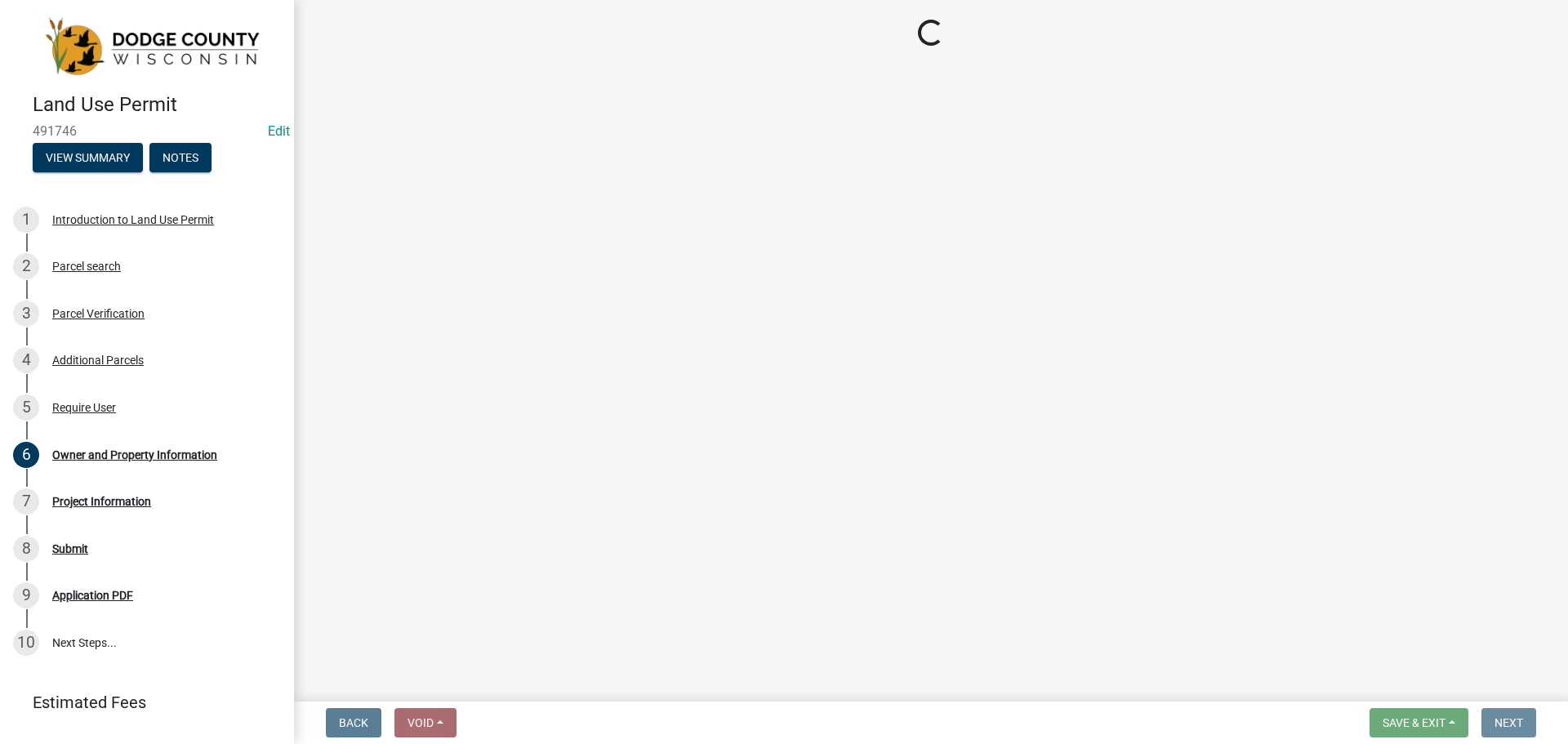
scroll to position [0, 0]
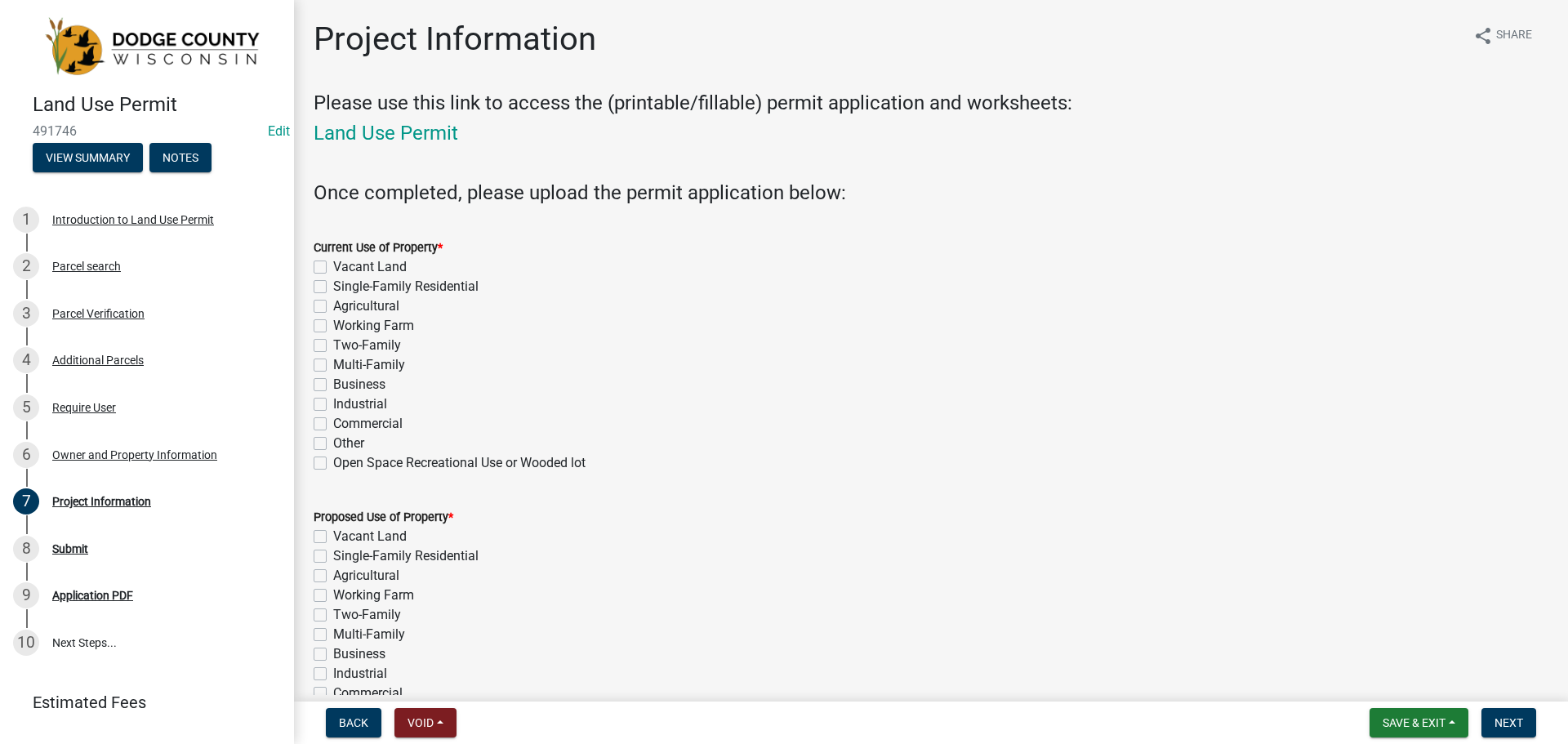
click at [334, 287] on label "Single-Family Residential" at bounding box center [406, 287] width 145 height 19
click at [334, 287] on input "Single-Family Residential" at bounding box center [339, 282] width 11 height 11
checkbox input "true"
checkbox input "false"
checkbox input "true"
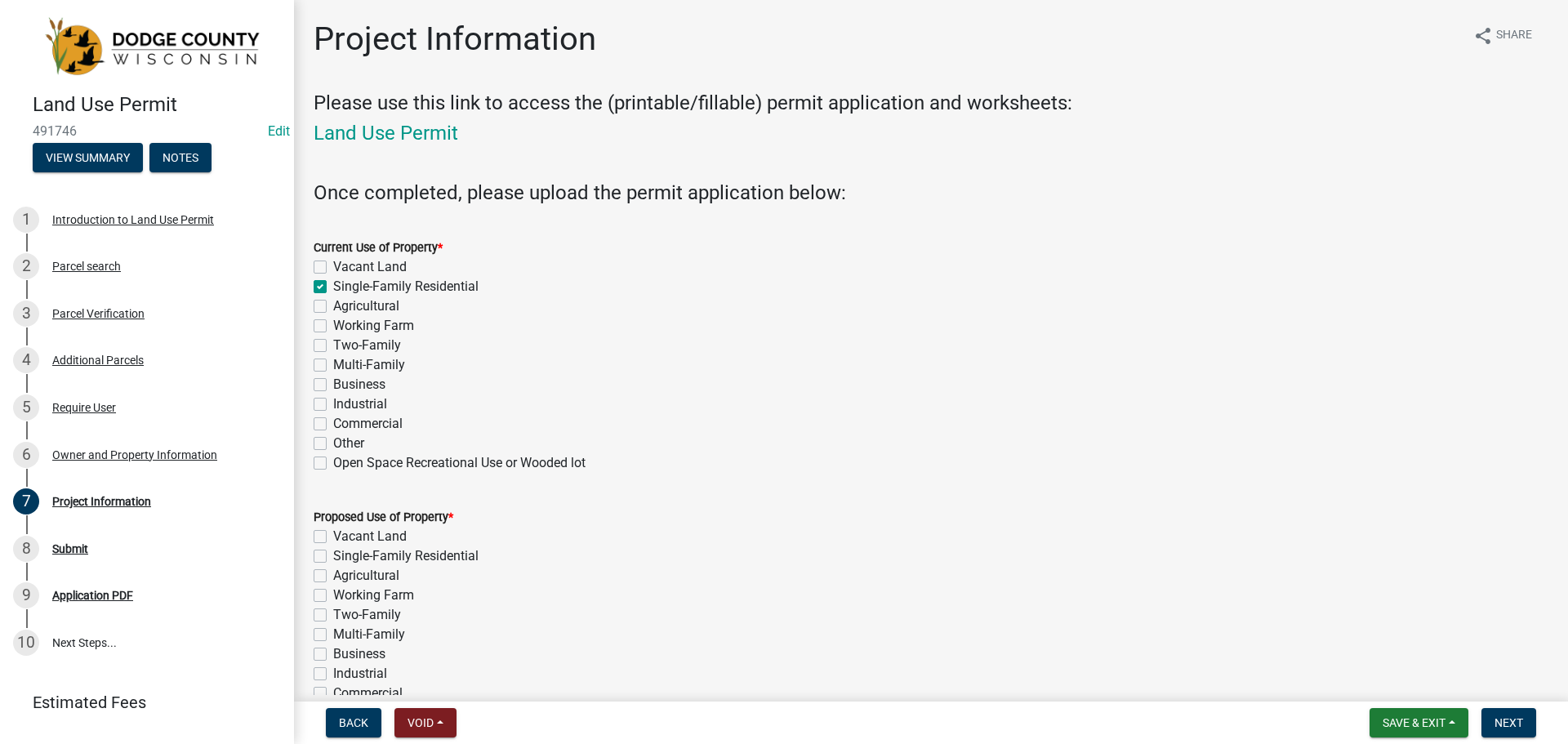
checkbox input "false"
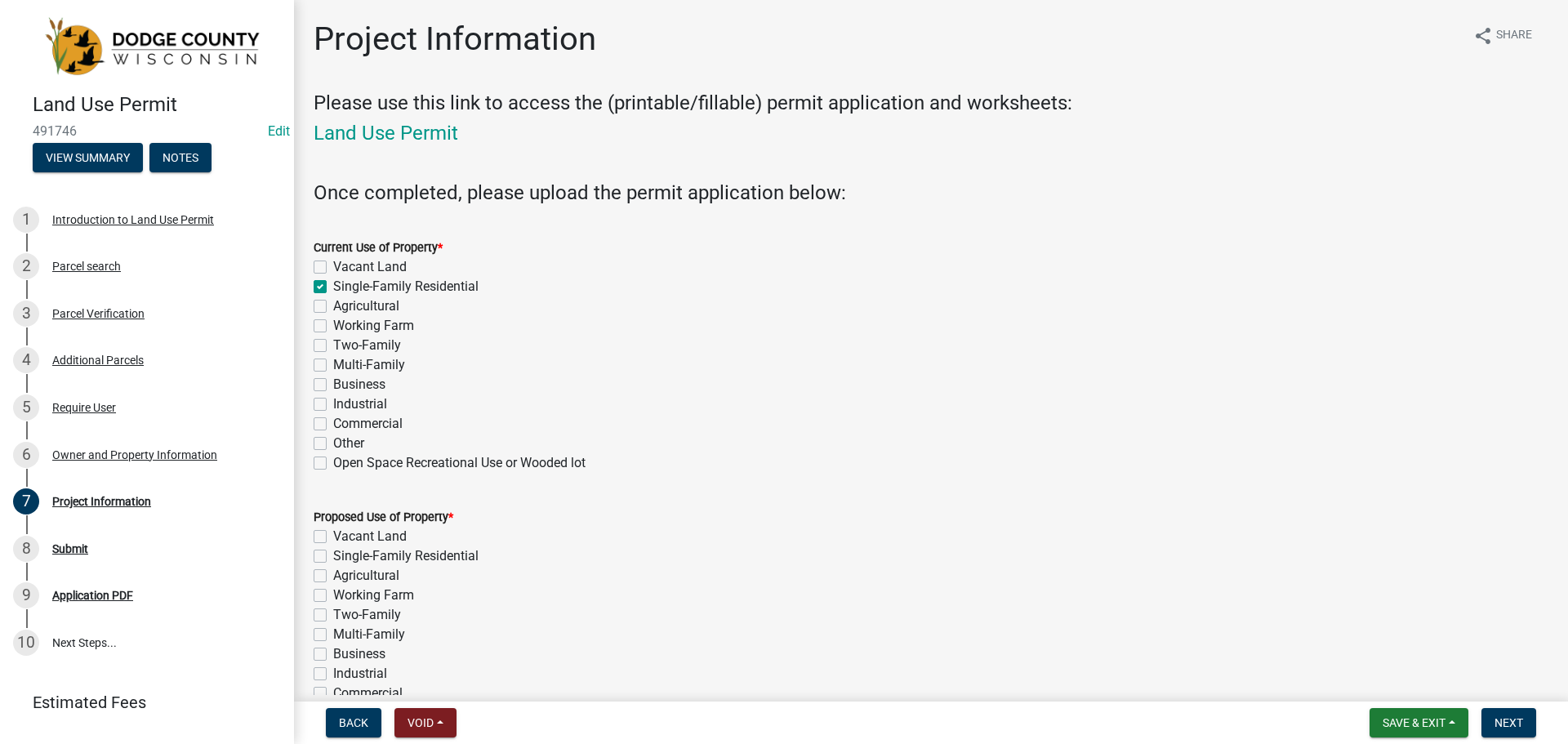
checkbox input "false"
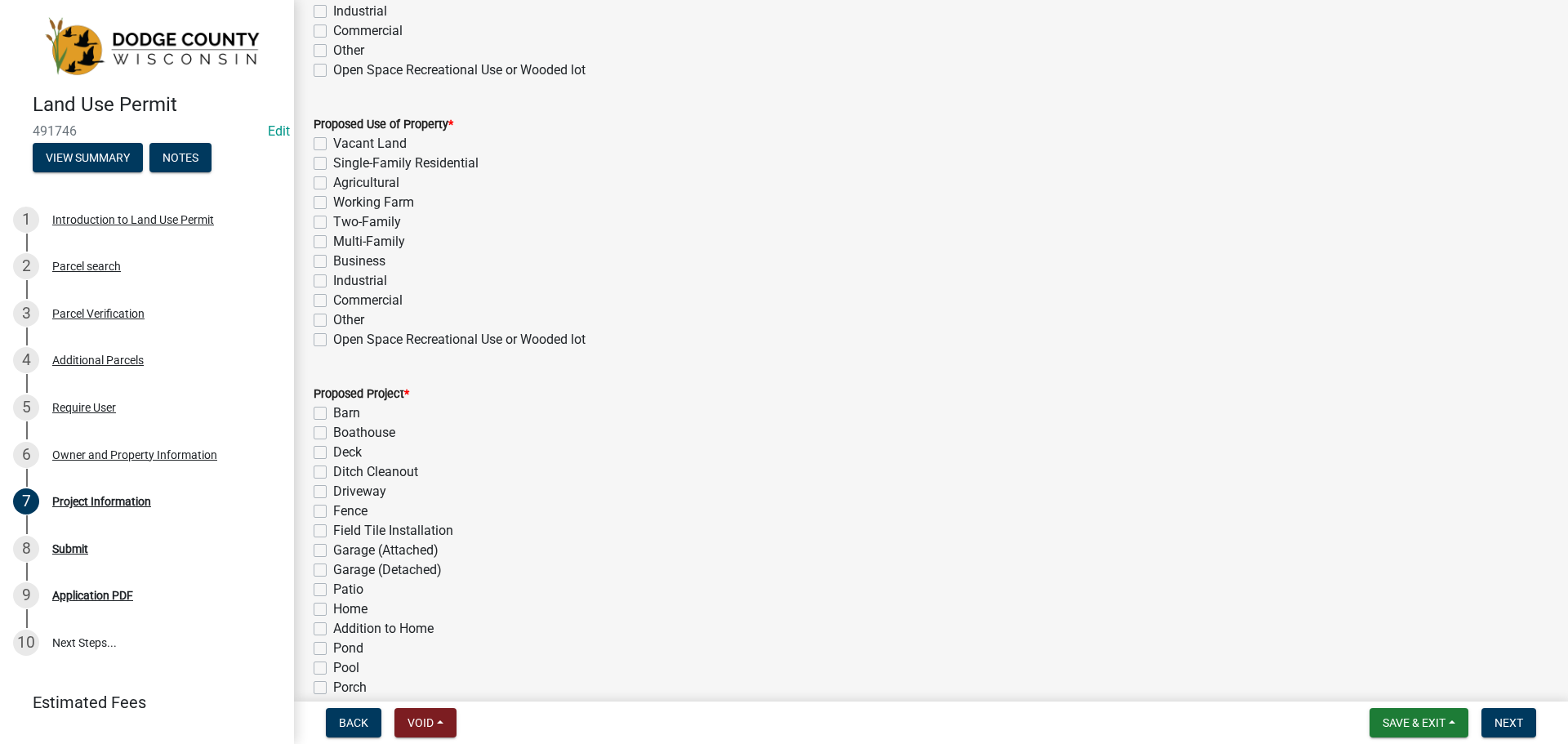
scroll to position [408, 0]
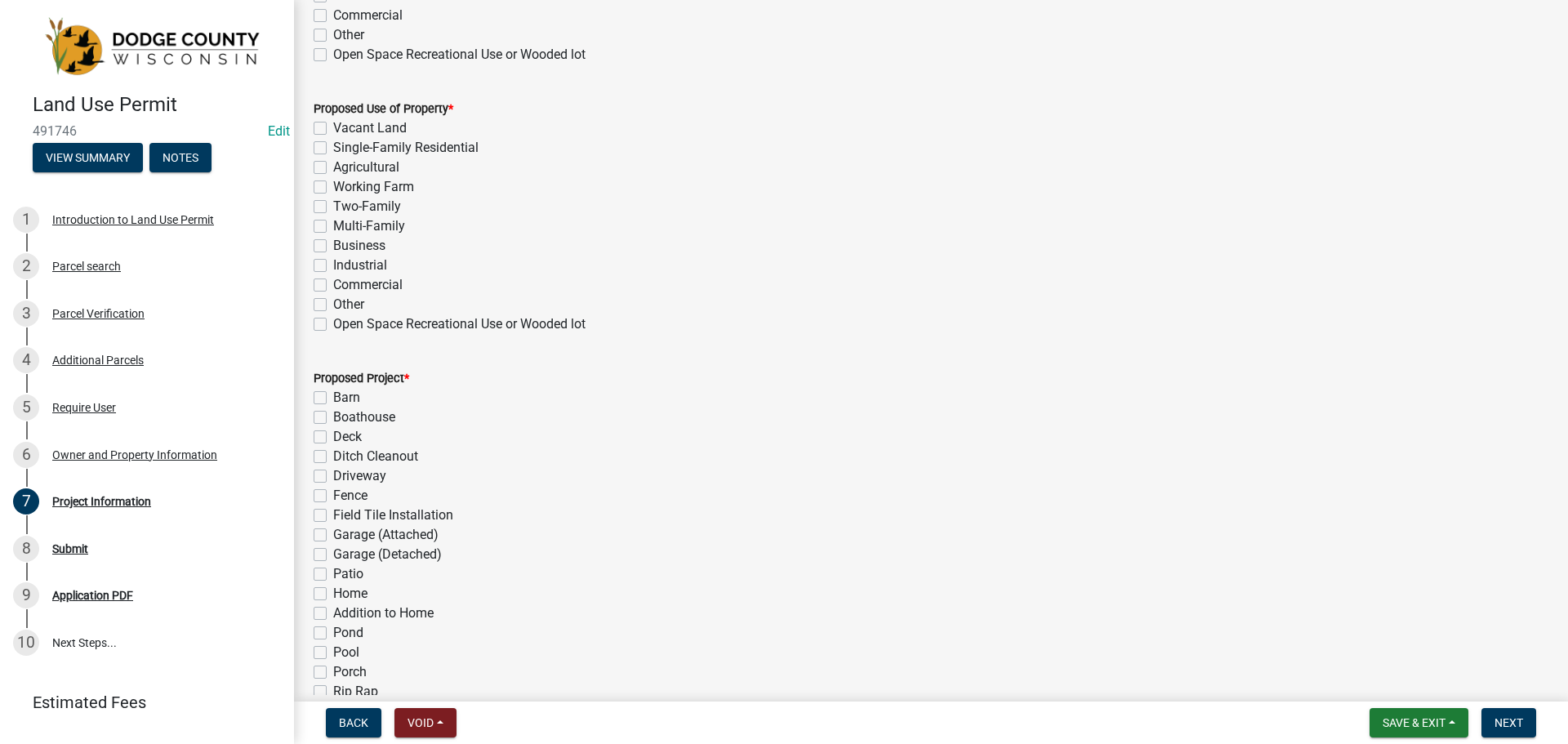
click at [334, 146] on label "Single-Family Residential" at bounding box center [406, 148] width 145 height 19
click at [334, 146] on input "Single-Family Residential" at bounding box center [339, 143] width 11 height 11
checkbox input "true"
checkbox input "false"
checkbox input "true"
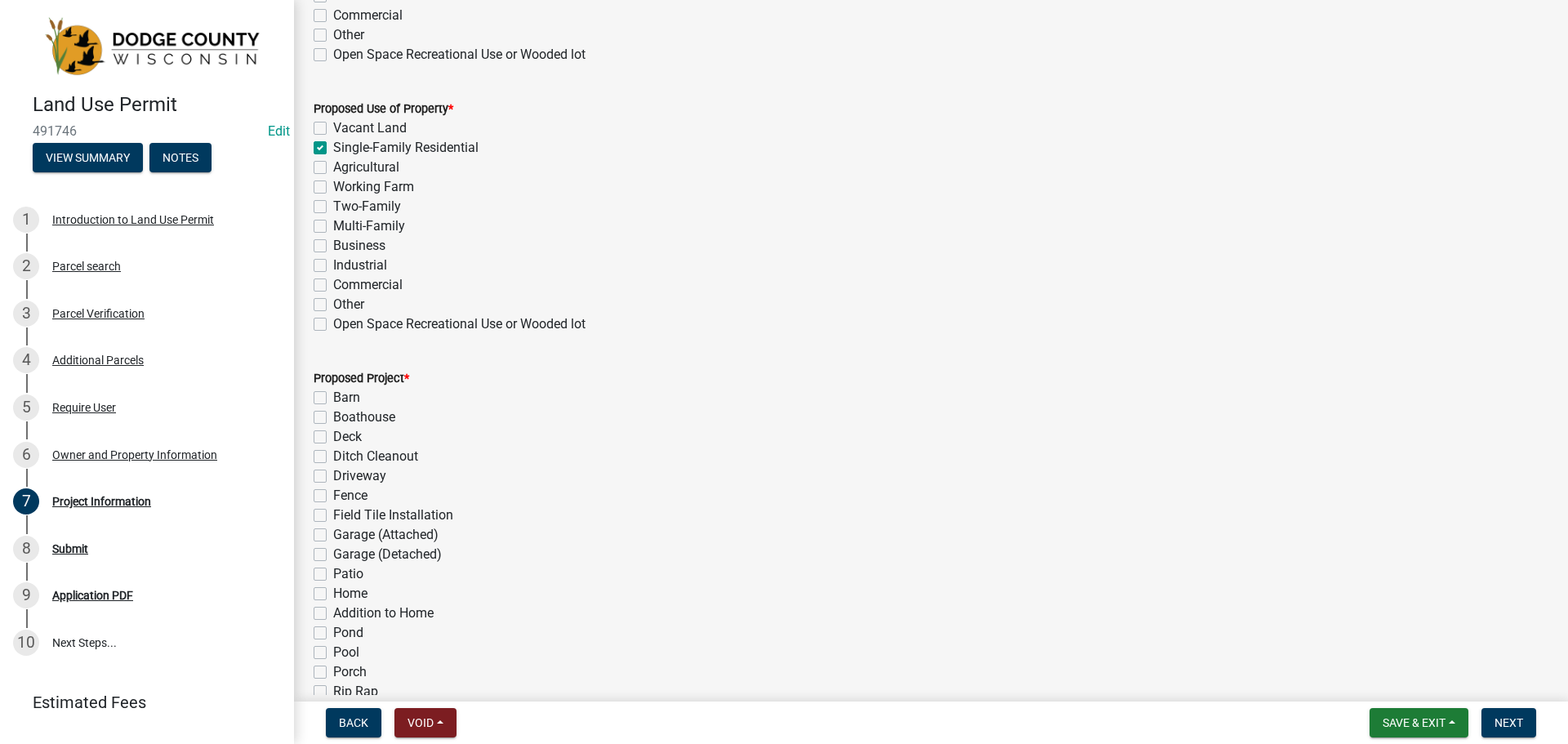
checkbox input "false"
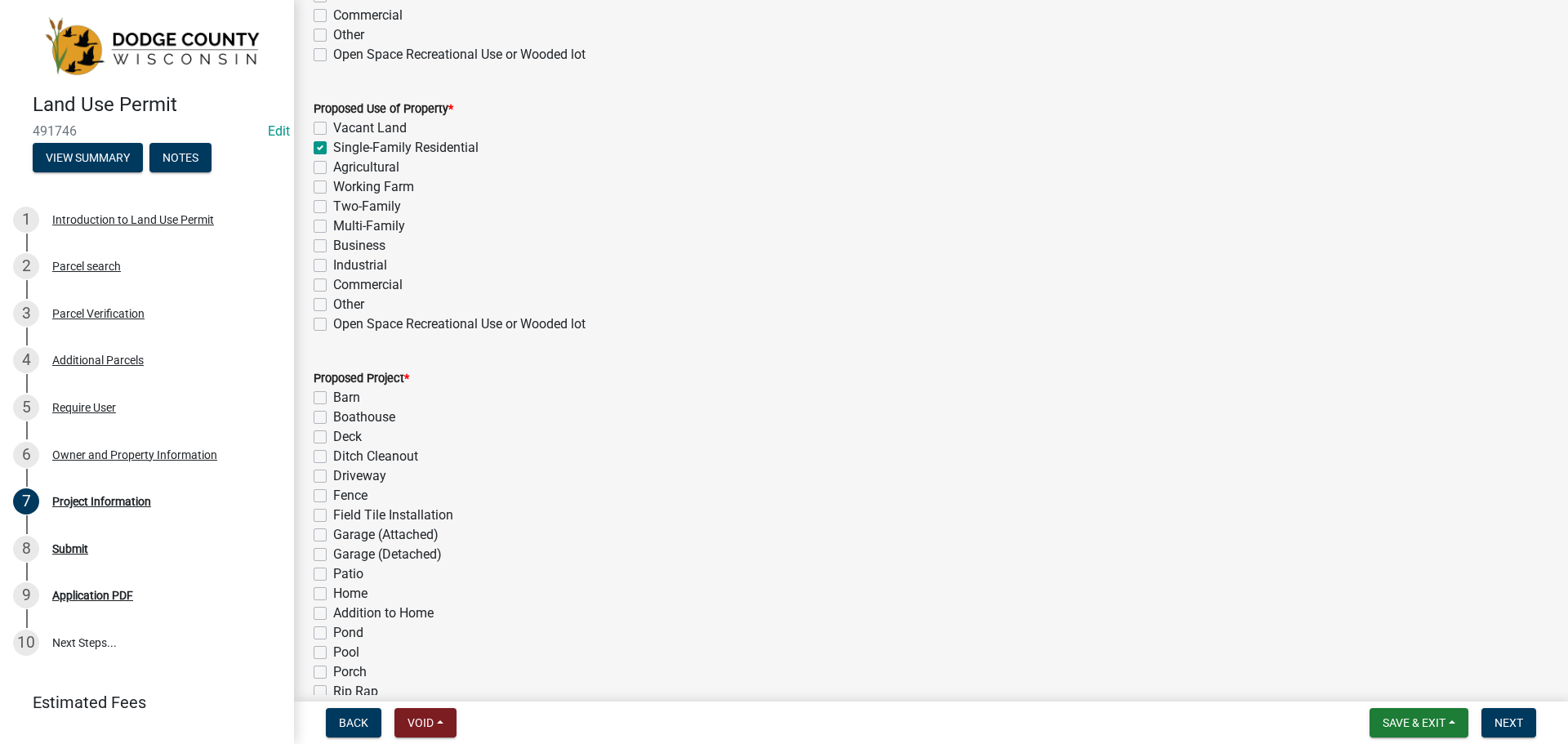
checkbox input "false"
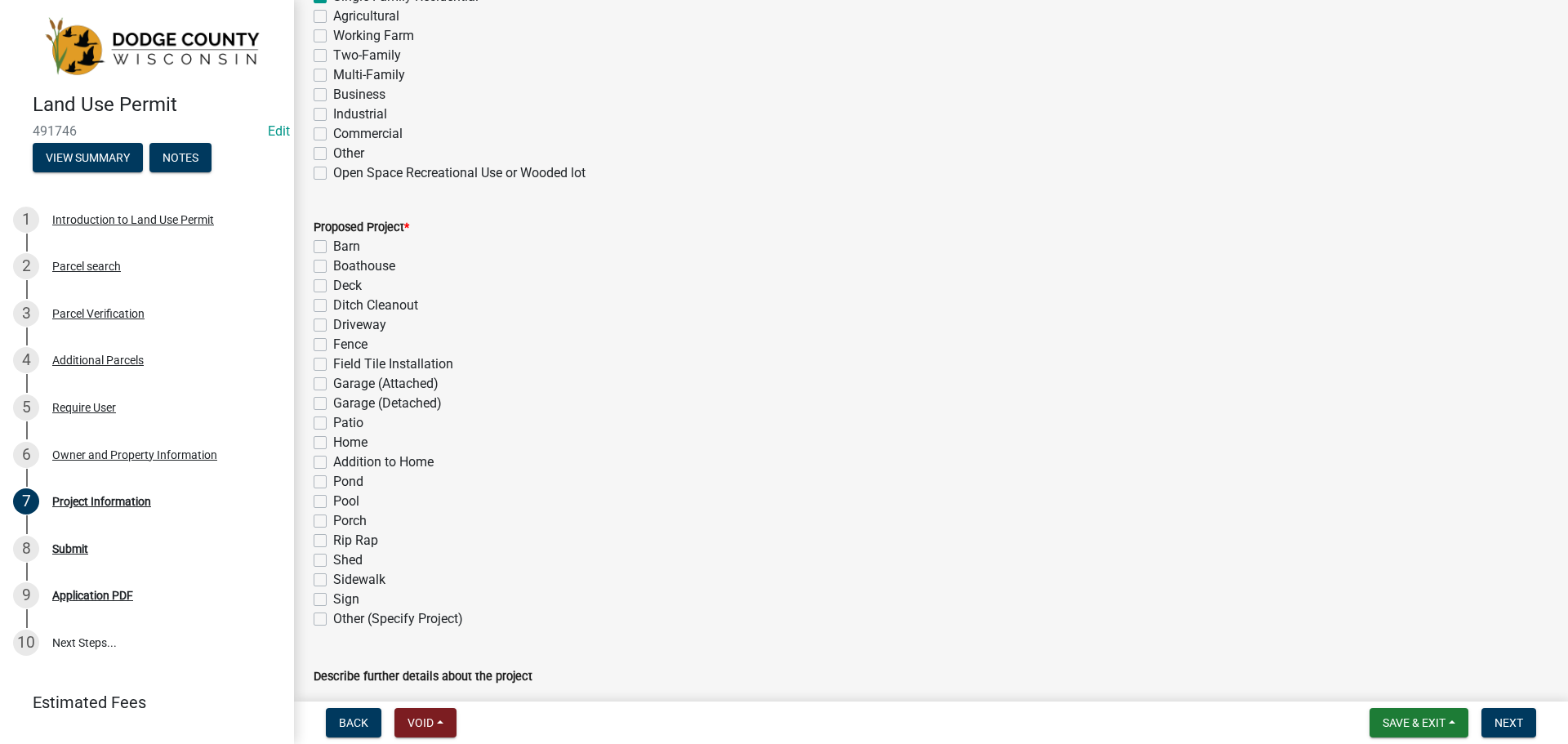
scroll to position [571, 0]
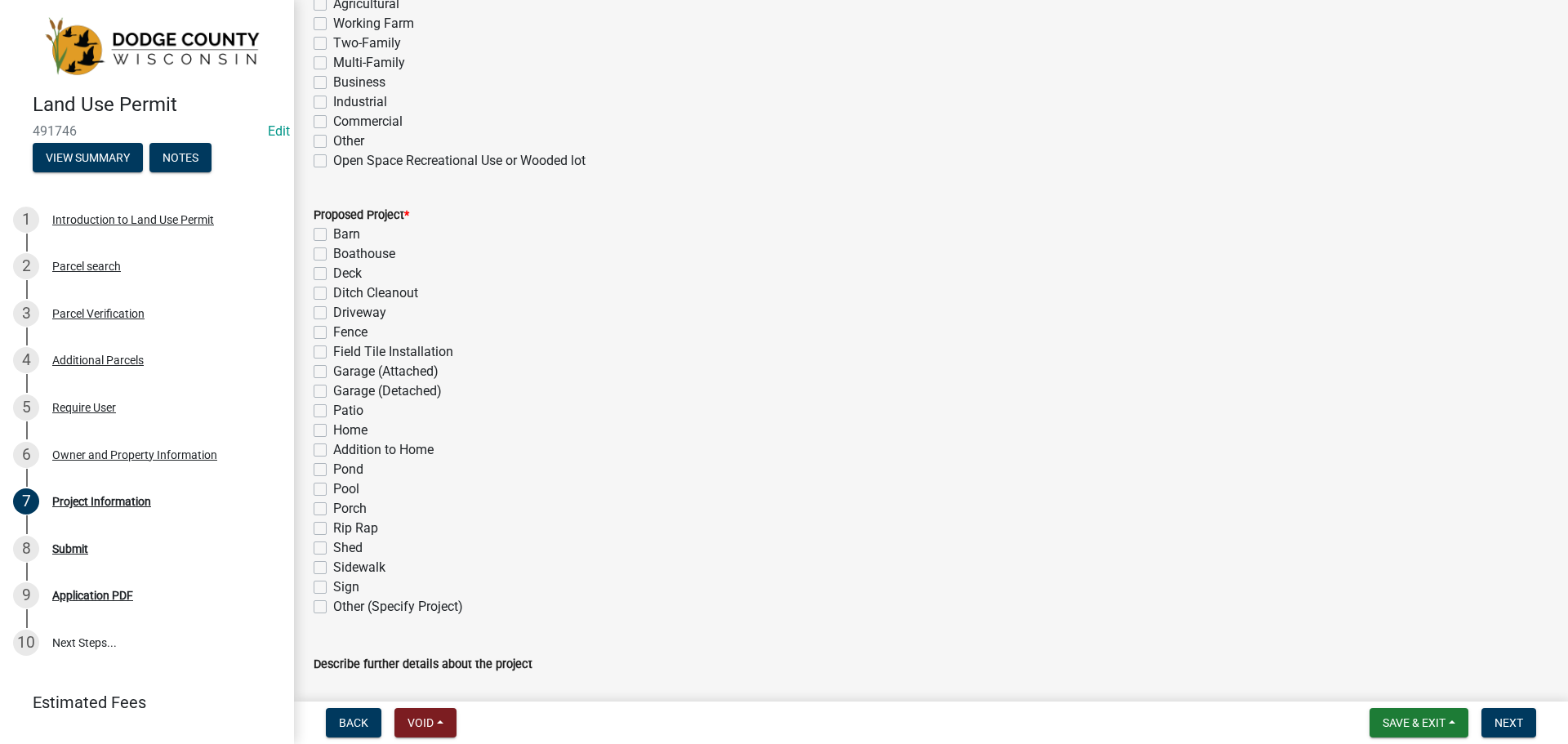
click at [334, 450] on label "Addition to Home" at bounding box center [384, 449] width 101 height 19
click at [334, 450] on input "Addition to Home" at bounding box center [339, 445] width 11 height 11
checkbox input "true"
checkbox input "false"
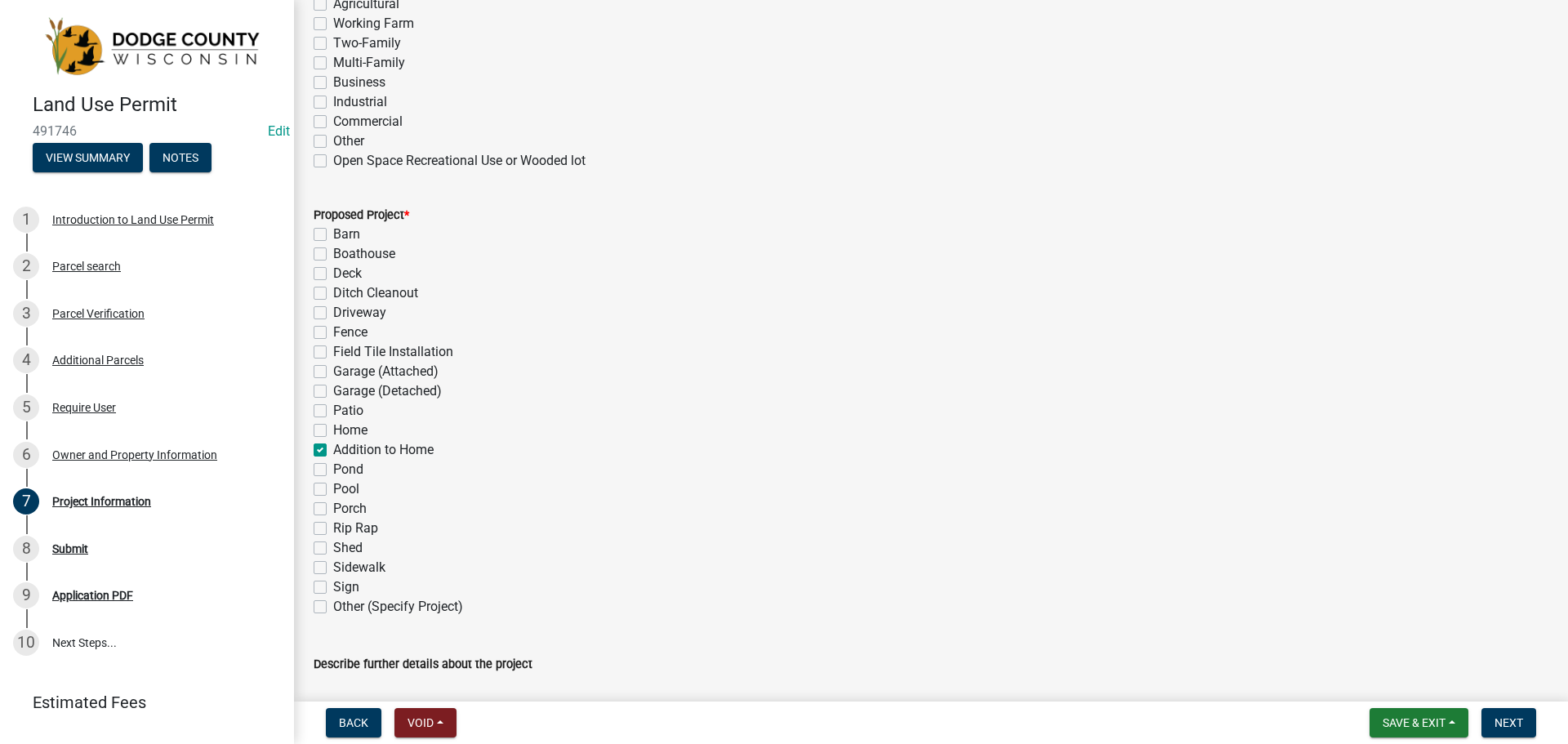
checkbox input "false"
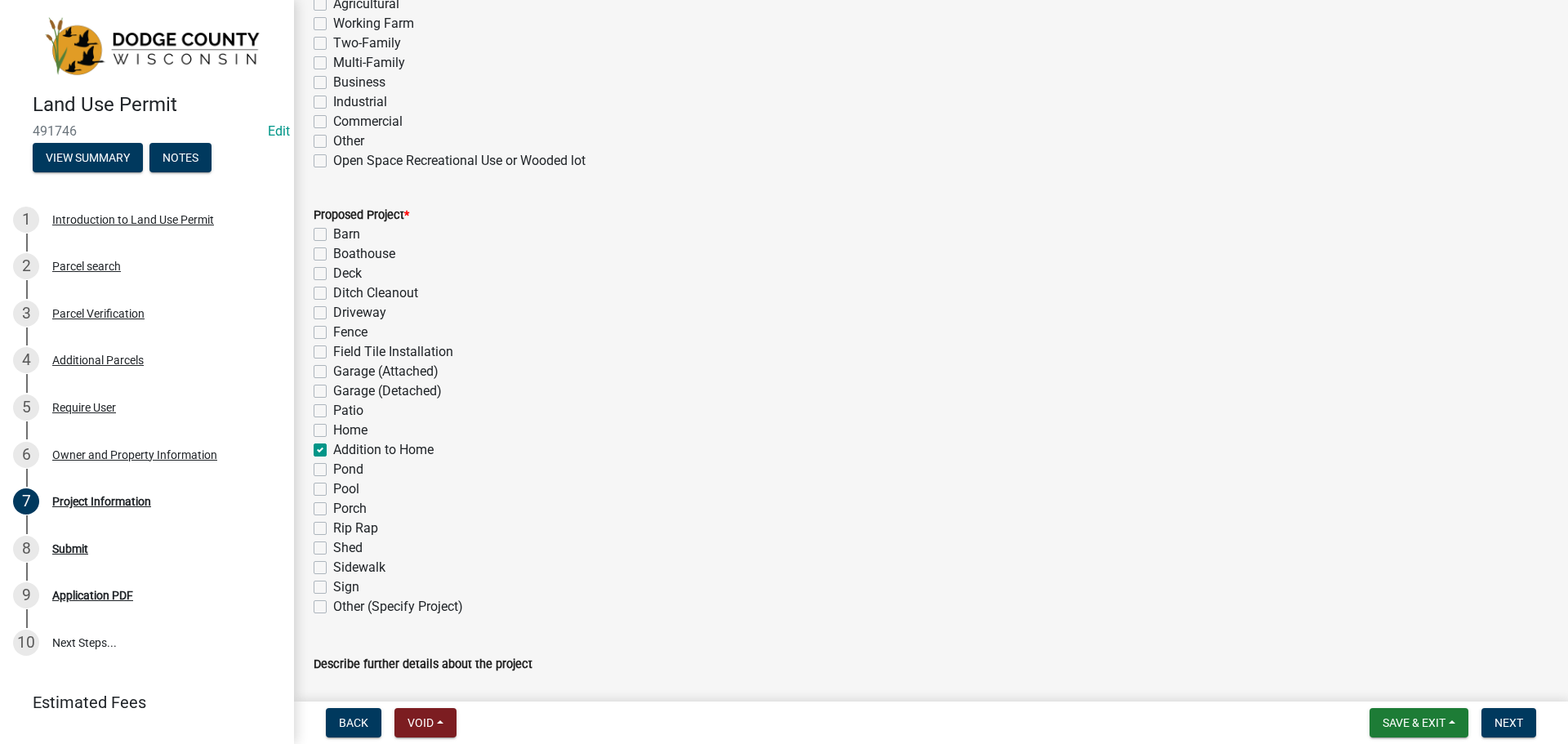
checkbox input "false"
checkbox input "true"
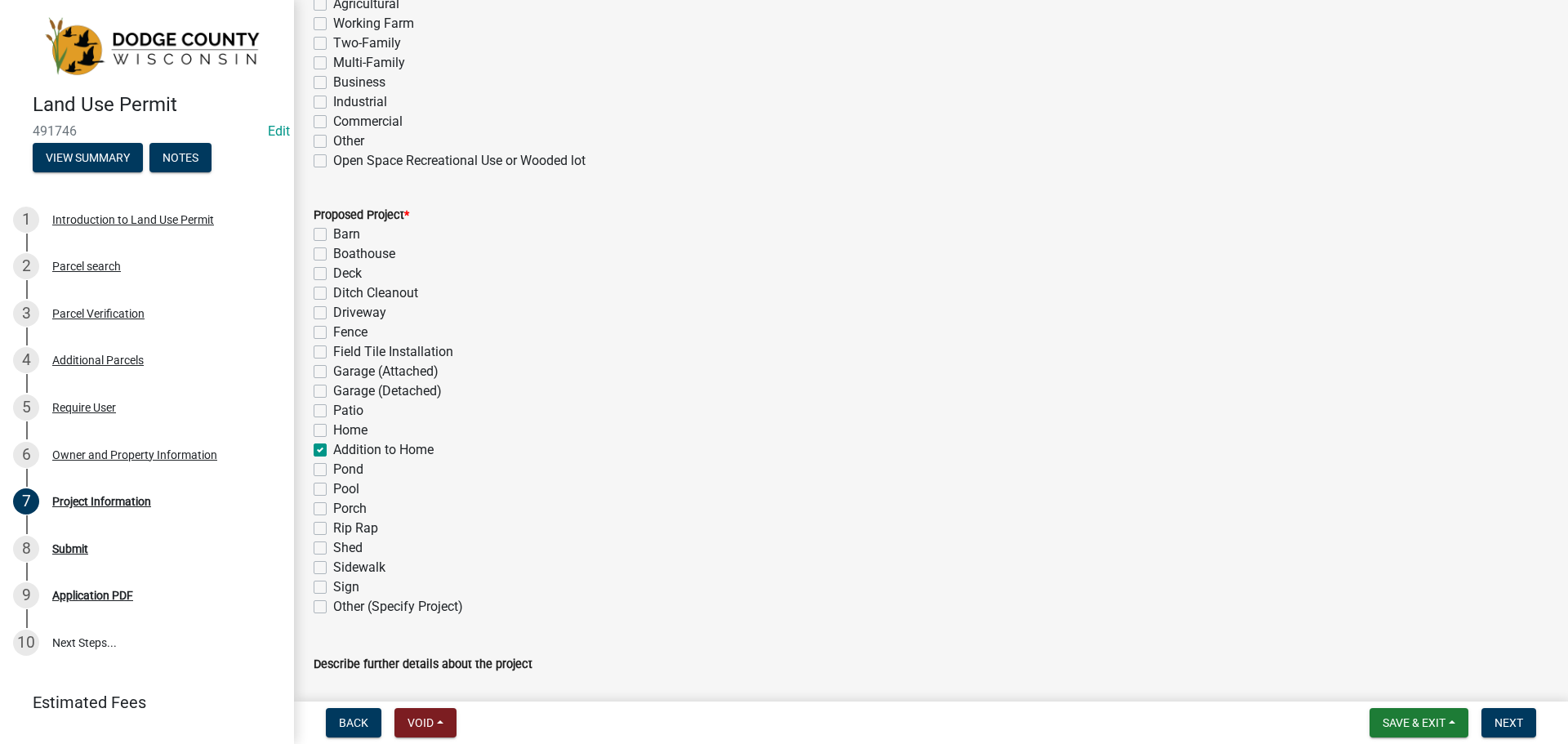
checkbox input "false"
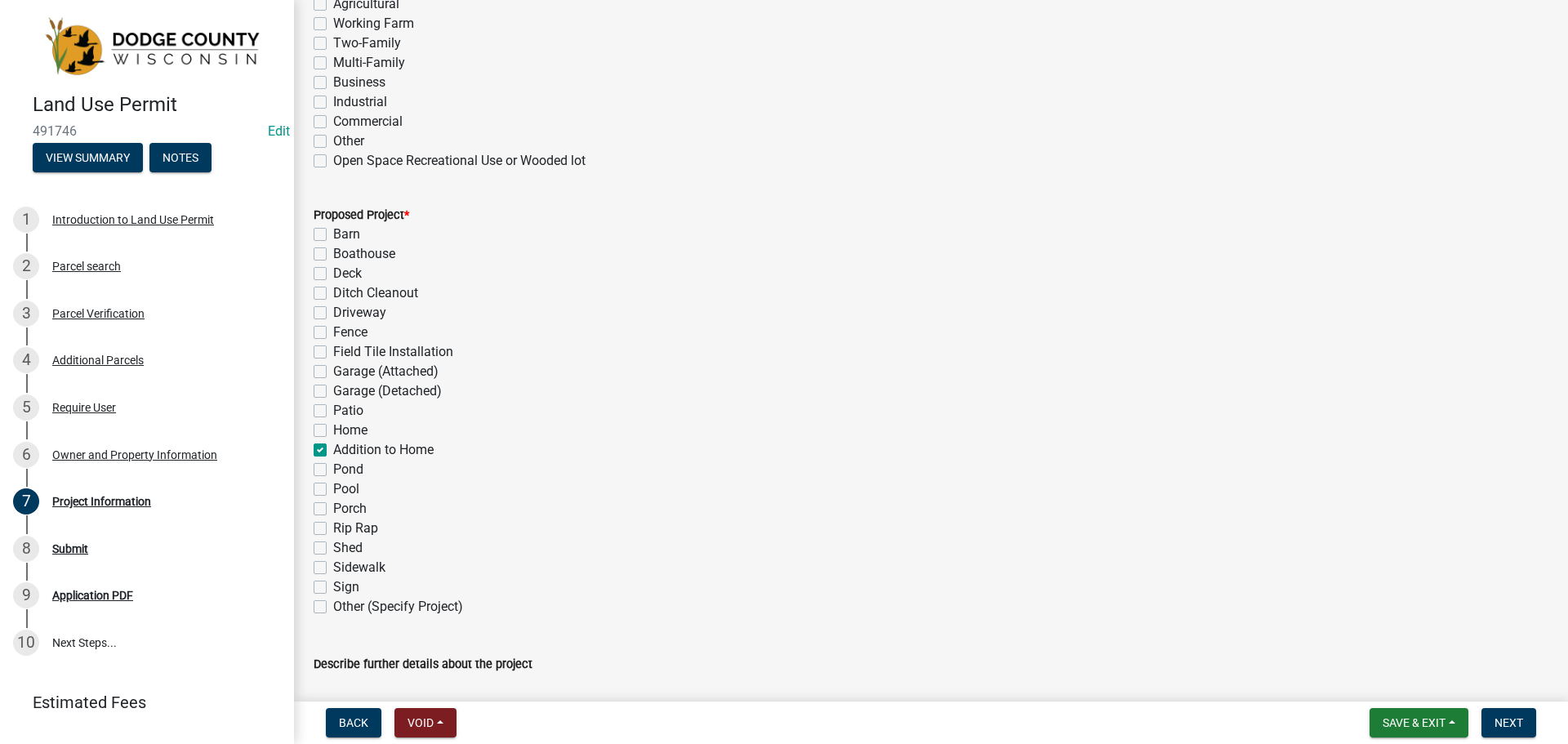
checkbox input "false"
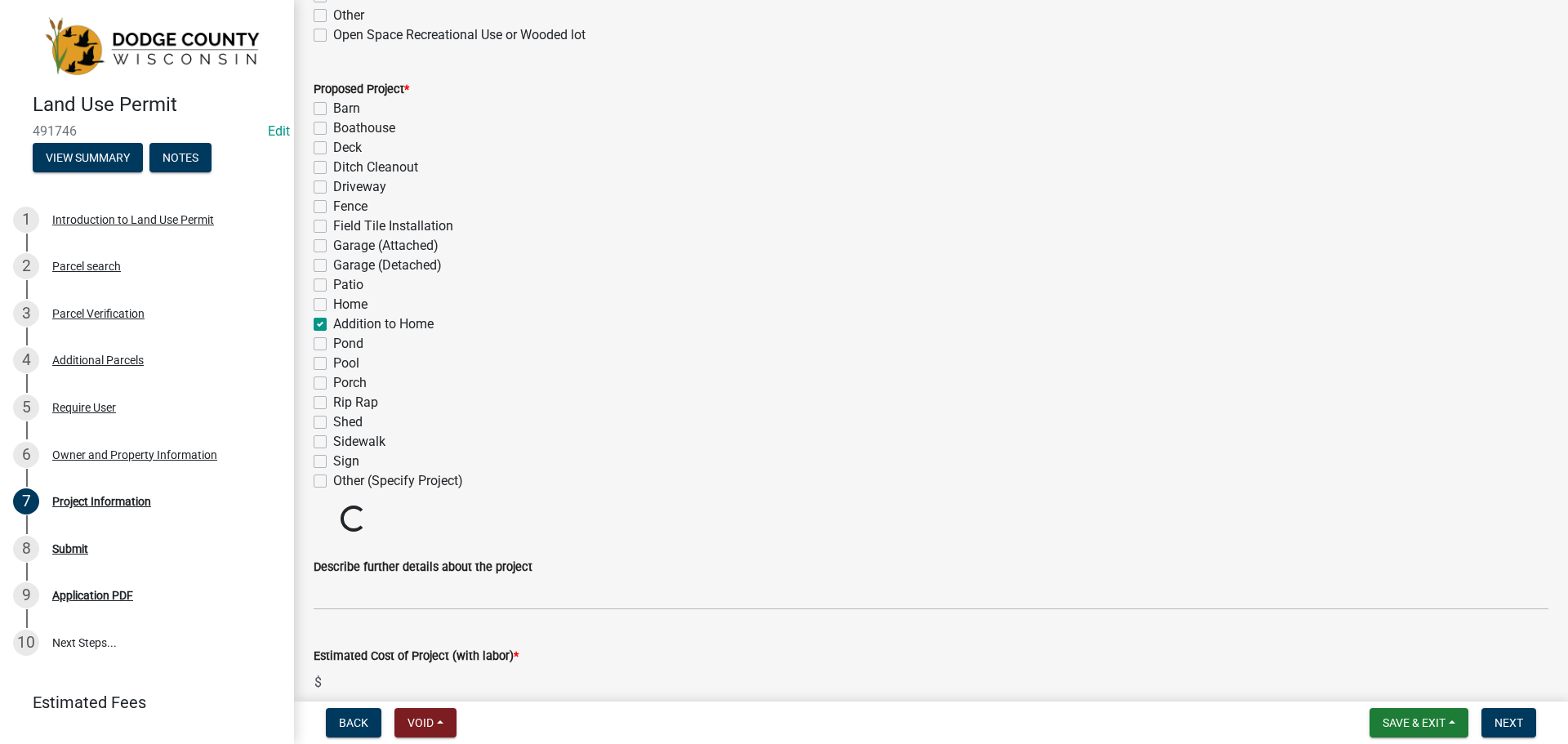
scroll to position [817, 0]
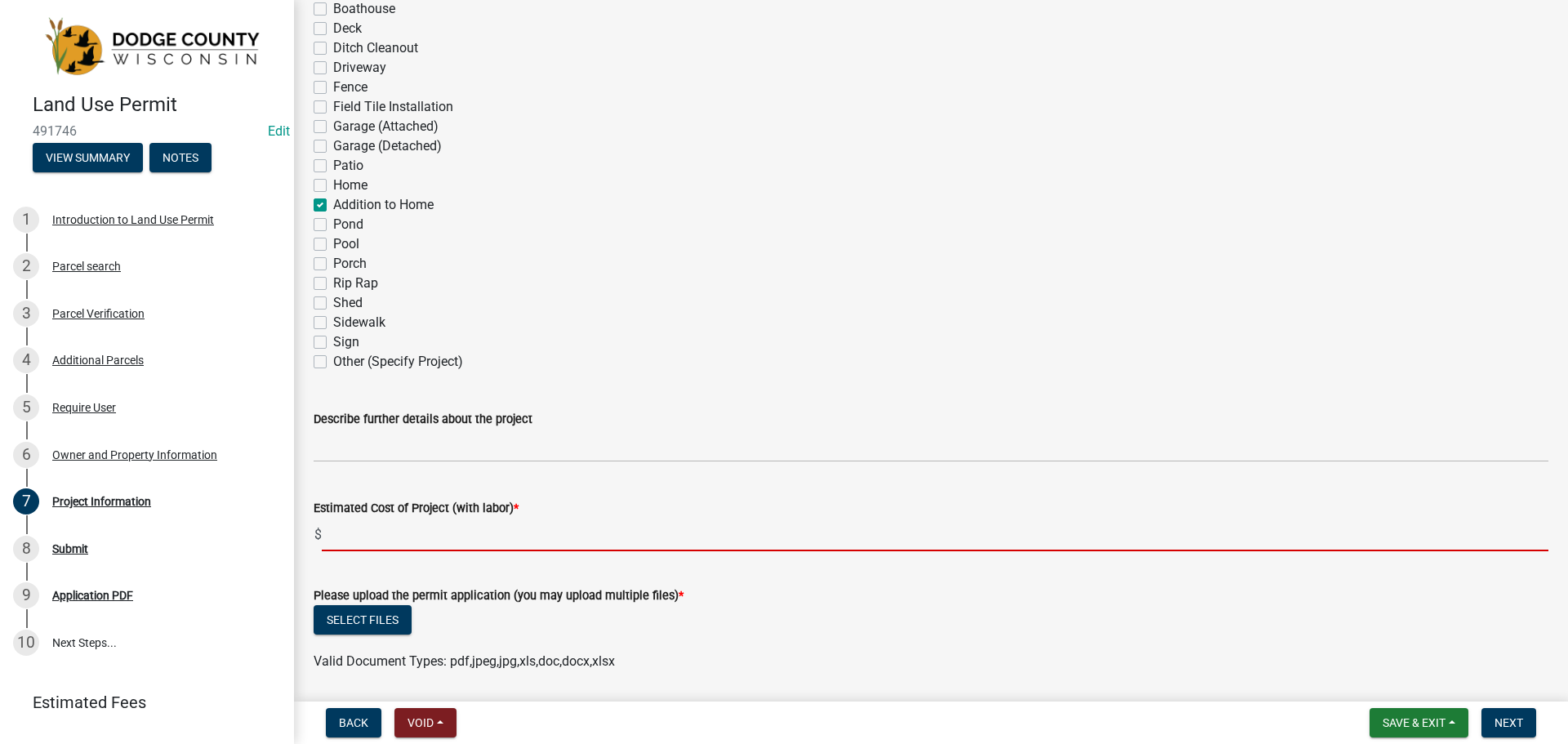
click at [479, 546] on input "text" at bounding box center [935, 534] width 1226 height 34
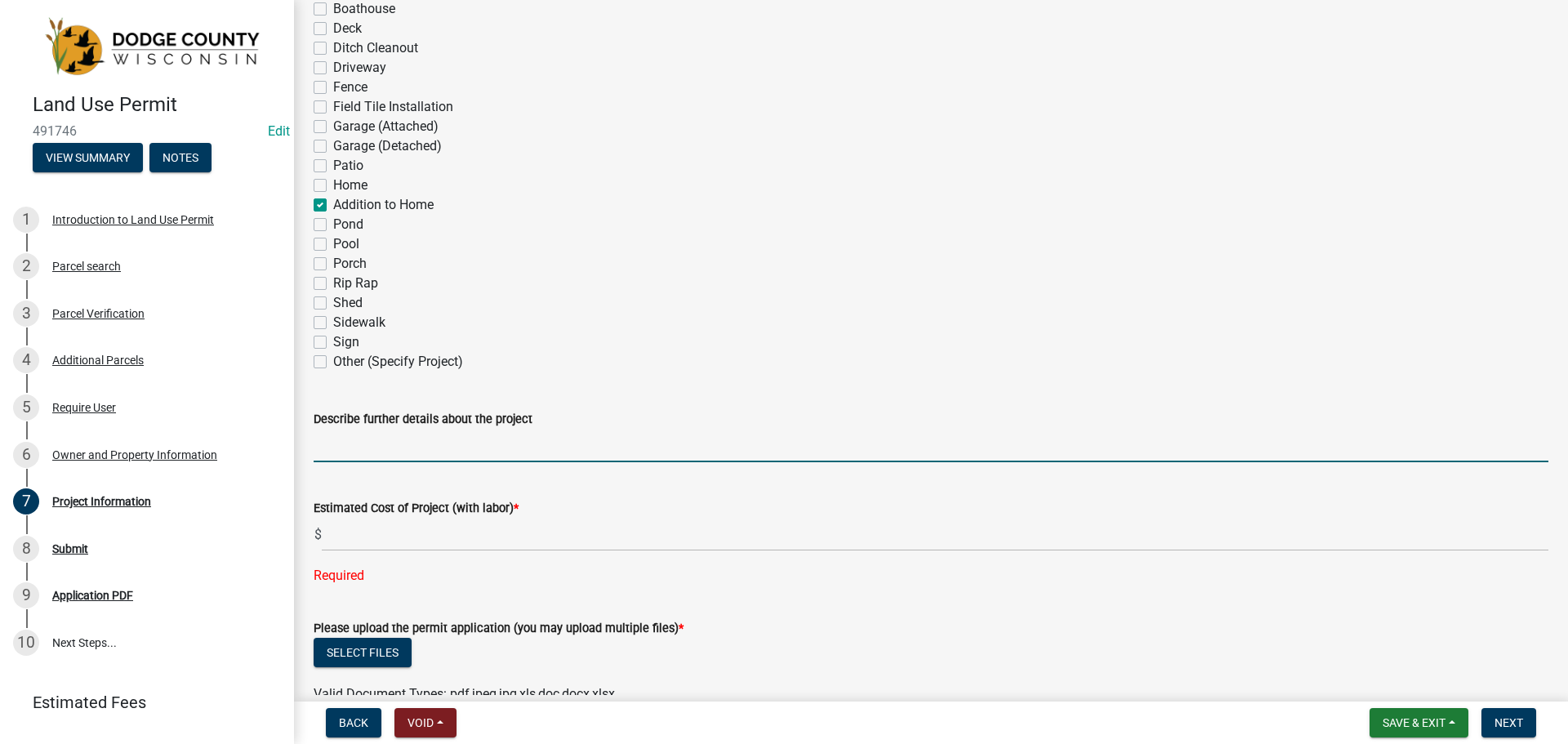
click at [424, 453] on input "Describe further details about the project" at bounding box center [930, 446] width 1234 height 34
type input "Second-Story Addition to Home"
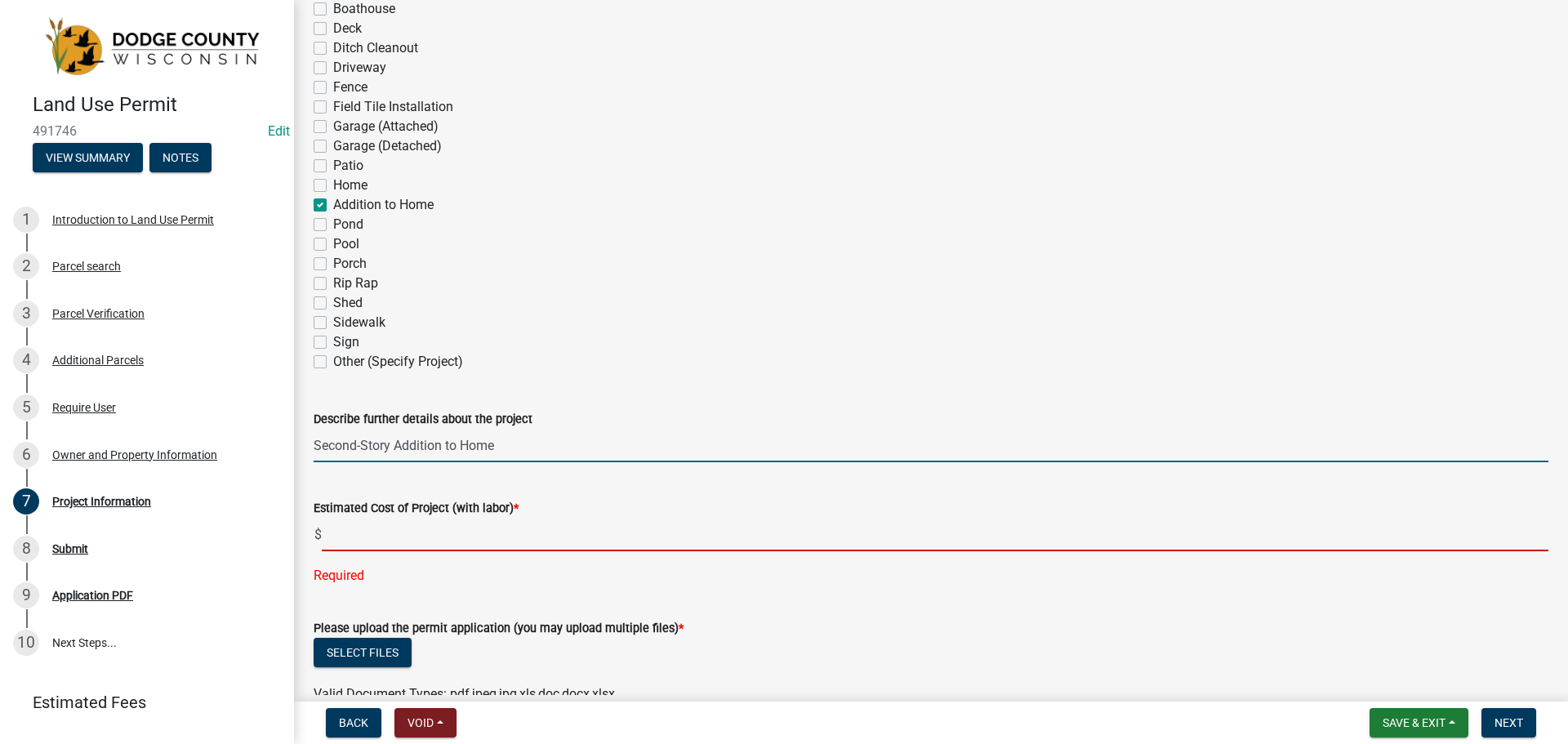
click at [414, 522] on input "text" at bounding box center [935, 534] width 1226 height 34
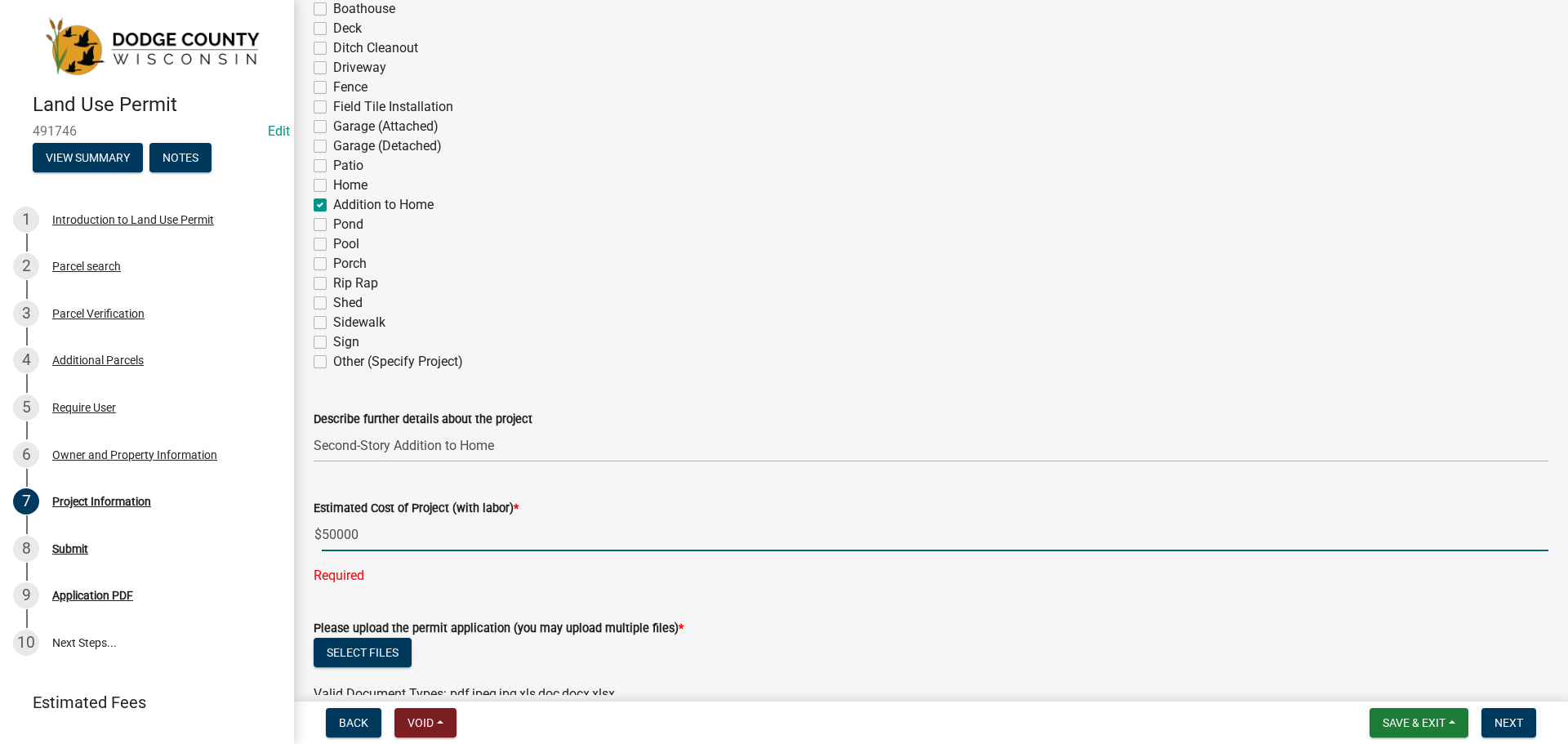
type input "50000"
click at [404, 503] on label "Estimated Cost of Project (with labor) *" at bounding box center [416, 509] width 205 height 12
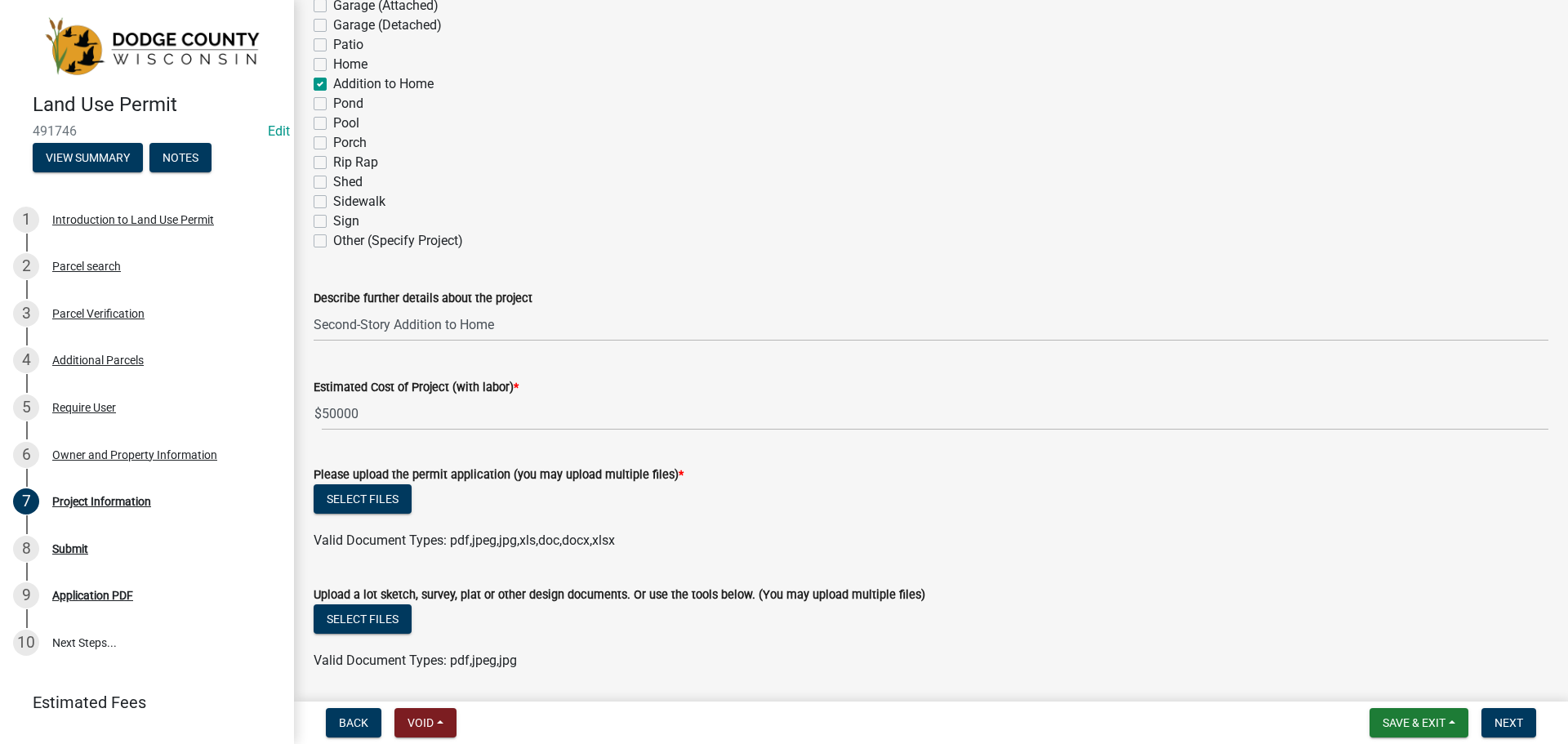
scroll to position [1143, 0]
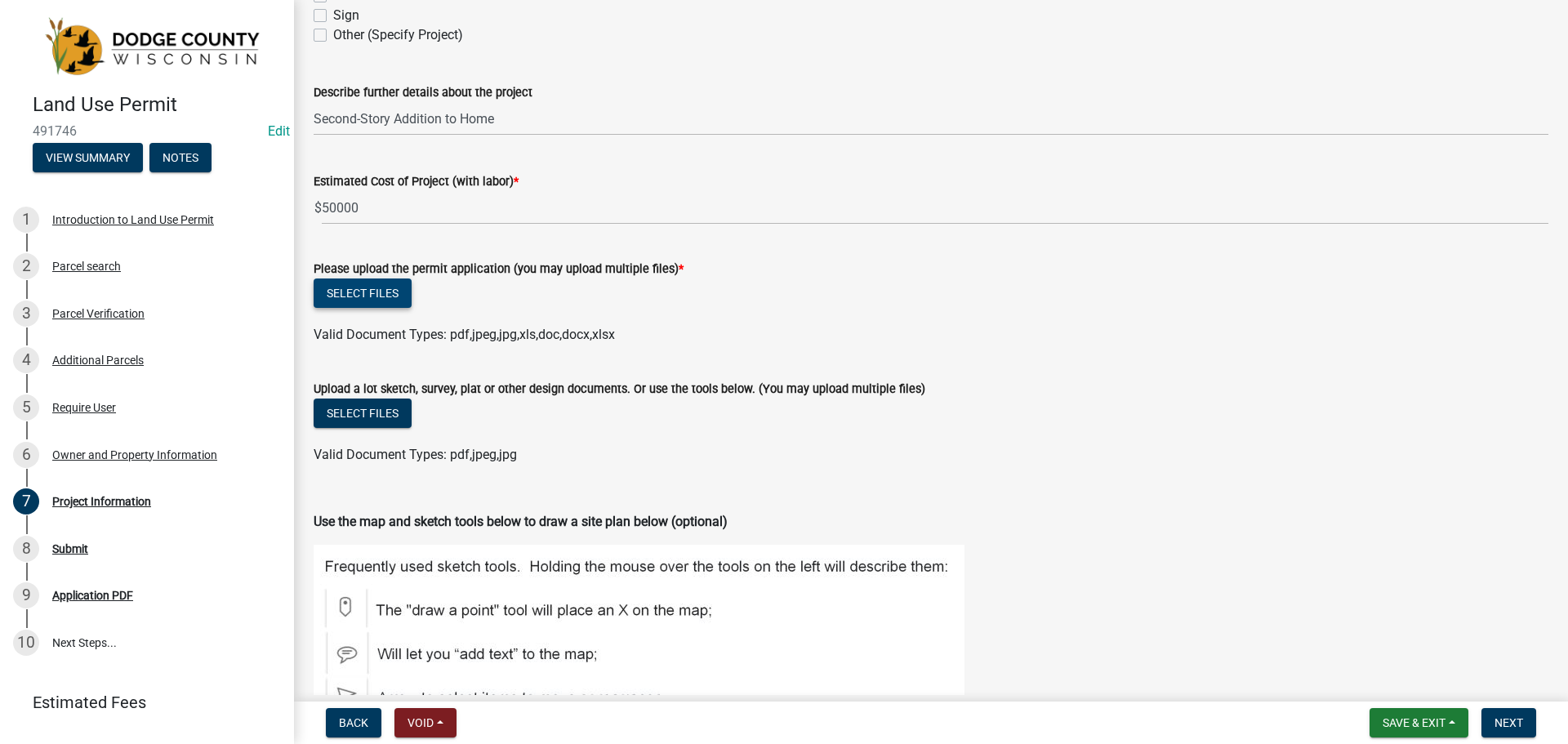
click at [379, 300] on button "Select files" at bounding box center [362, 293] width 98 height 29
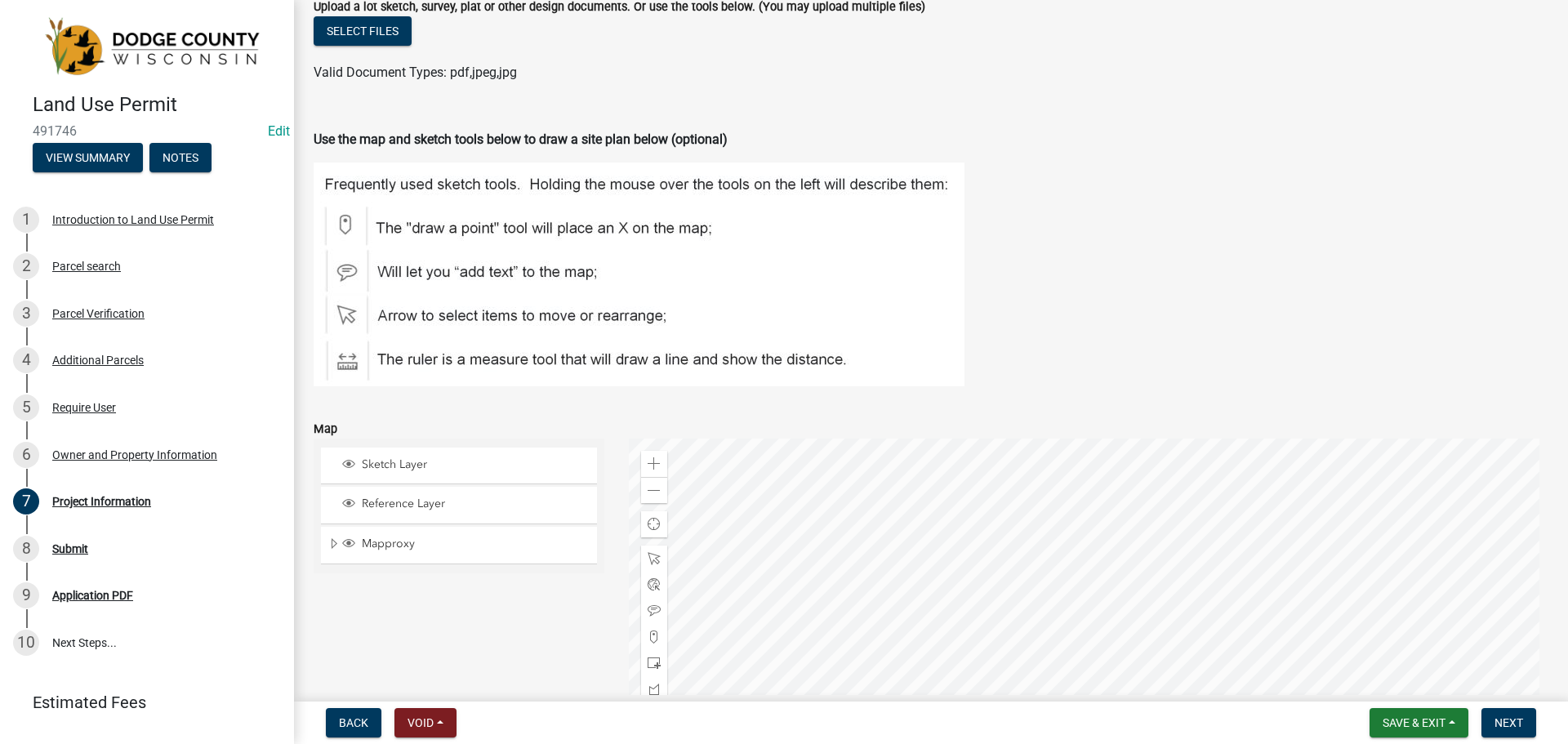
scroll to position [1815, 0]
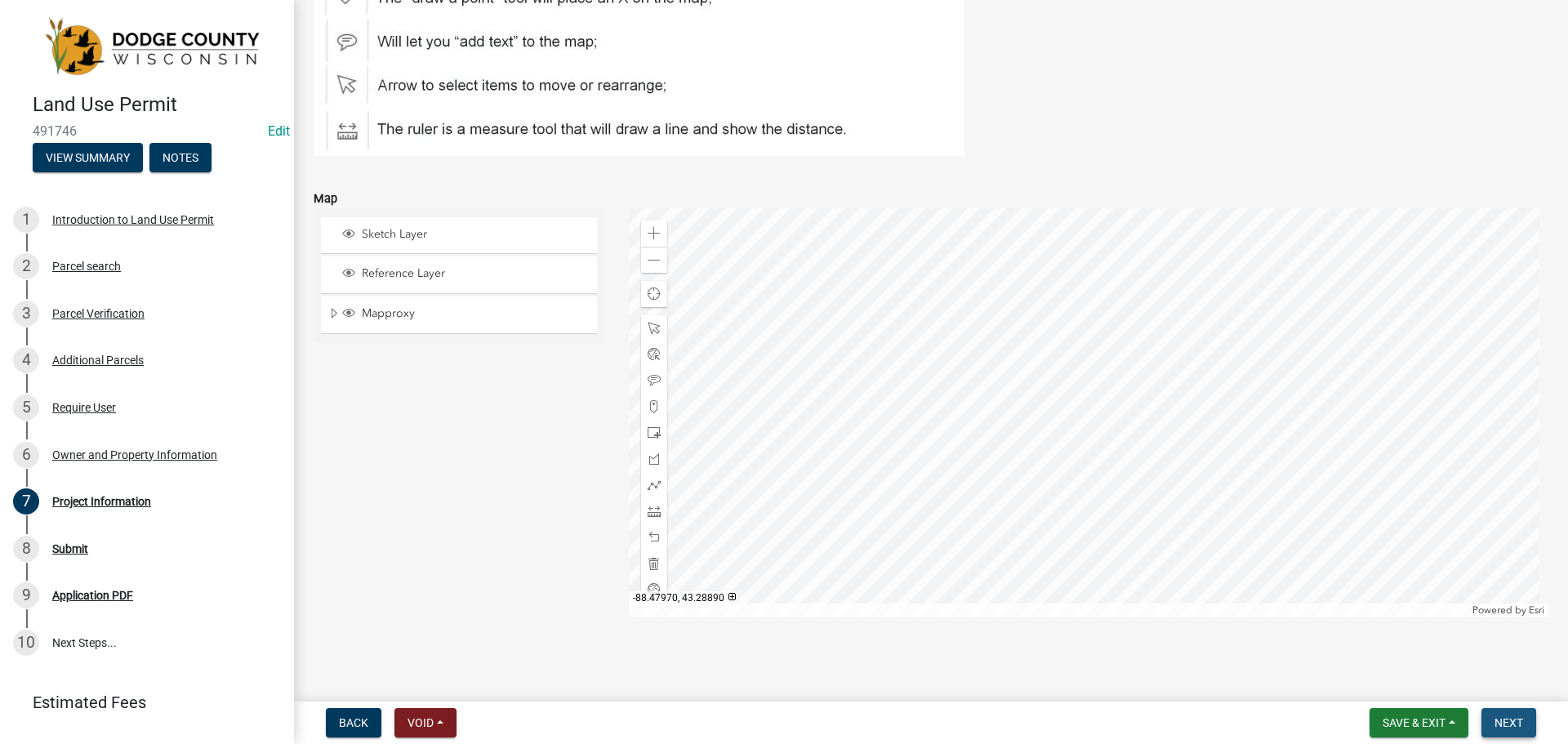
click at [1500, 716] on span "Next" at bounding box center [1509, 722] width 28 height 13
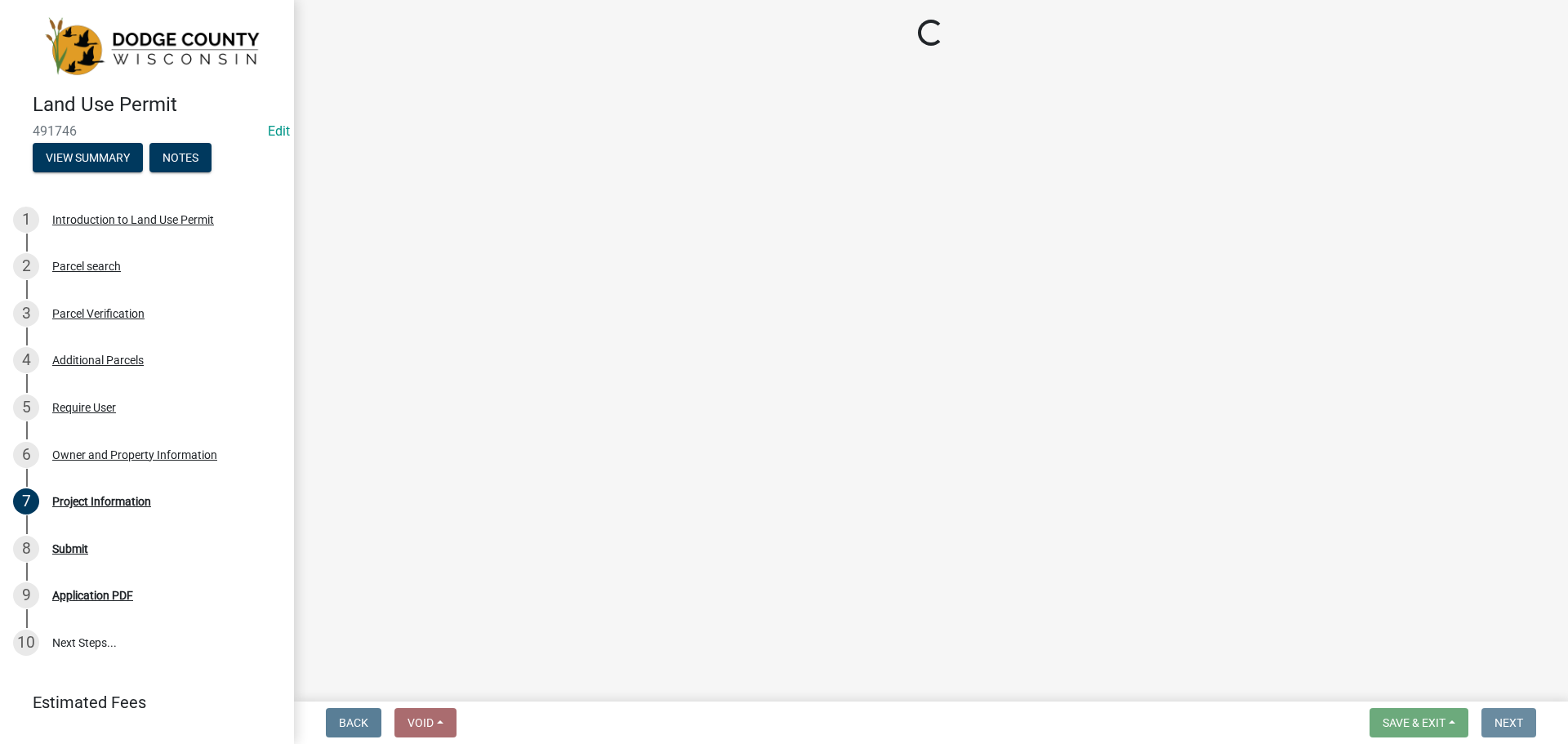
scroll to position [0, 0]
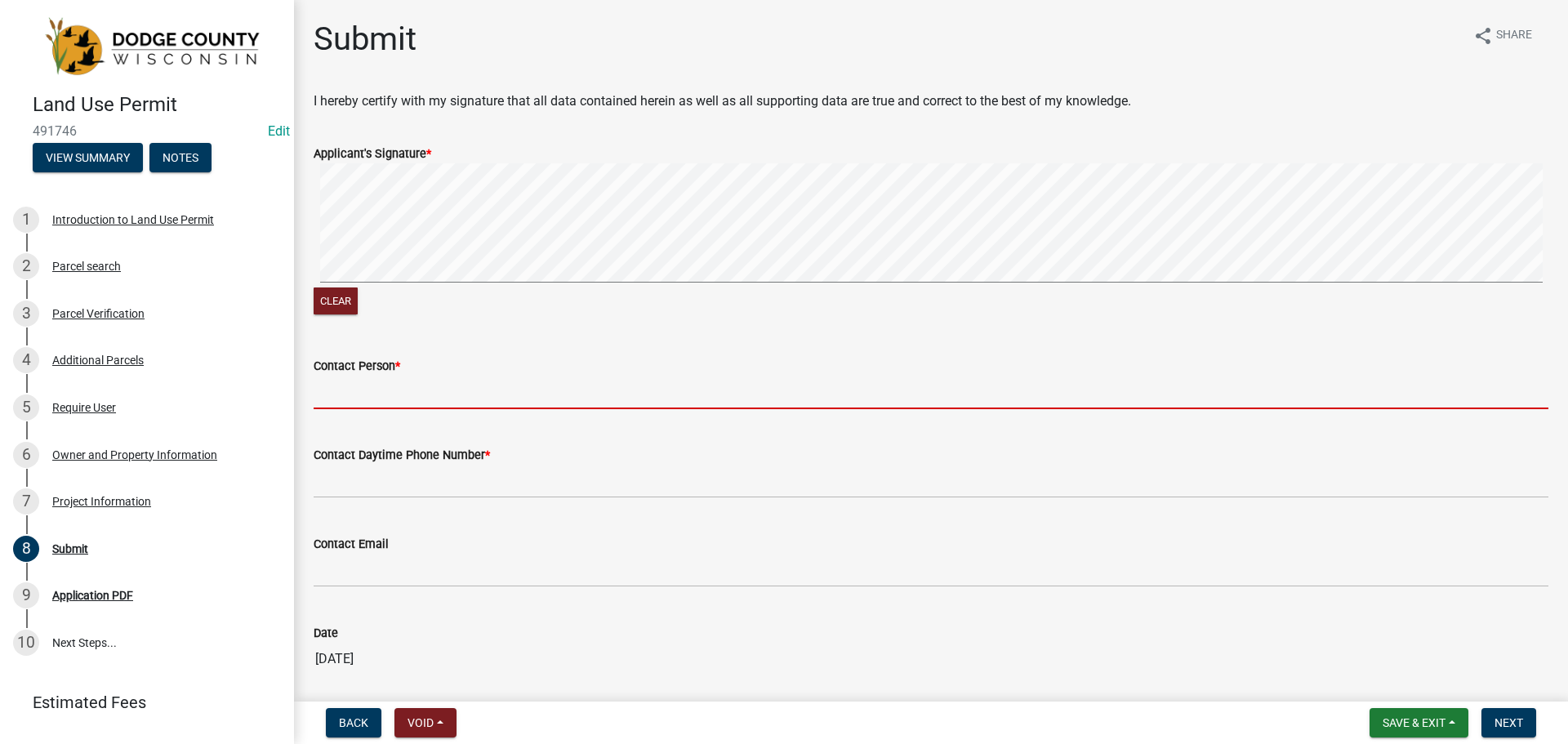
click at [390, 395] on input "Contact Person *" at bounding box center [930, 393] width 1234 height 34
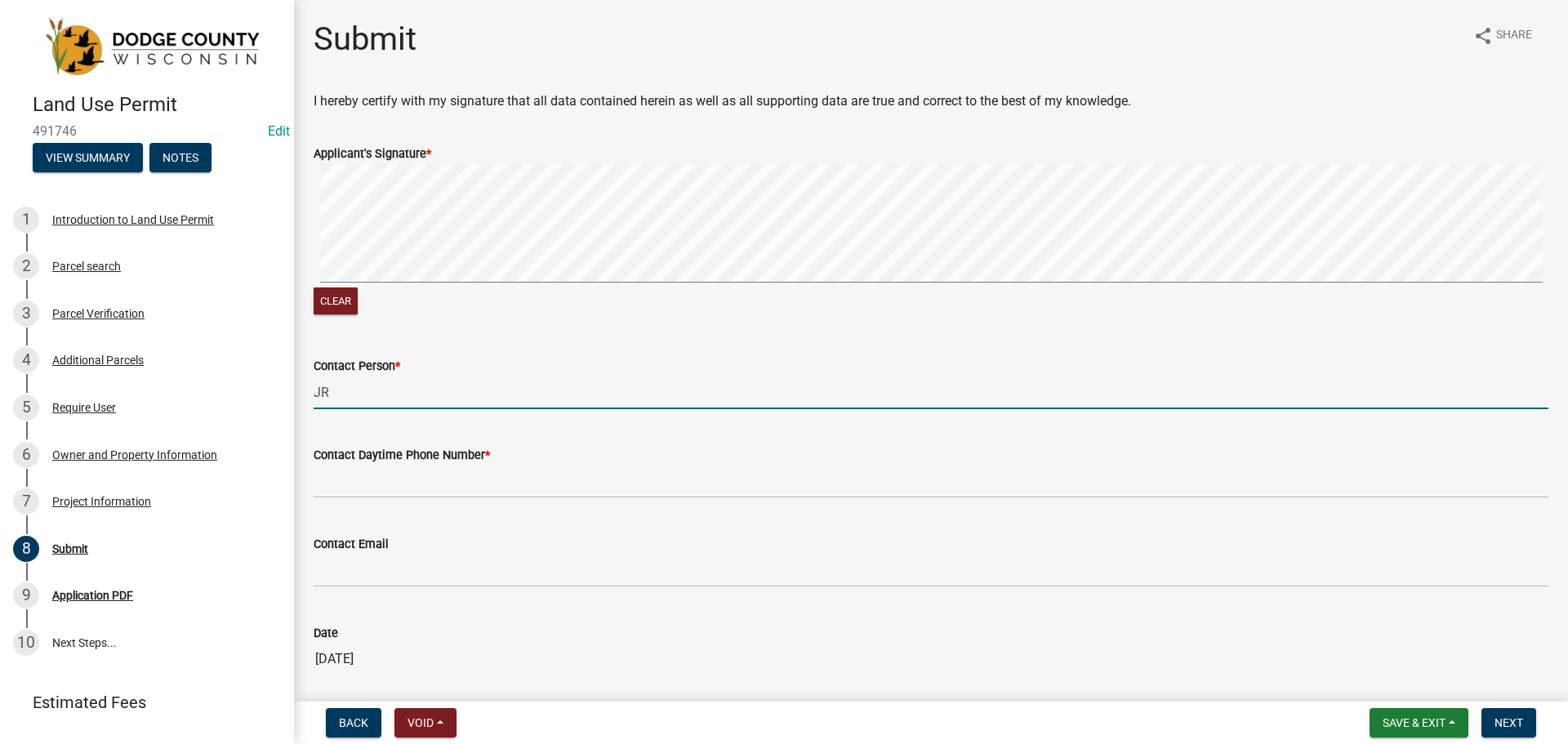
type input "J"
type input "Jim Loeber"
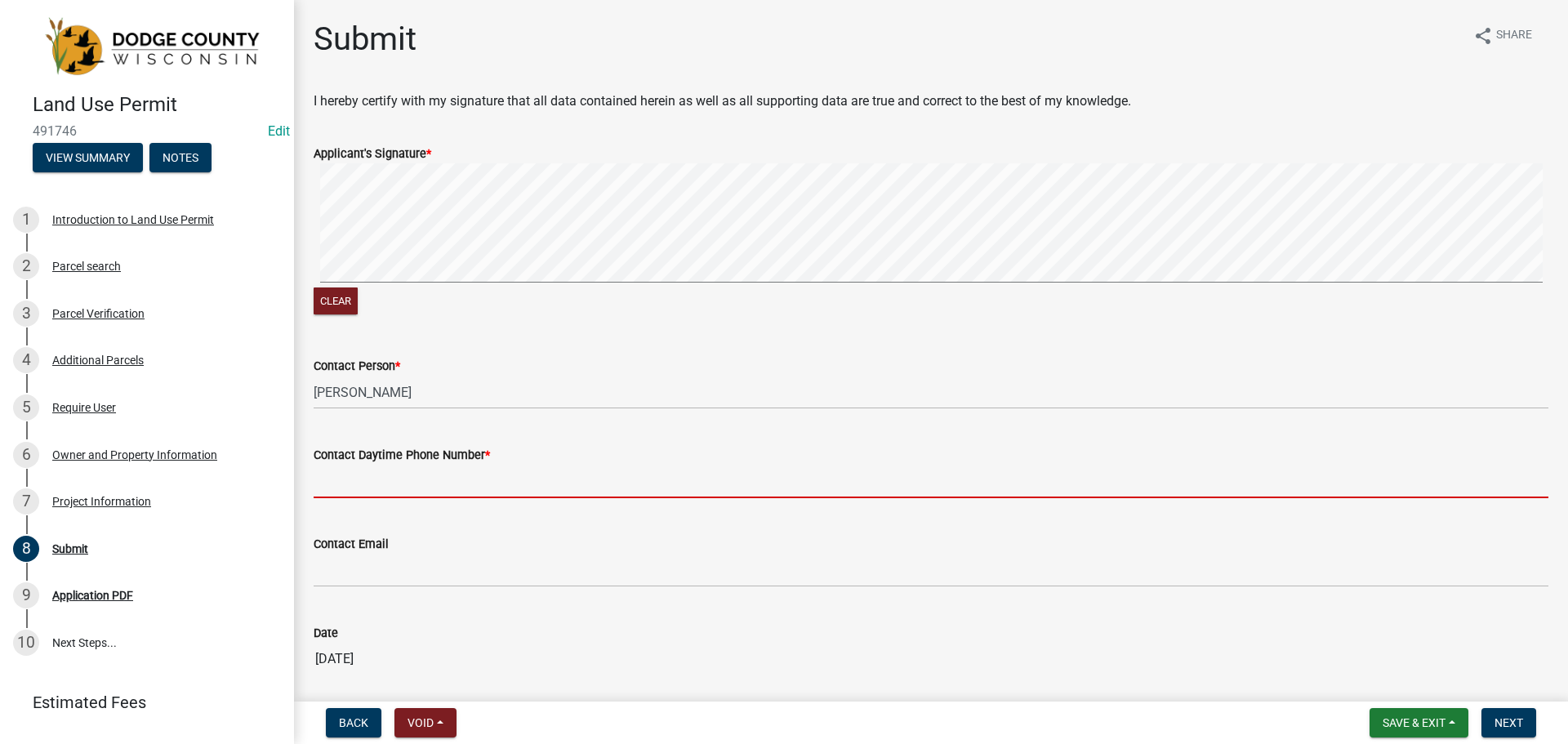
click at [369, 477] on input "Contact Daytime Phone Number *" at bounding box center [930, 481] width 1234 height 34
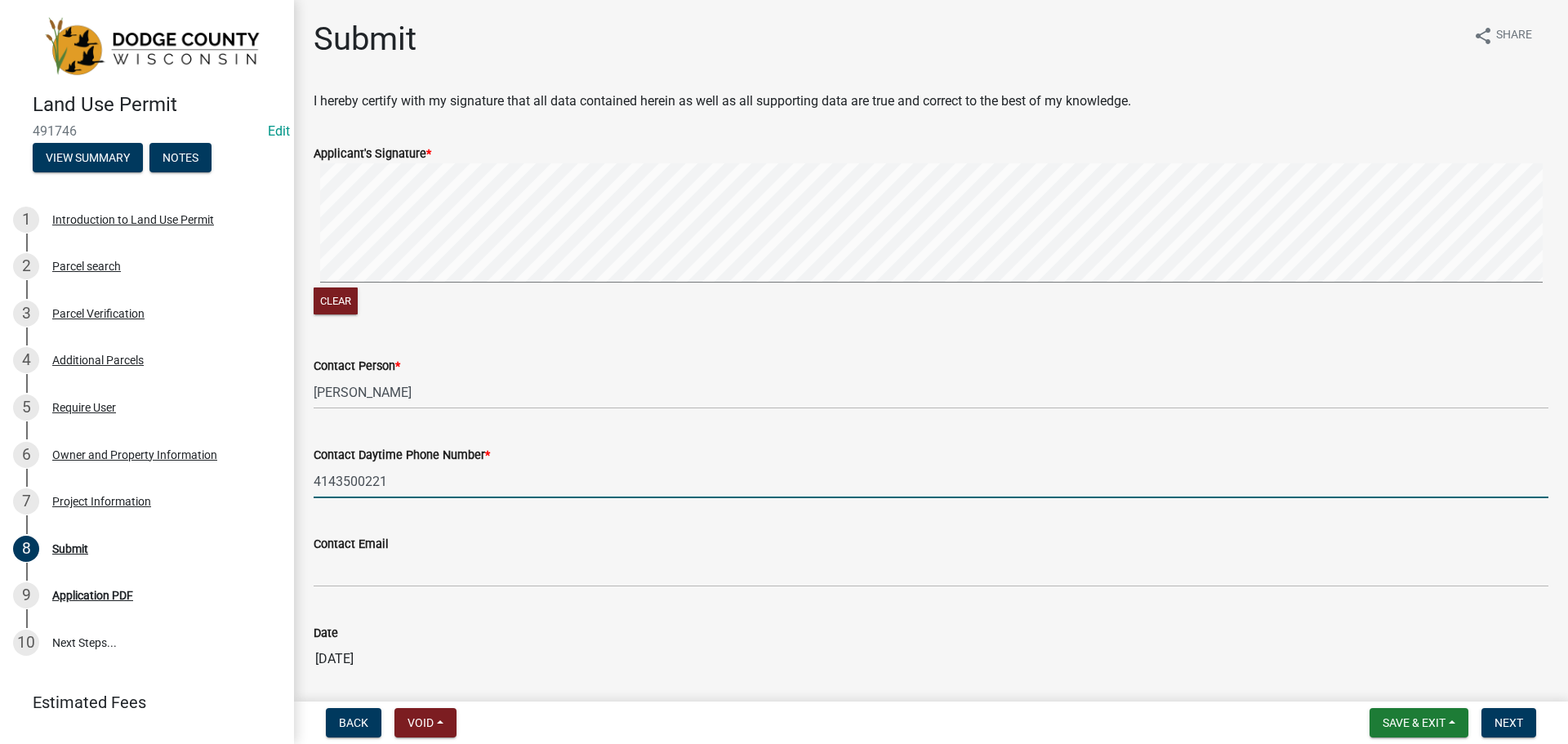
type input "4143500221"
click at [339, 432] on div "Contact Daytime Phone Number * 4143500221" at bounding box center [930, 460] width 1234 height 76
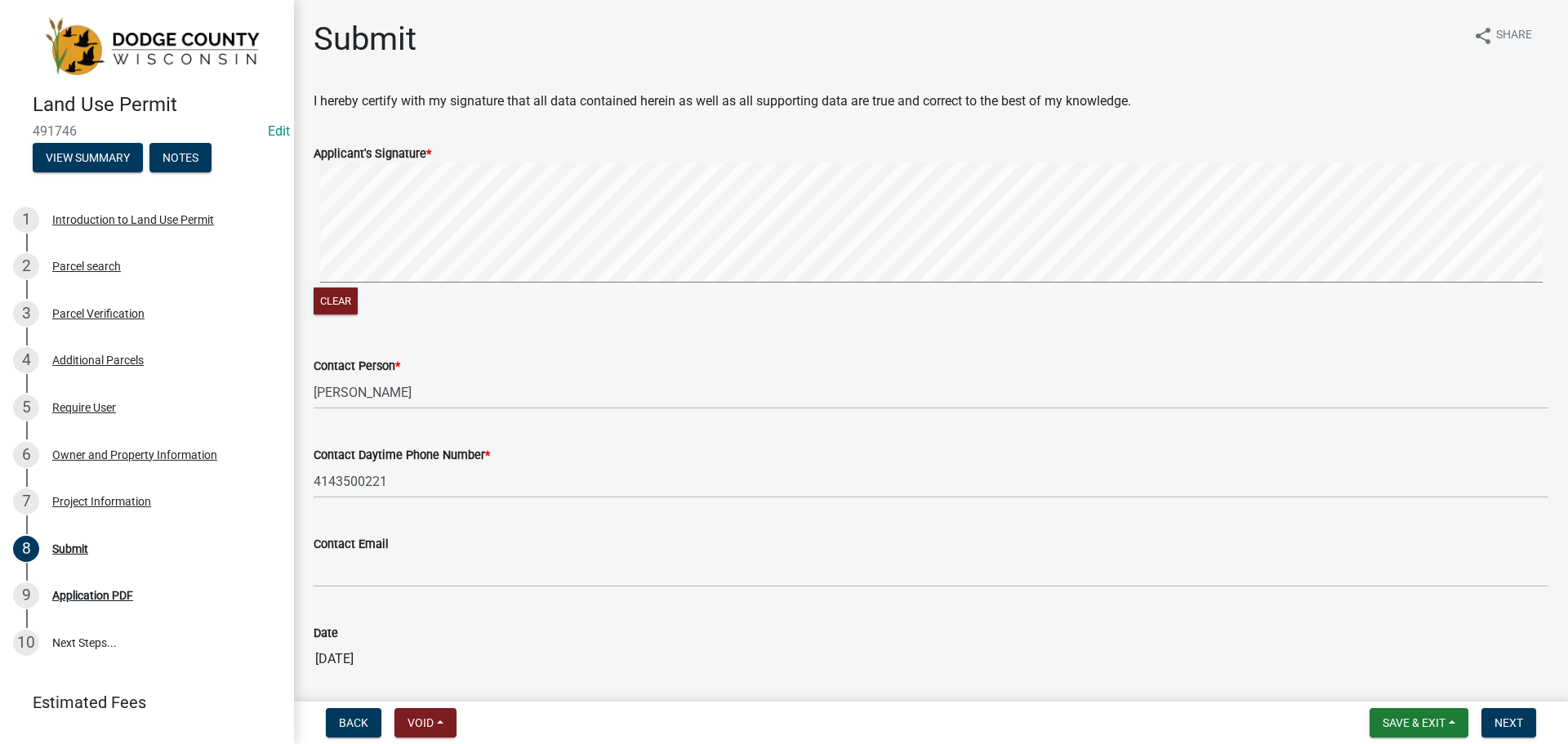
scroll to position [171, 0]
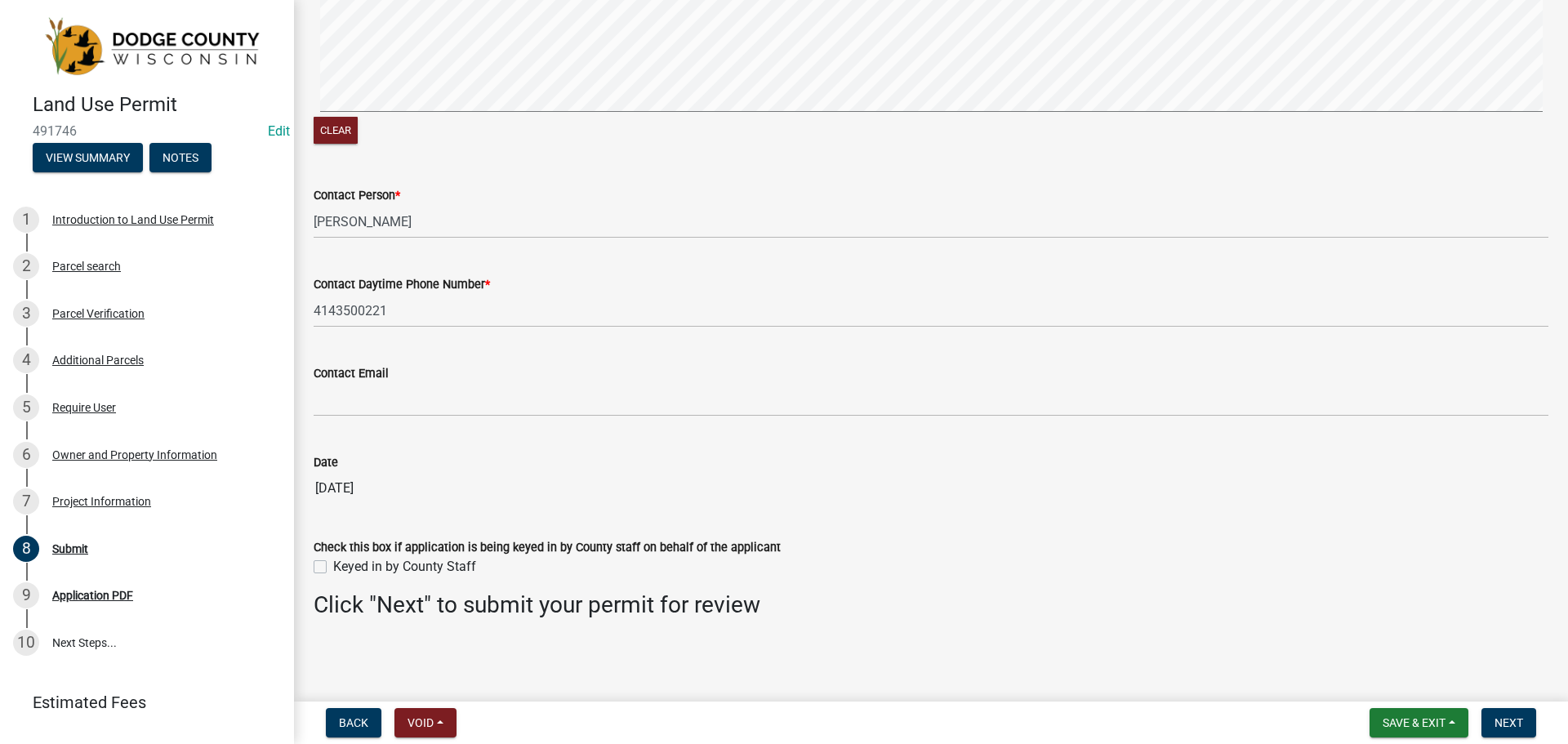
click at [334, 571] on label "Keyed in by County Staff" at bounding box center [405, 566] width 143 height 19
click at [334, 567] on input "Keyed in by County Staff" at bounding box center [339, 562] width 11 height 11
checkbox input "true"
click at [1500, 711] on button "Next" at bounding box center [1509, 722] width 55 height 29
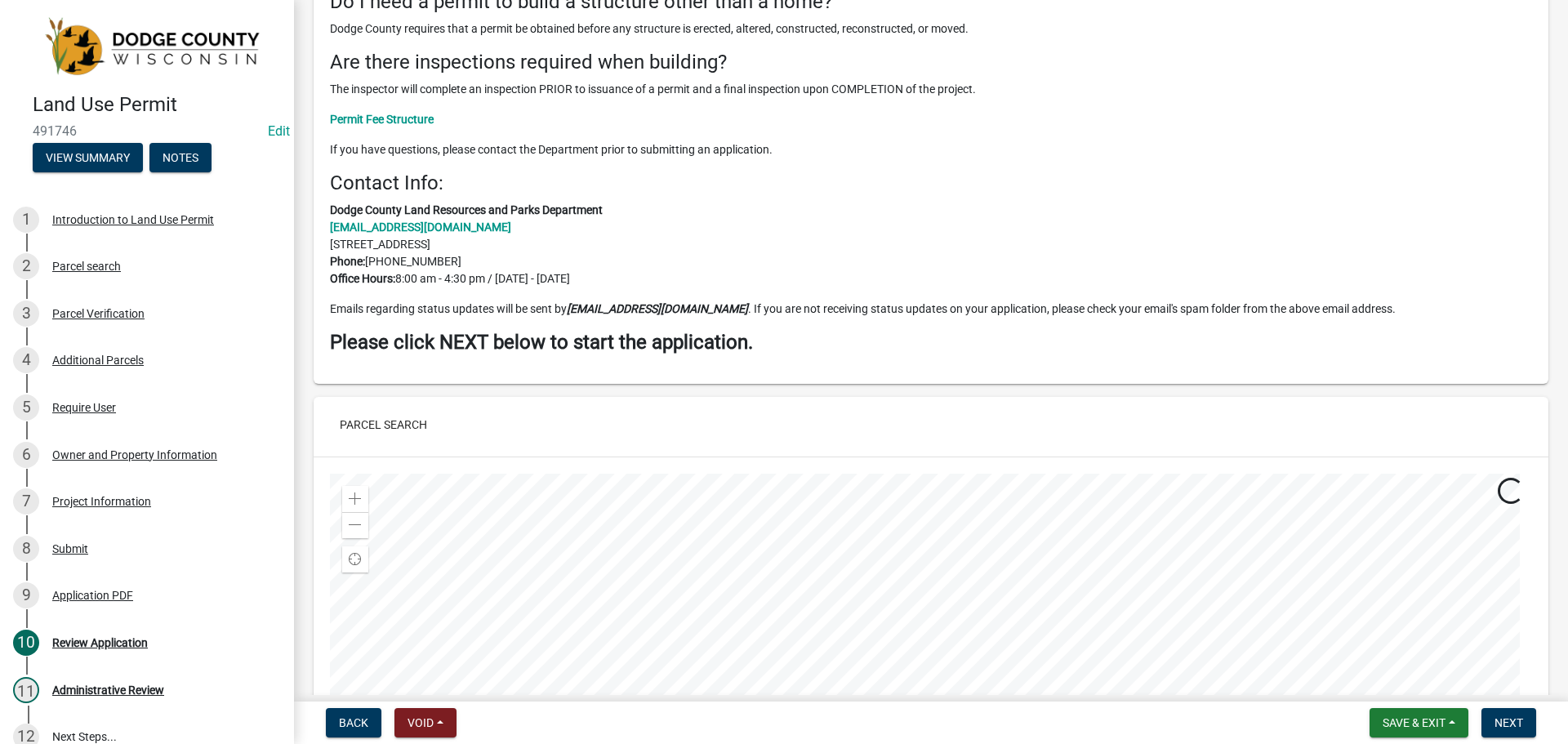
scroll to position [653, 0]
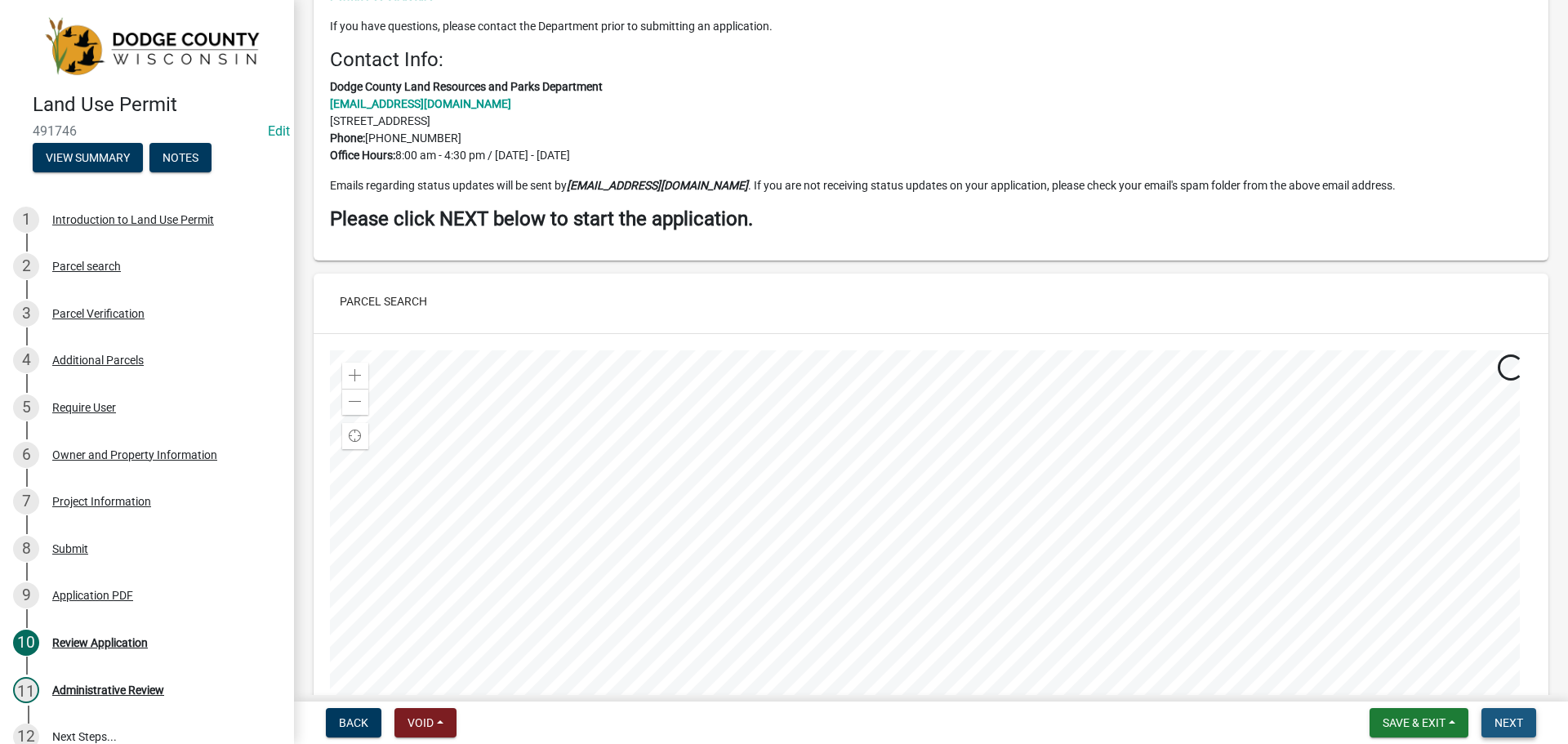
click at [1508, 717] on span "Next" at bounding box center [1509, 722] width 28 height 13
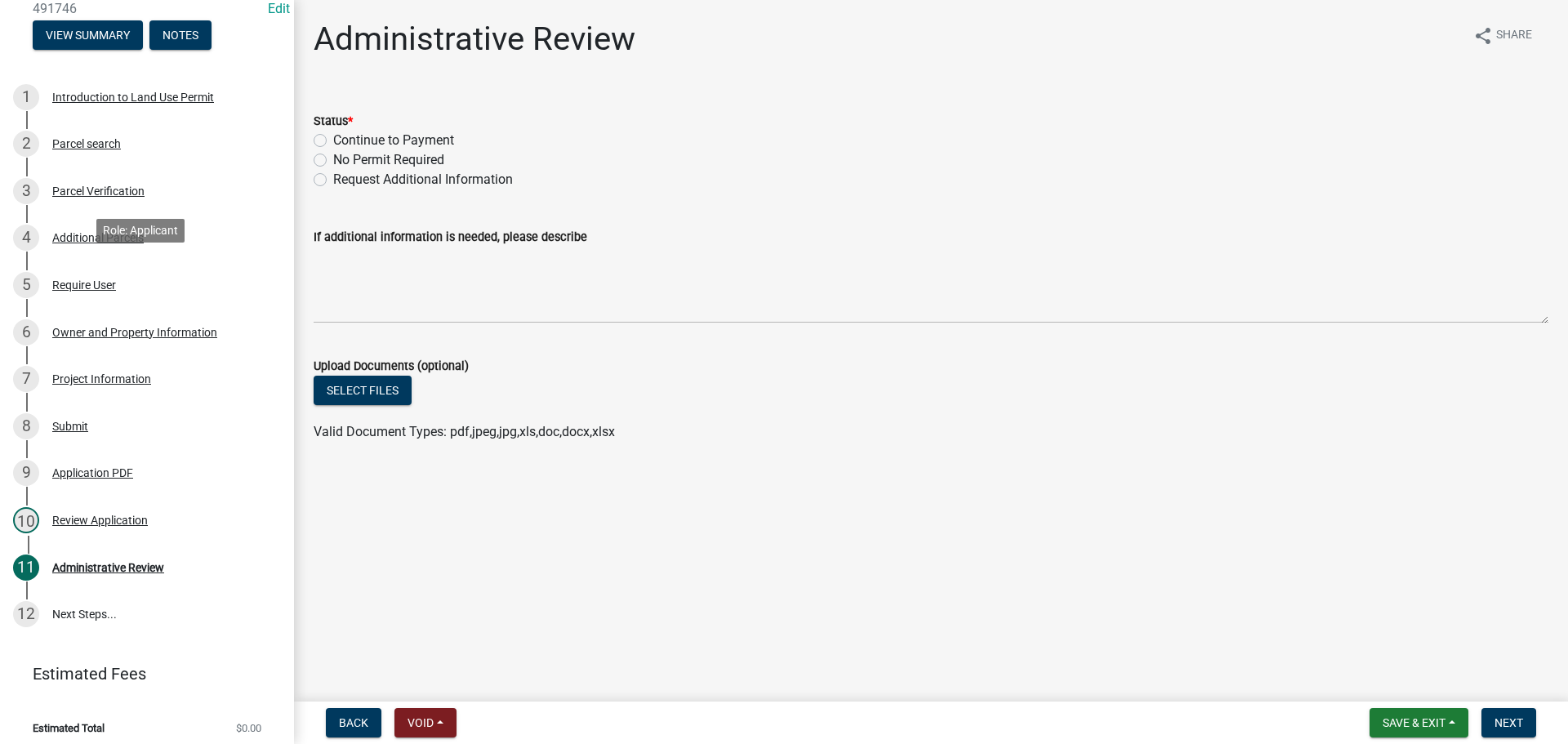
scroll to position [128, 0]
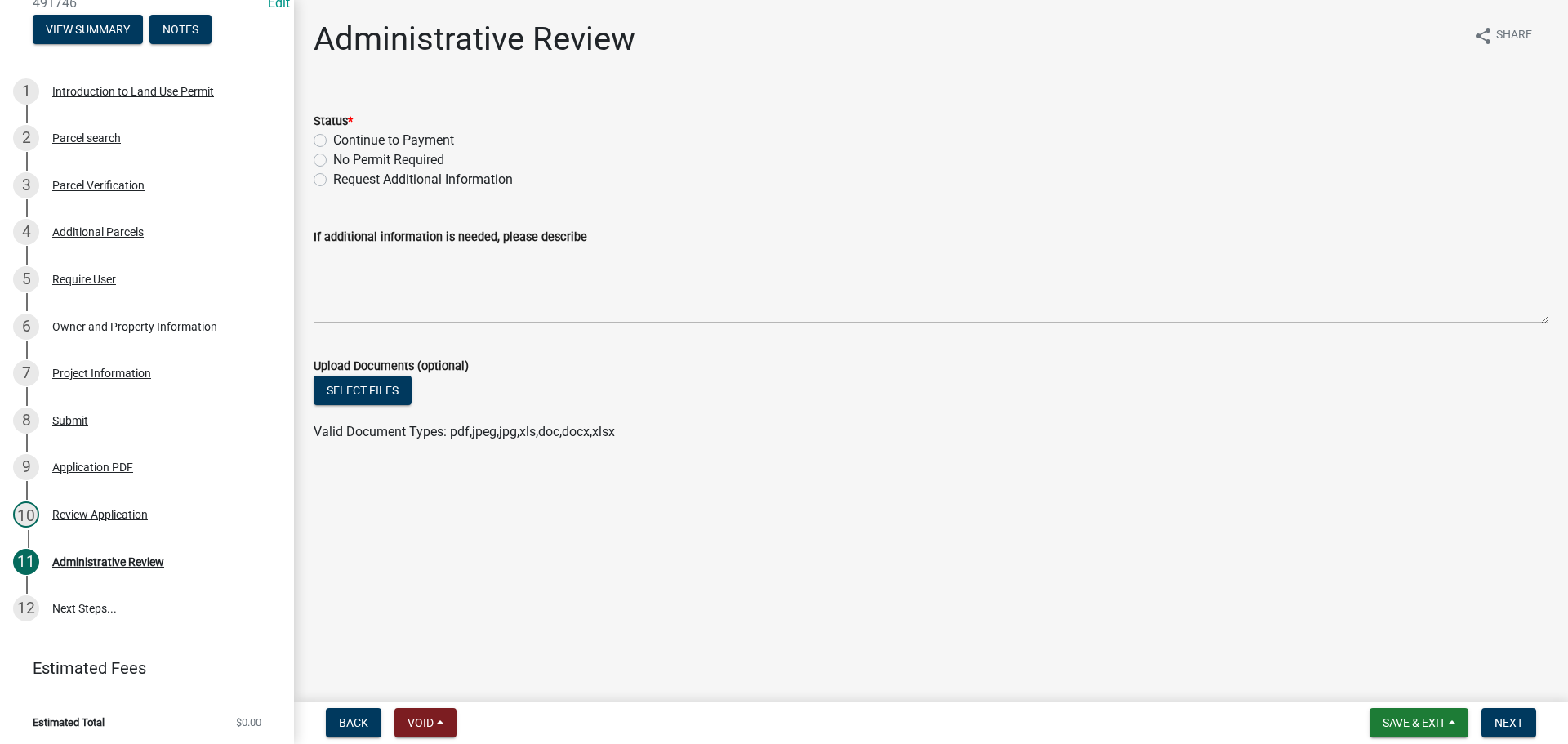
click at [327, 142] on div "Continue to Payment" at bounding box center [930, 141] width 1234 height 19
click at [334, 140] on label "Continue to Payment" at bounding box center [394, 141] width 121 height 19
click at [334, 140] on input "Continue to Payment" at bounding box center [339, 136] width 11 height 11
radio input "true"
click at [1478, 724] on form "Save & Exit Save Save & Exit Next" at bounding box center [1452, 722] width 180 height 29
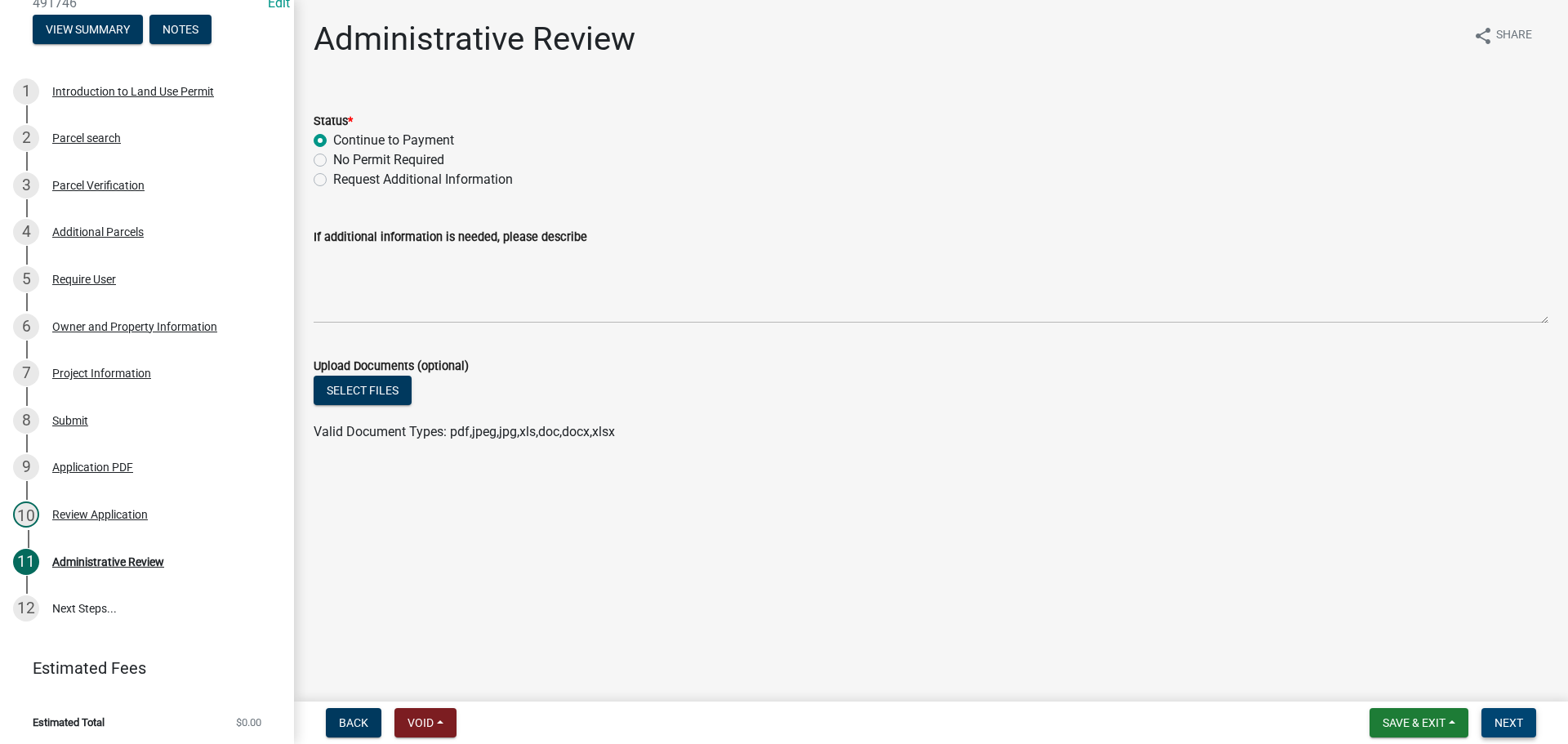
click at [1488, 721] on button "Next" at bounding box center [1509, 722] width 55 height 29
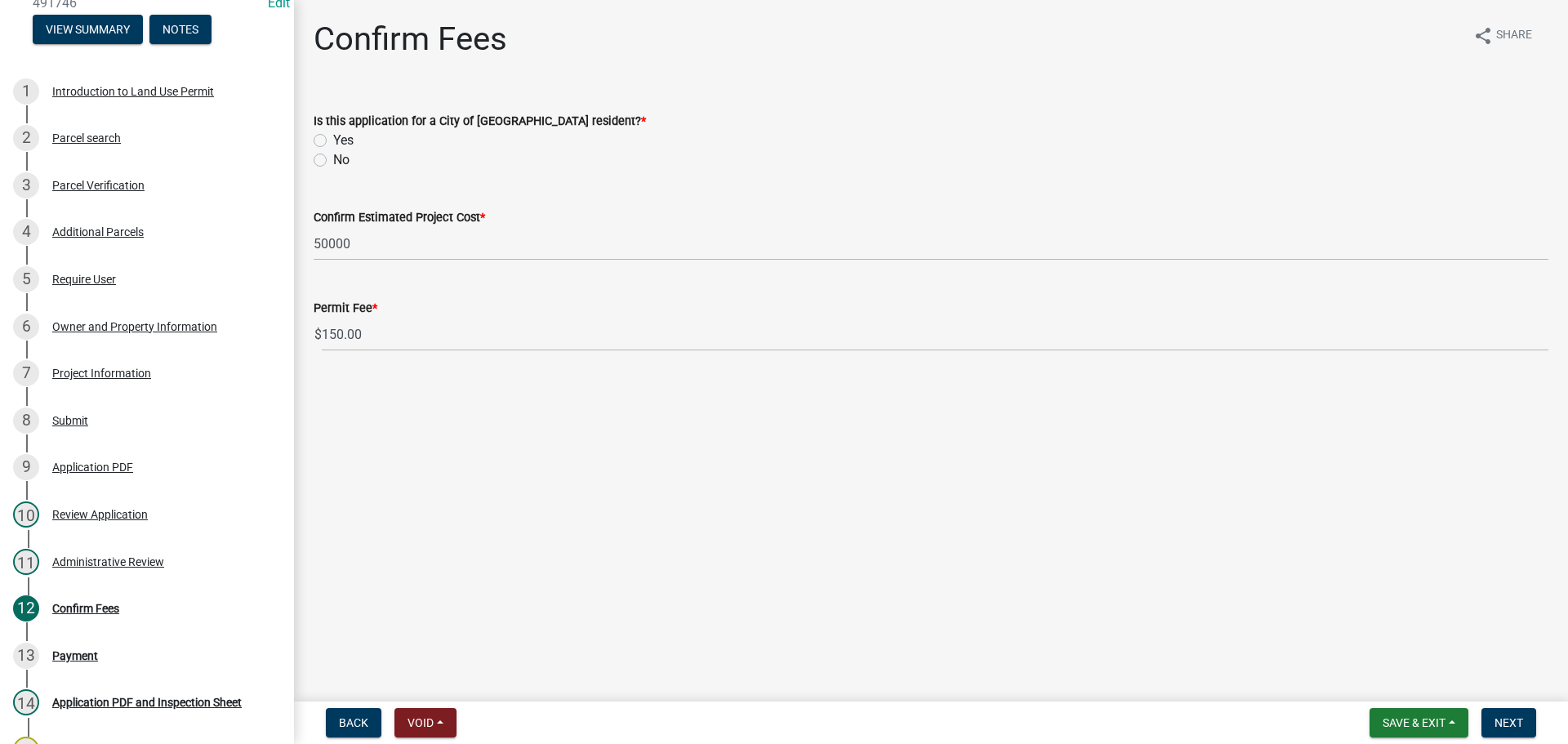
click at [334, 155] on label "No" at bounding box center [342, 160] width 16 height 19
click at [334, 155] on input "No" at bounding box center [339, 156] width 11 height 11
radio input "true"
click at [1519, 728] on span "Next" at bounding box center [1509, 722] width 28 height 13
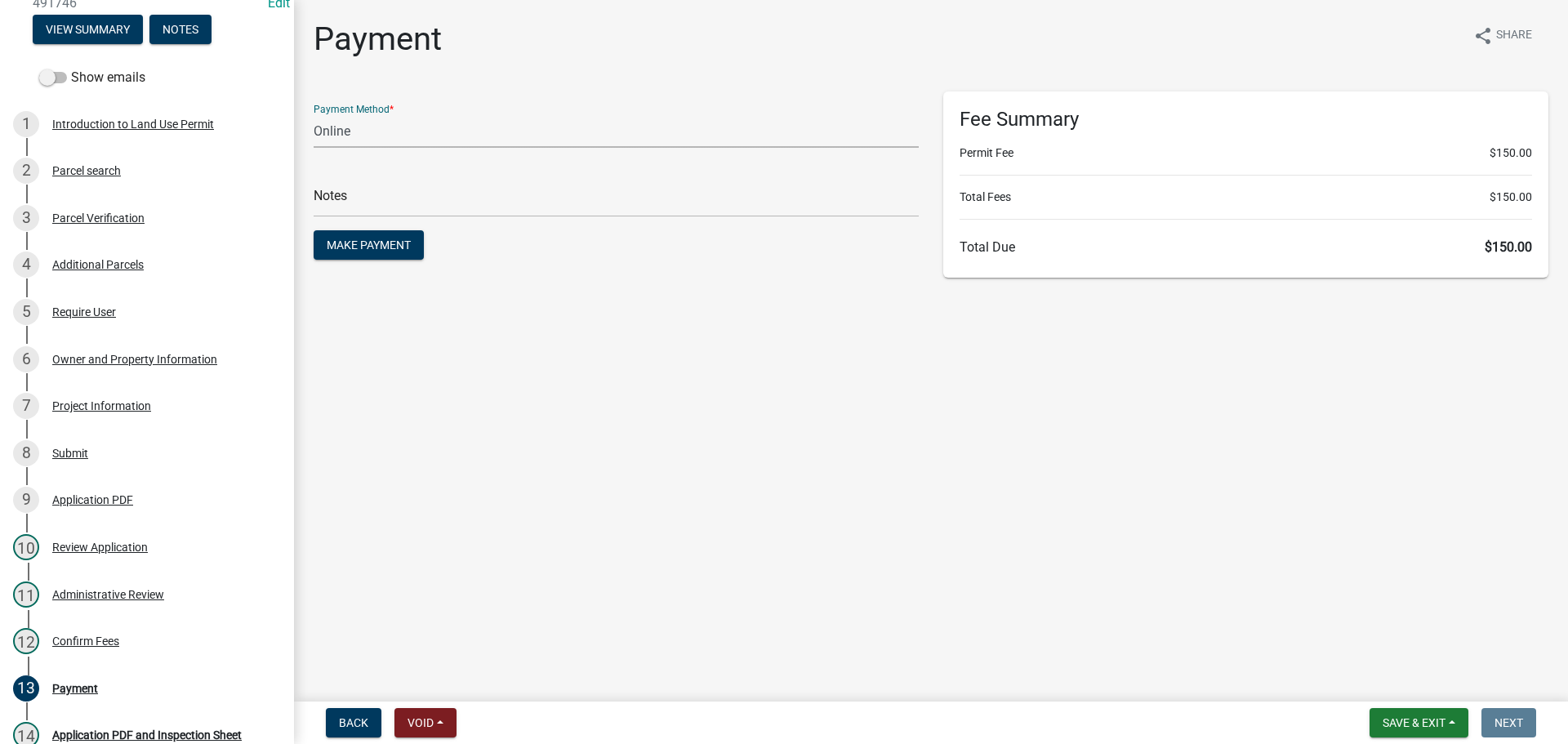
click at [374, 129] on select "Credit Card POS Check Cash Online" at bounding box center [616, 131] width 605 height 34
select select "1: 0"
click at [313, 114] on select "Credit Card POS Check Cash Online" at bounding box center [616, 131] width 605 height 34
click at [375, 200] on input "text" at bounding box center [616, 201] width 605 height 34
type input "0990"
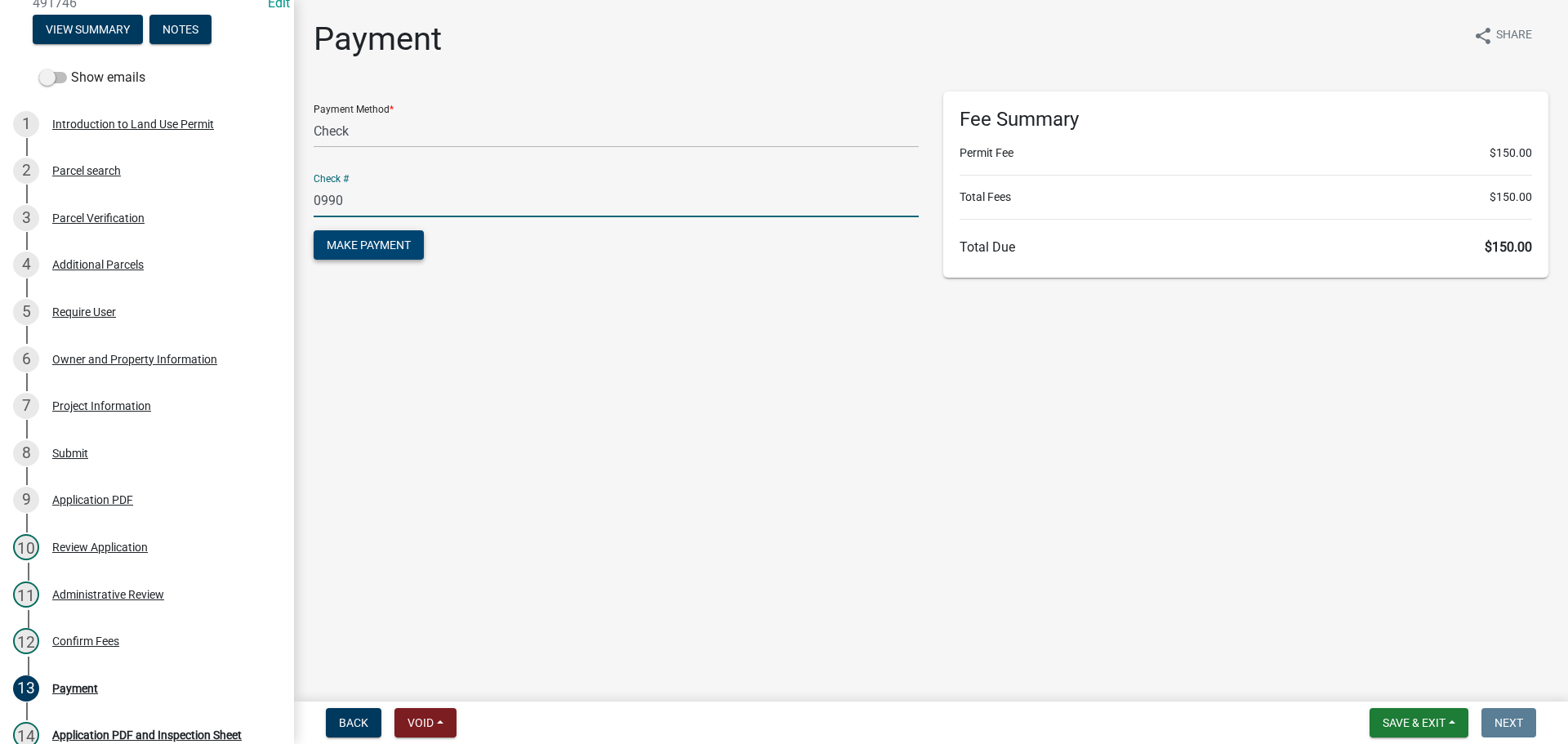
click at [424, 248] on button "Make Payment" at bounding box center [368, 244] width 111 height 29
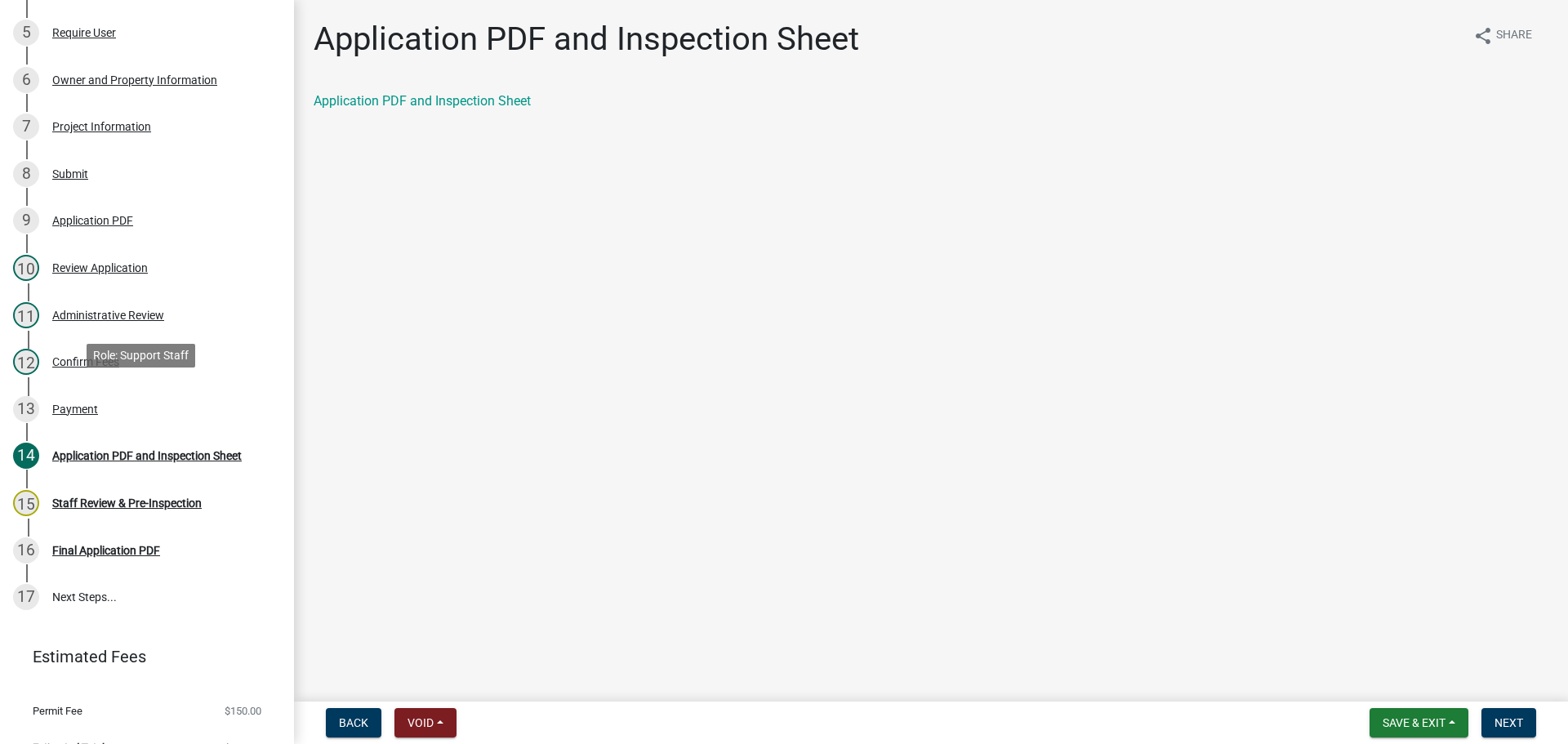
scroll to position [433, 0]
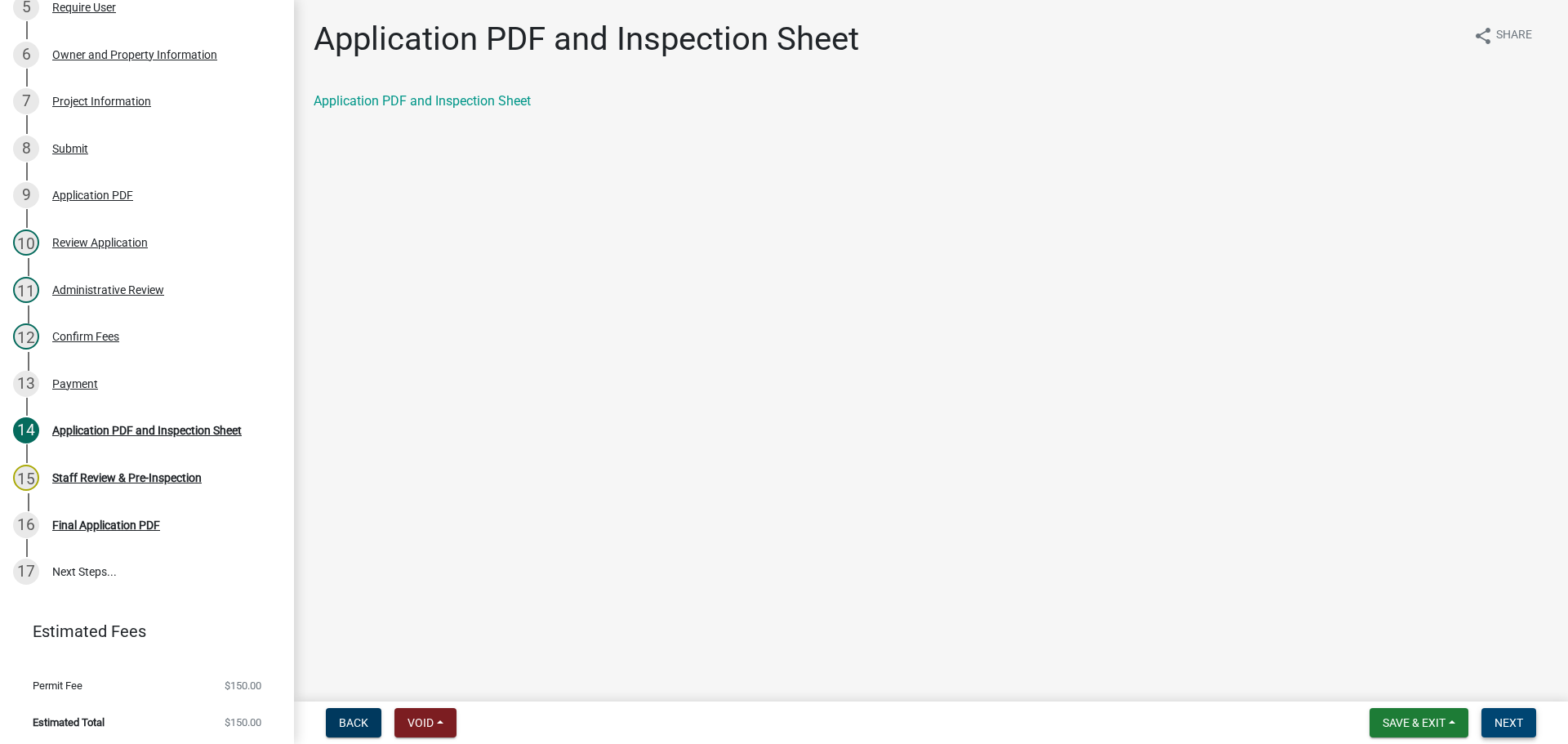
click at [1498, 719] on span "Next" at bounding box center [1509, 722] width 28 height 13
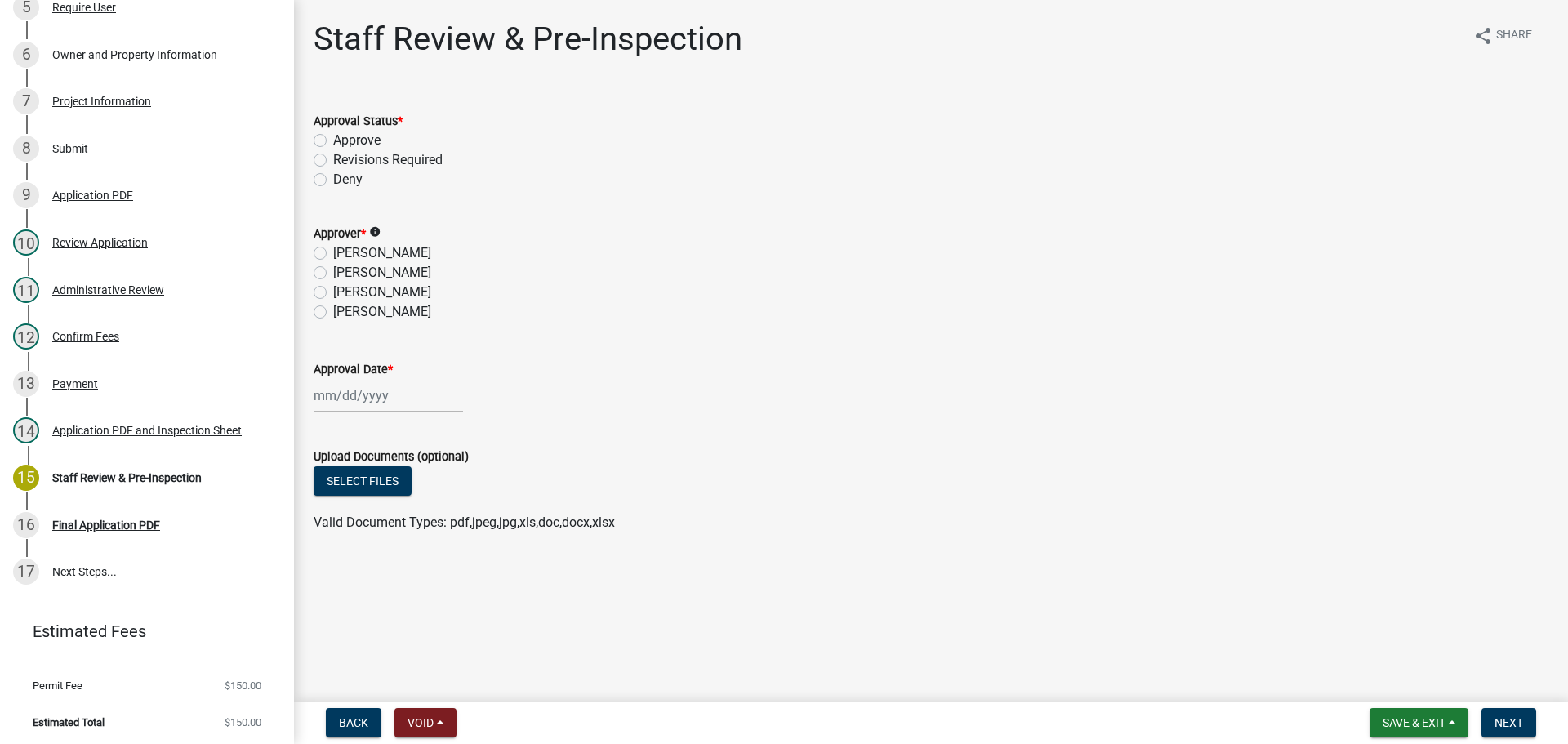
click at [337, 157] on label "Revisions Required" at bounding box center [388, 160] width 110 height 19
click at [337, 157] on input "Revisions Required" at bounding box center [339, 156] width 11 height 11
radio input "true"
click at [334, 287] on label "Gregor Willms" at bounding box center [382, 292] width 98 height 19
click at [334, 287] on input "Gregor Willms" at bounding box center [339, 288] width 11 height 11
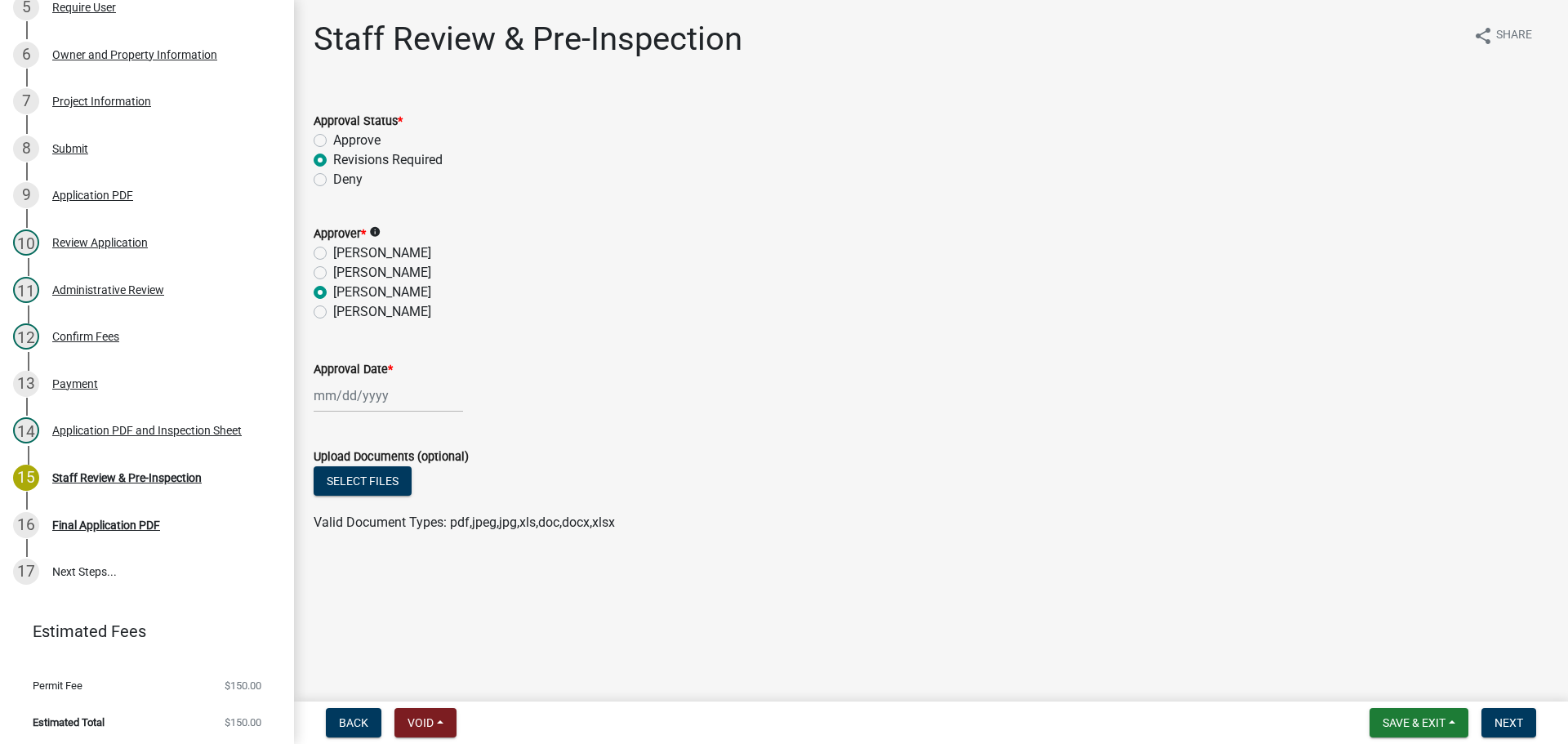
radio input "true"
select select "10"
select select "2025"
click at [354, 393] on div "Jan Feb Mar Apr May Jun Jul Aug Sep Oct Nov Dec 1525 1526 1527 1528 1529 1530 1…" at bounding box center [388, 395] width 150 height 34
click at [324, 530] on div "13" at bounding box center [330, 535] width 27 height 27
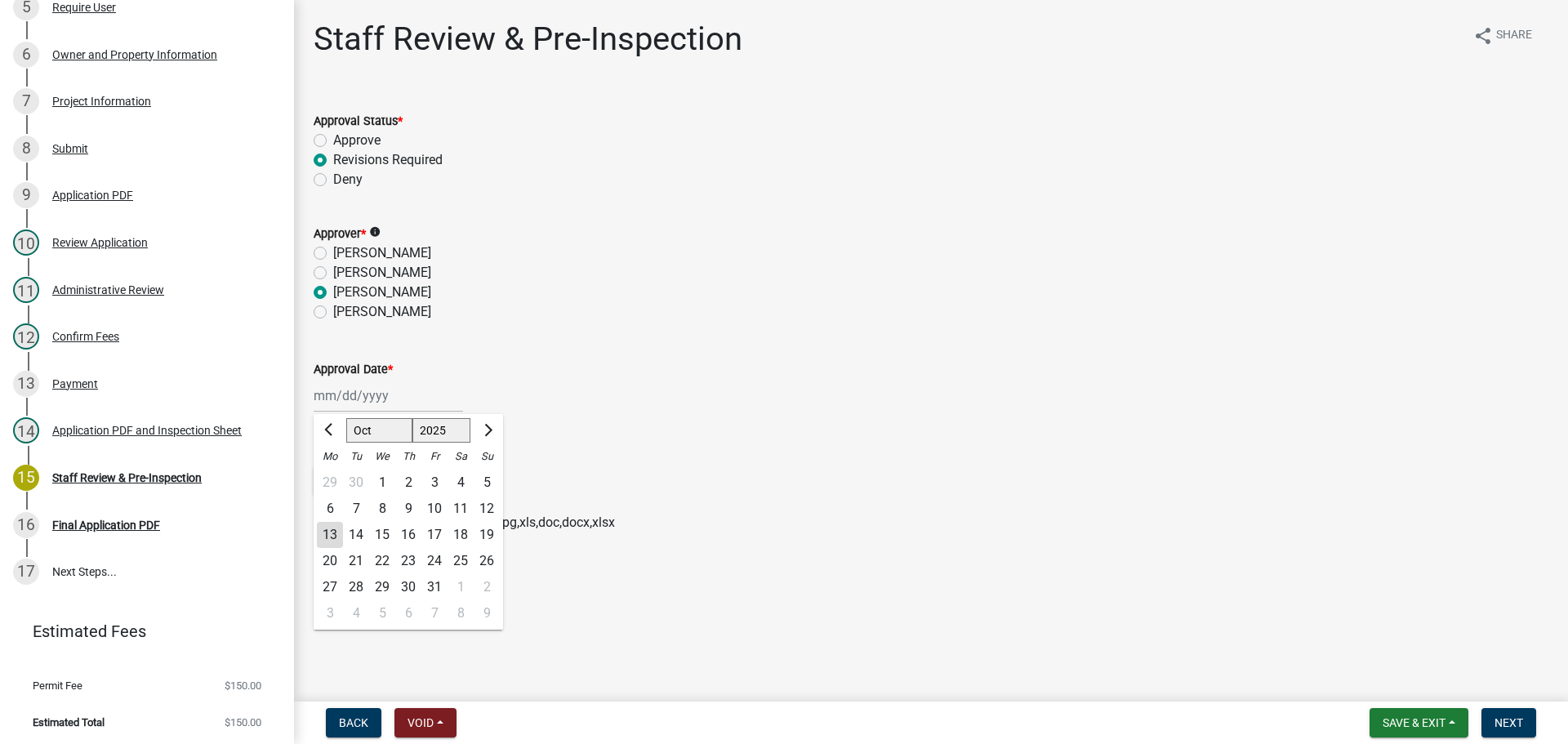
type input "10/13/2025"
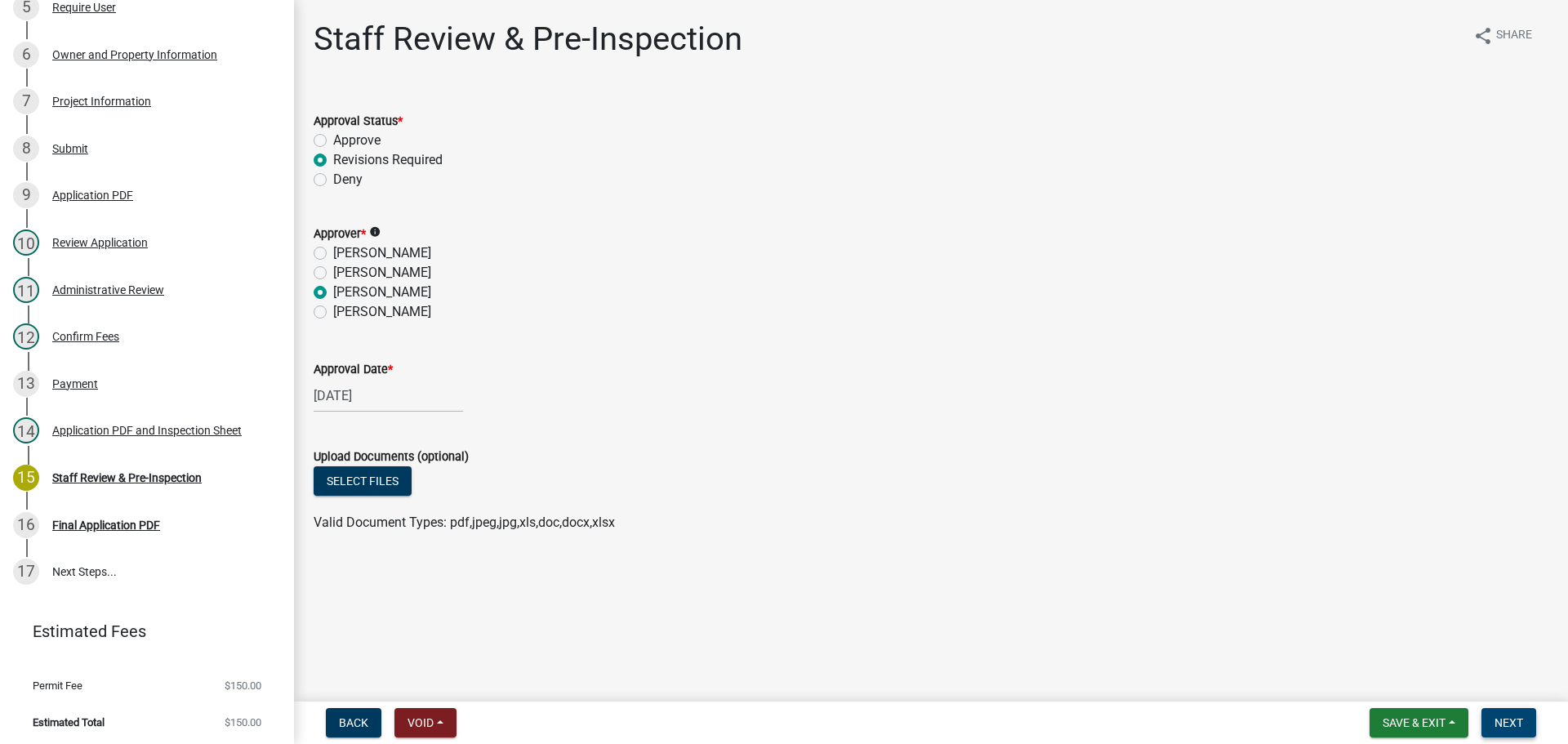
click at [1519, 725] on span "Next" at bounding box center [1509, 722] width 28 height 13
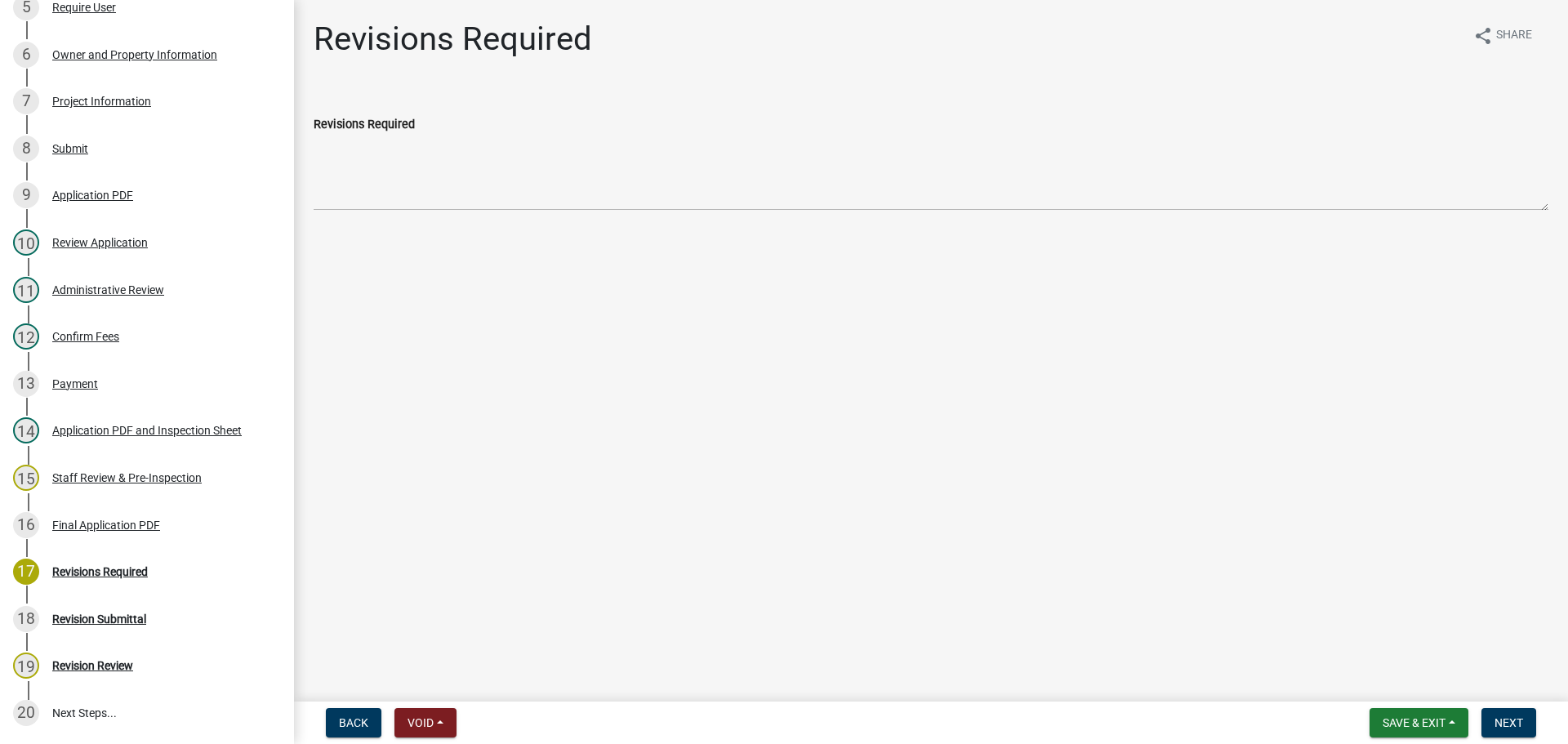
scroll to position [573, 0]
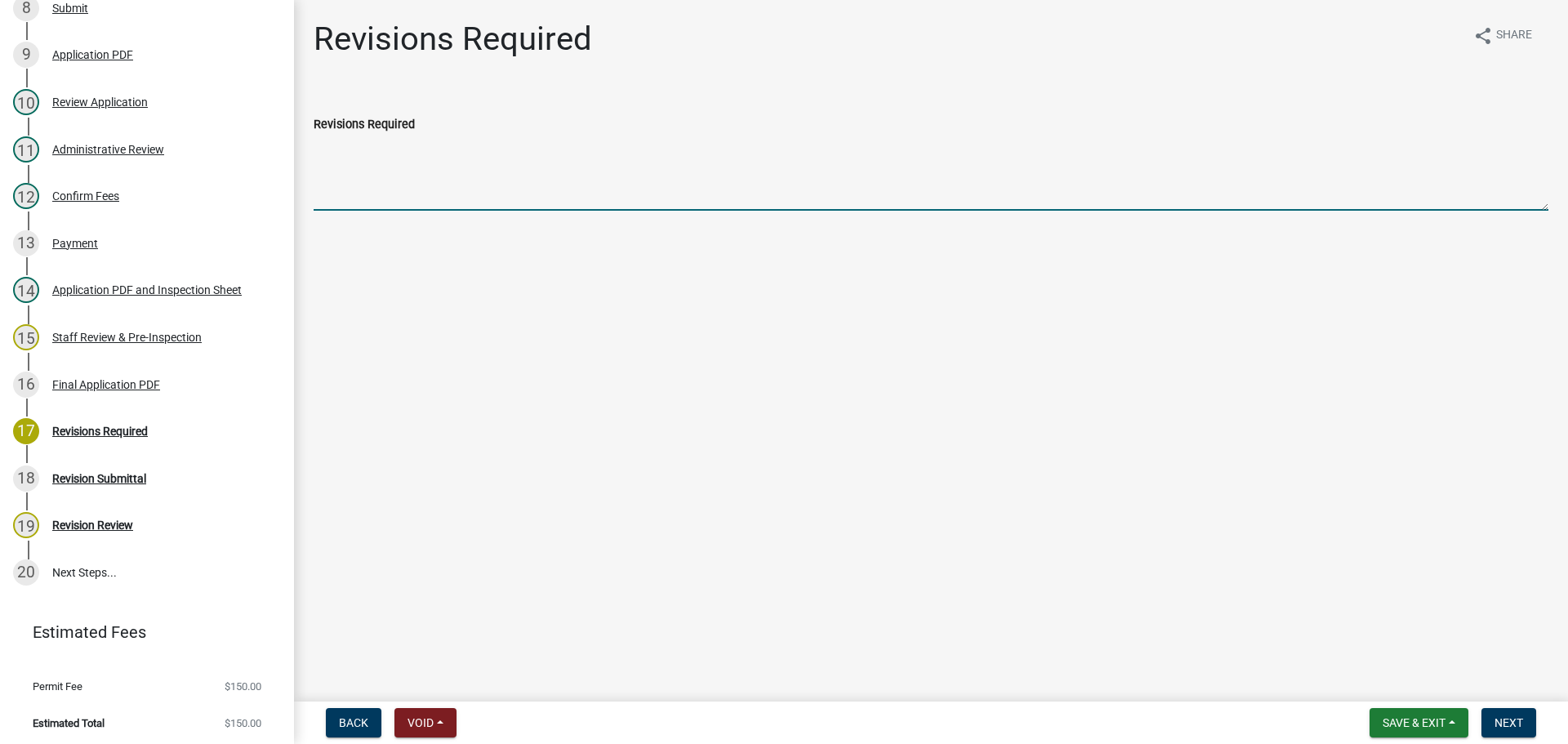
click at [397, 177] on textarea "Revisions Required" at bounding box center [930, 172] width 1234 height 77
type textarea "Needs Soil Test and POWTS Inspection Report & Site Diagram of Existing System"
click at [1517, 723] on span "Next" at bounding box center [1509, 722] width 28 height 13
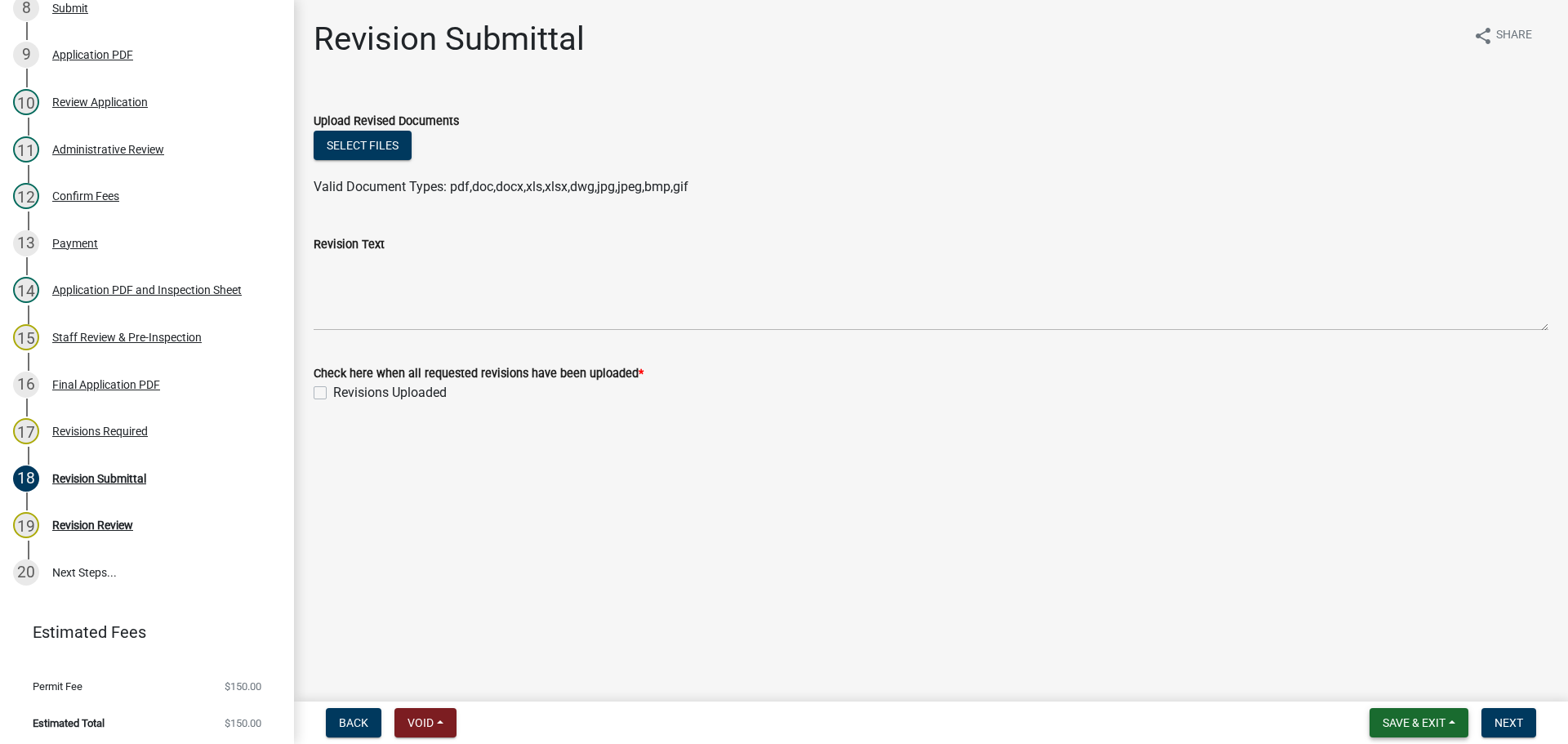
click at [1403, 727] on span "Save & Exit" at bounding box center [1413, 722] width 63 height 13
click at [1402, 681] on button "Save & Exit" at bounding box center [1403, 680] width 131 height 39
